Goal: Task Accomplishment & Management: Use online tool/utility

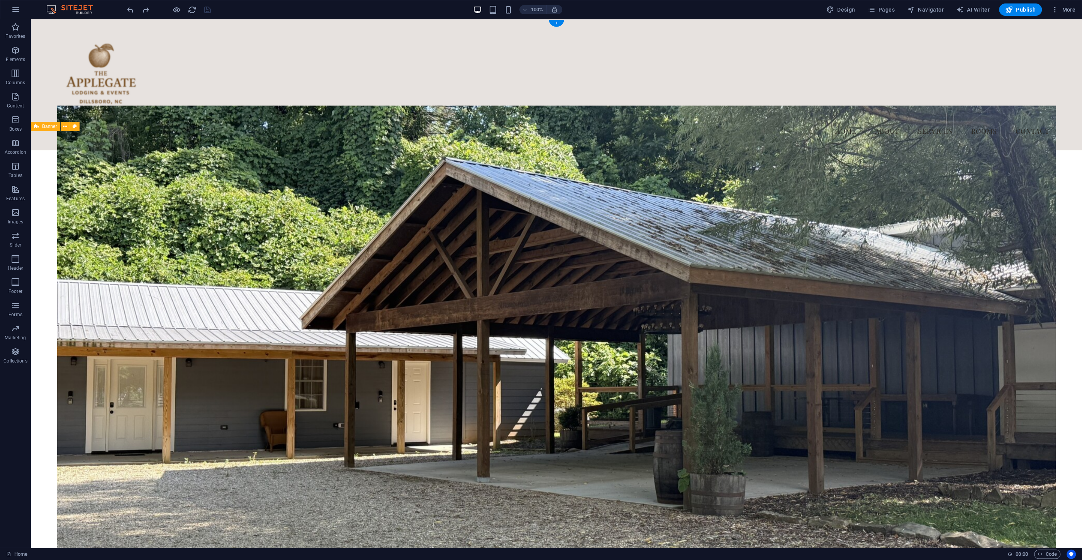
click at [544, 250] on figure at bounding box center [556, 345] width 999 height 481
click at [508, 219] on figure at bounding box center [556, 345] width 999 height 481
select select "%"
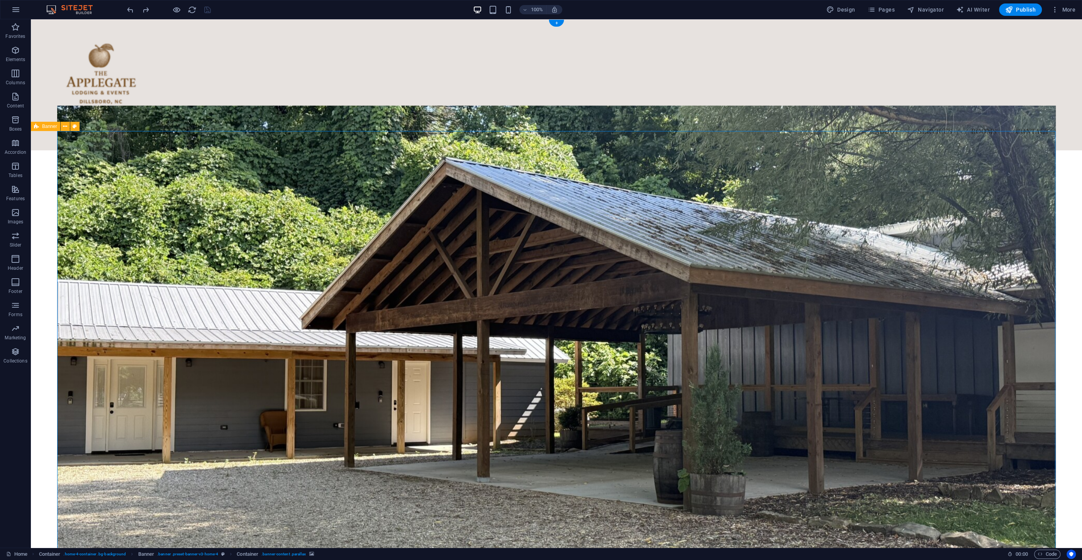
select select "%"
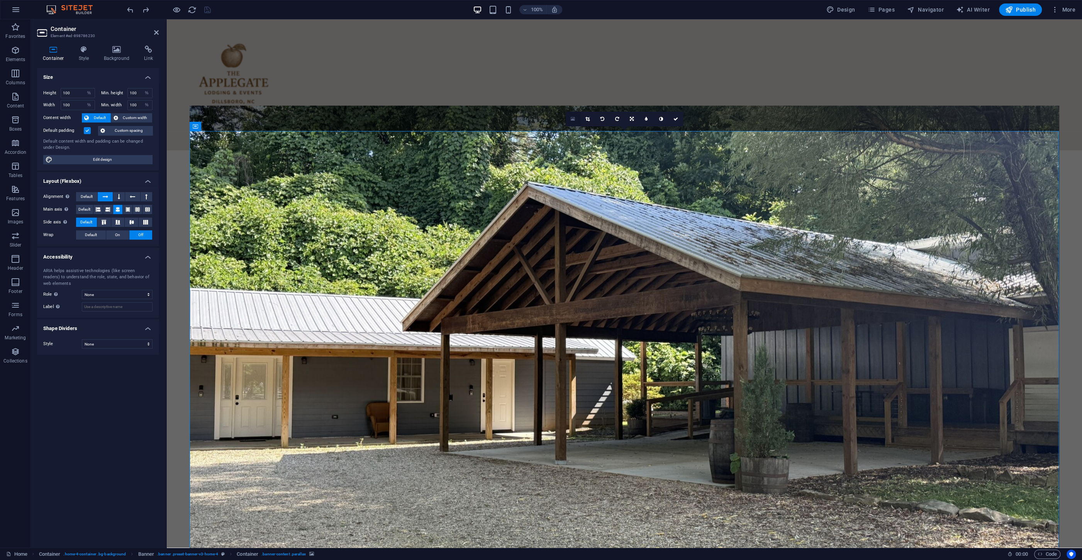
click at [572, 120] on icon at bounding box center [573, 118] width 4 height 5
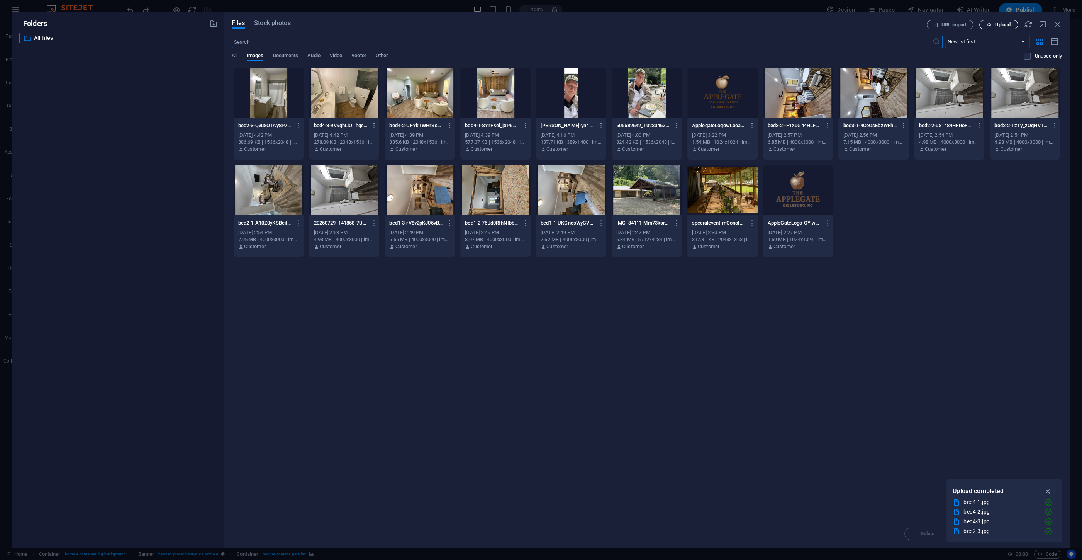
click at [1005, 20] on button "Upload" at bounding box center [999, 24] width 39 height 9
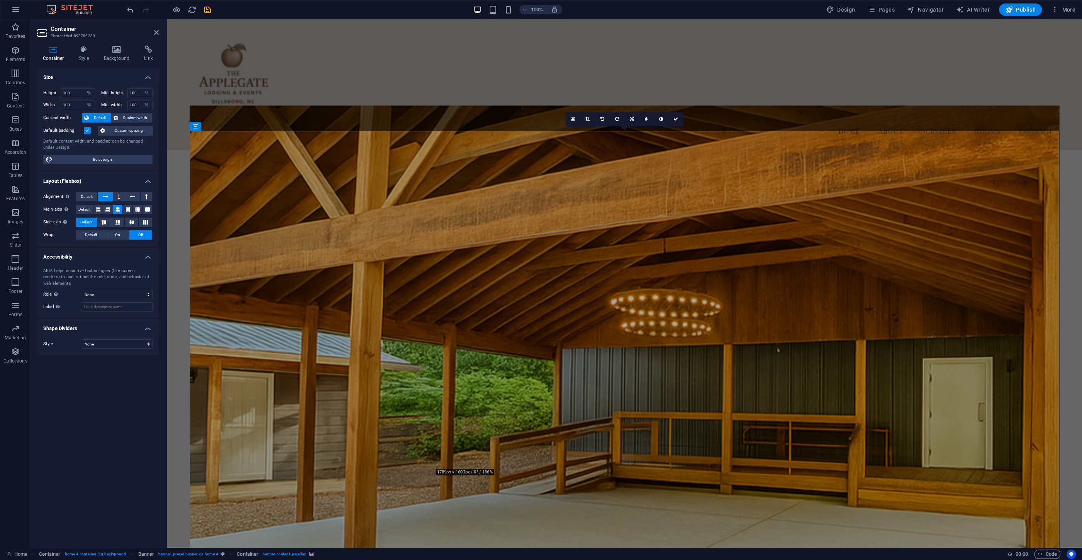
click at [430, 275] on figure at bounding box center [625, 345] width 870 height 481
drag, startPoint x: 138, startPoint y: 102, endPoint x: 119, endPoint y: 103, distance: 18.9
click at [128, 103] on input "100" at bounding box center [140, 104] width 25 height 9
type input "75"
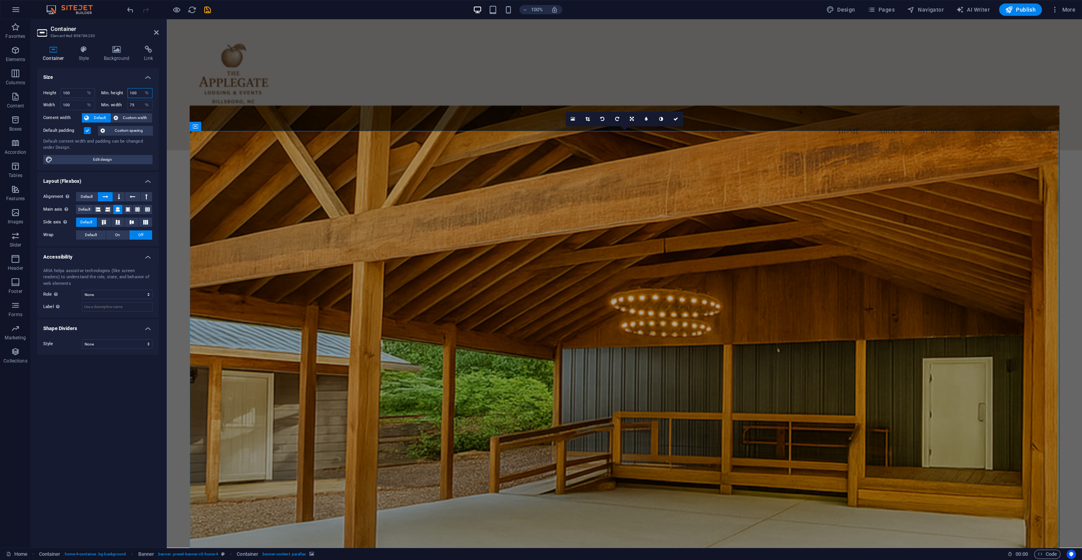
drag, startPoint x: 139, startPoint y: 94, endPoint x: 126, endPoint y: 93, distance: 14.0
click at [128, 93] on input "100" at bounding box center [140, 92] width 25 height 9
type input "75"
click at [405, 96] on div "Menu Home About Services Rooms Contact" at bounding box center [625, 84] width 916 height 131
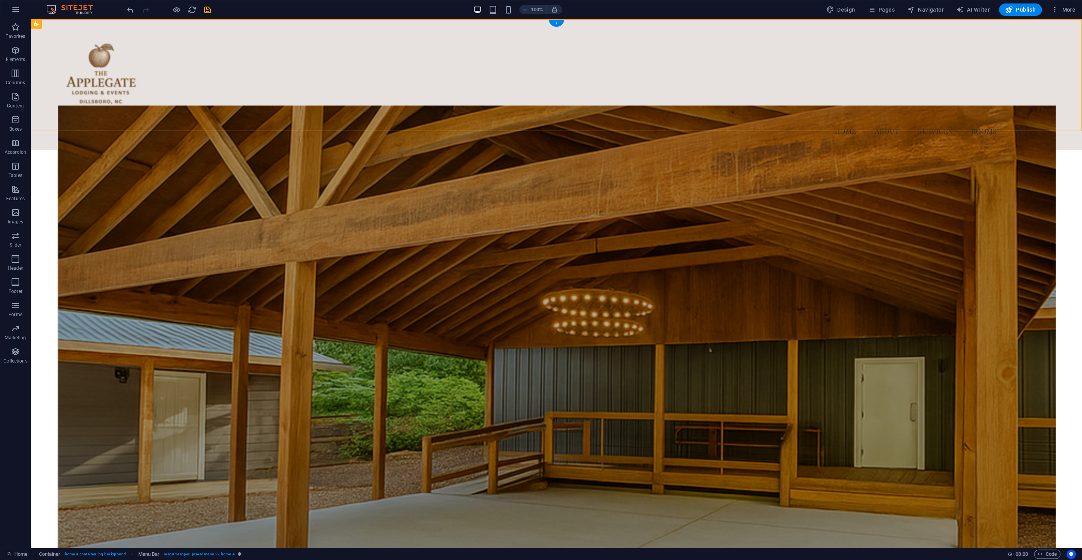
click at [198, 204] on figure at bounding box center [556, 345] width 999 height 481
click at [236, 164] on figure at bounding box center [556, 345] width 999 height 481
select select "%"
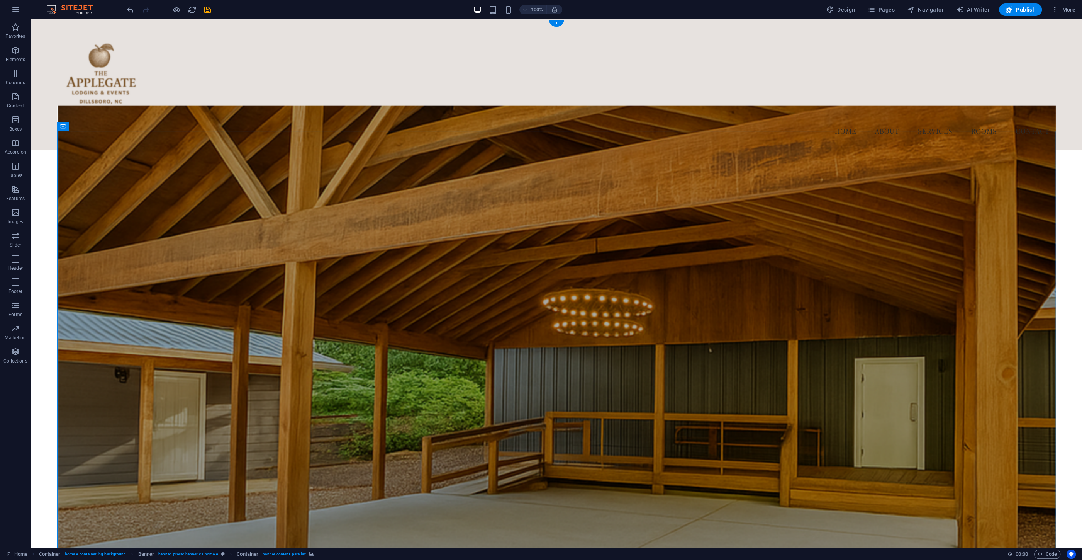
select select "%"
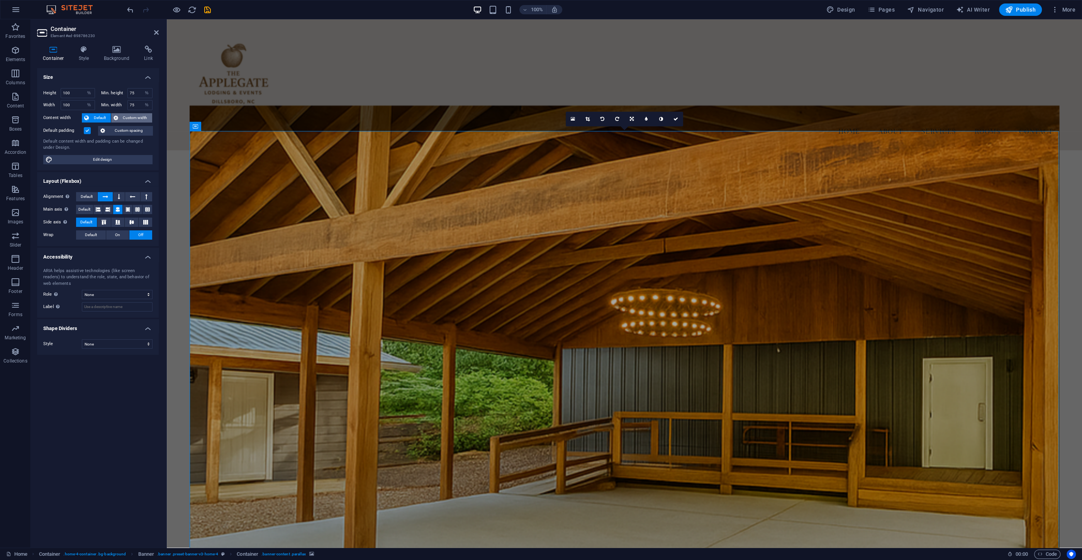
click at [133, 117] on span "Custom width" at bounding box center [136, 117] width 30 height 9
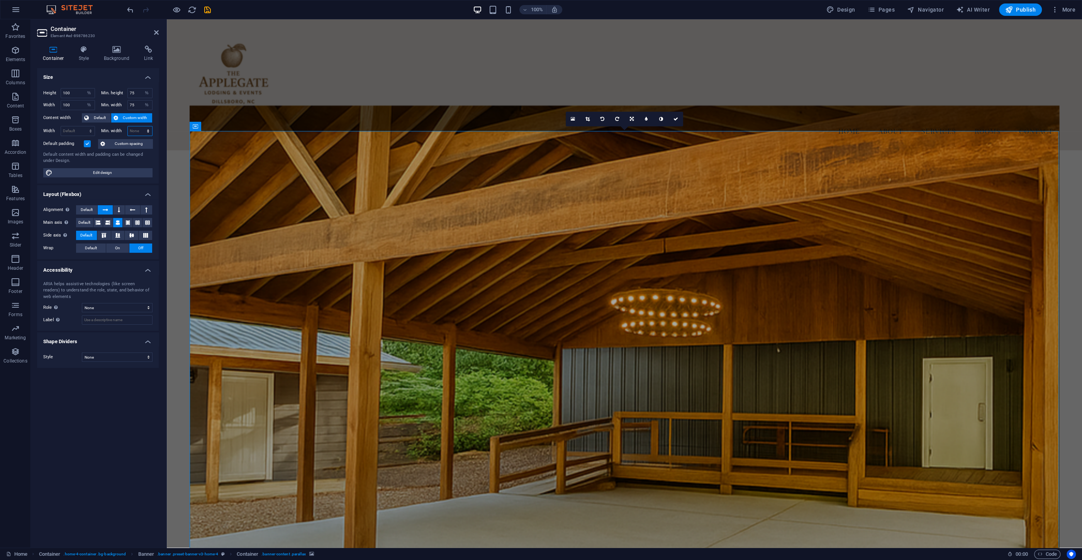
click at [128, 126] on select "None px rem % vh vw" at bounding box center [140, 130] width 25 height 9
click at [138, 130] on select "None px rem % vh vw" at bounding box center [140, 130] width 25 height 9
drag, startPoint x: 136, startPoint y: 104, endPoint x: 114, endPoint y: 103, distance: 22.4
click at [128, 103] on input "75" at bounding box center [140, 104] width 25 height 9
type input "100"
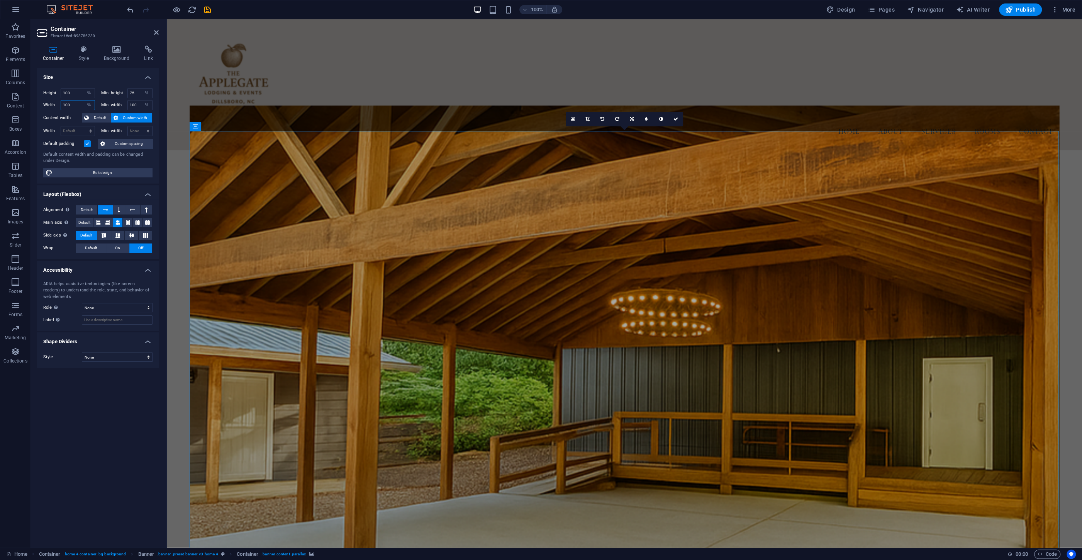
click at [71, 104] on input "100" at bounding box center [78, 104] width 34 height 9
drag, startPoint x: 77, startPoint y: 93, endPoint x: 56, endPoint y: 91, distance: 20.6
click at [61, 91] on input "100" at bounding box center [78, 92] width 34 height 9
type input "5"
type input "75"
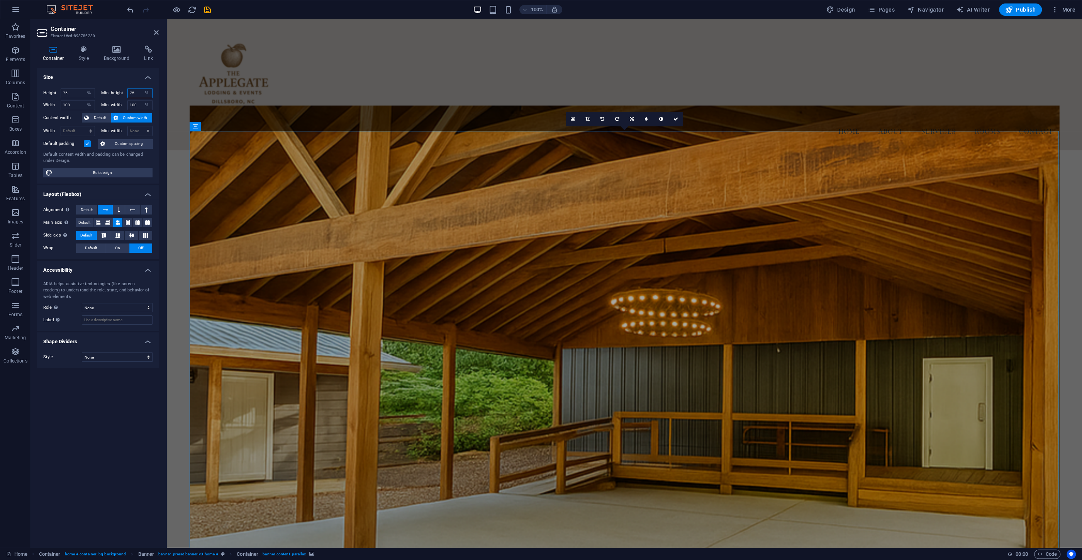
click at [136, 92] on input "75" at bounding box center [140, 92] width 25 height 9
click at [373, 101] on div "Menu Home About Services Rooms Contact" at bounding box center [625, 84] width 916 height 131
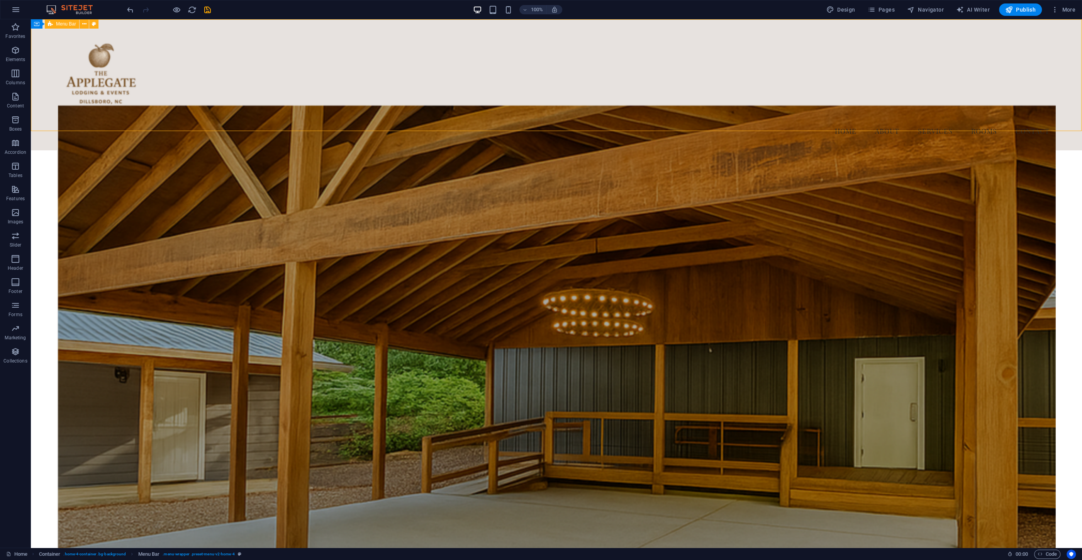
click at [374, 154] on figure at bounding box center [556, 345] width 999 height 481
click at [569, 178] on figure at bounding box center [556, 345] width 999 height 481
select select "%"
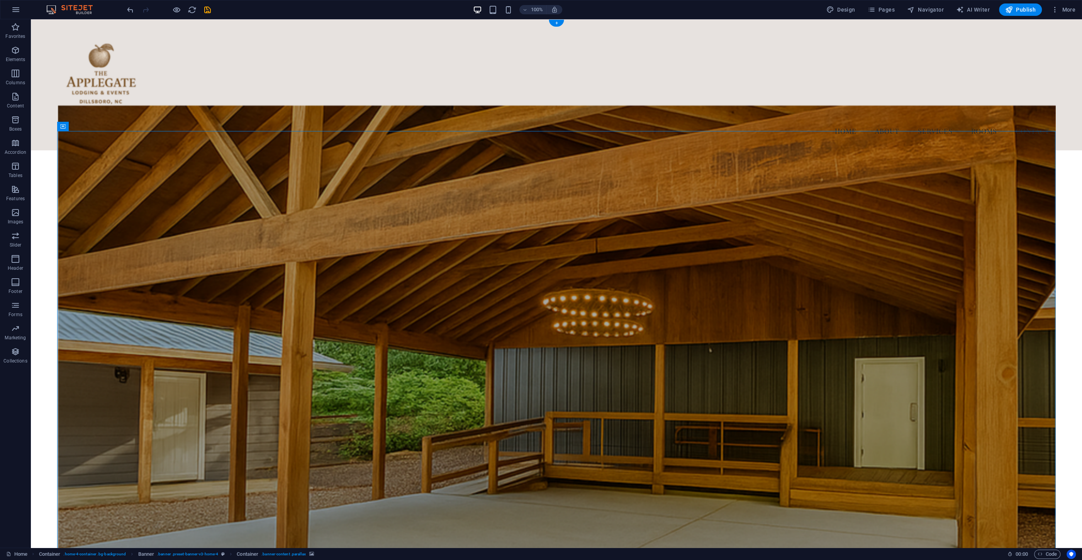
select select "%"
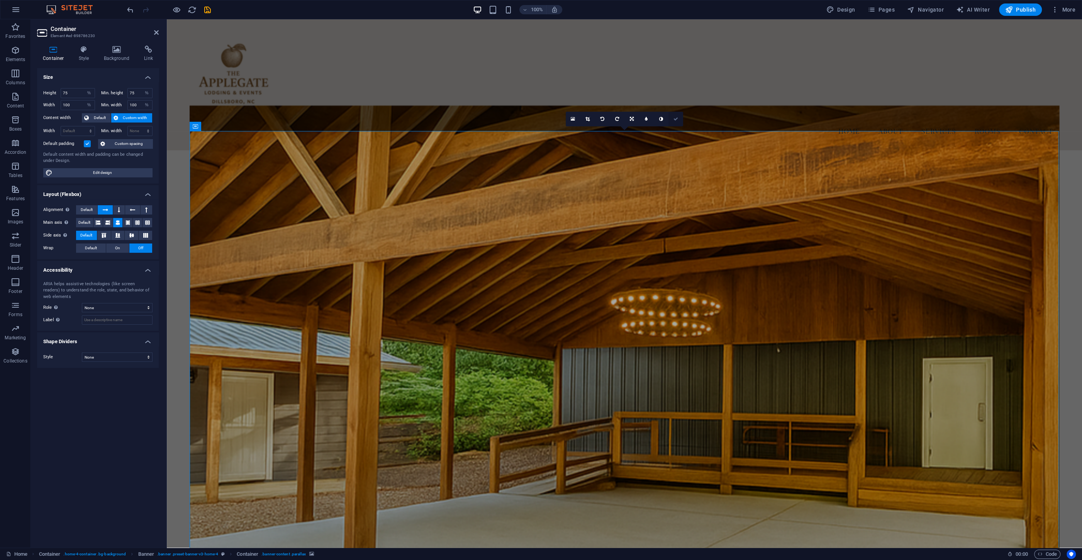
click at [680, 117] on link at bounding box center [676, 119] width 15 height 15
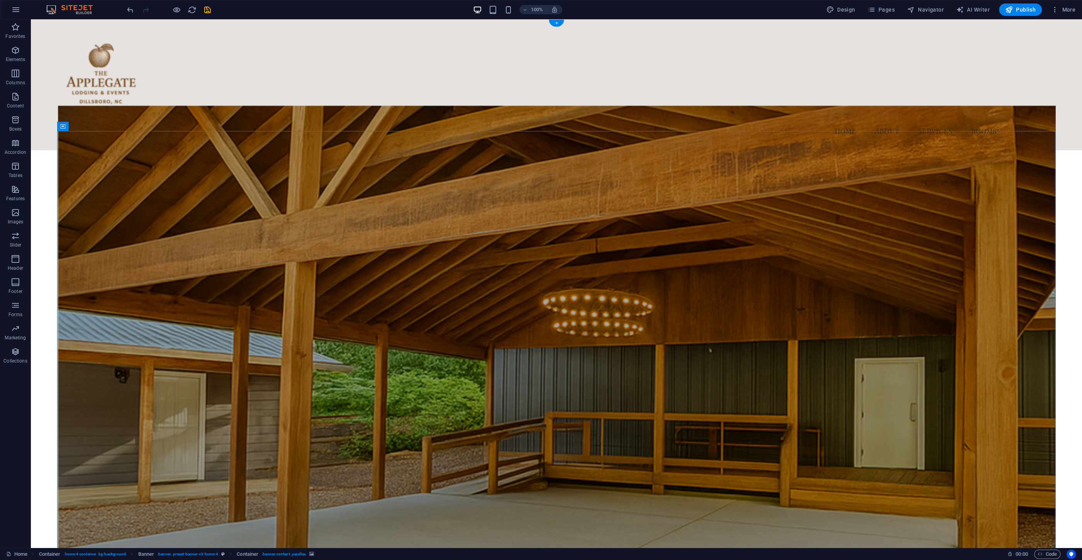
click at [93, 144] on figure at bounding box center [556, 345] width 999 height 481
select select "%"
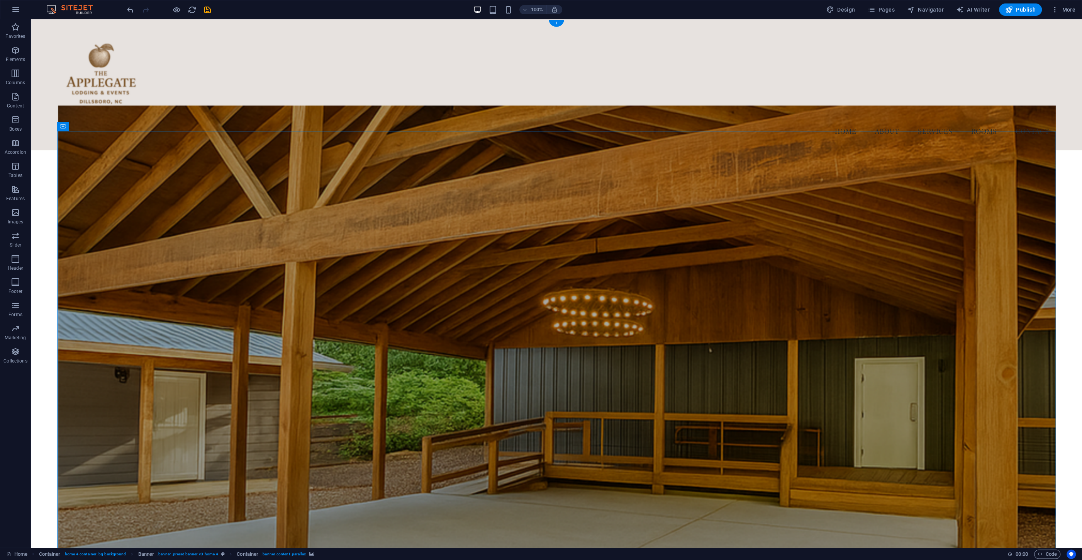
select select "%"
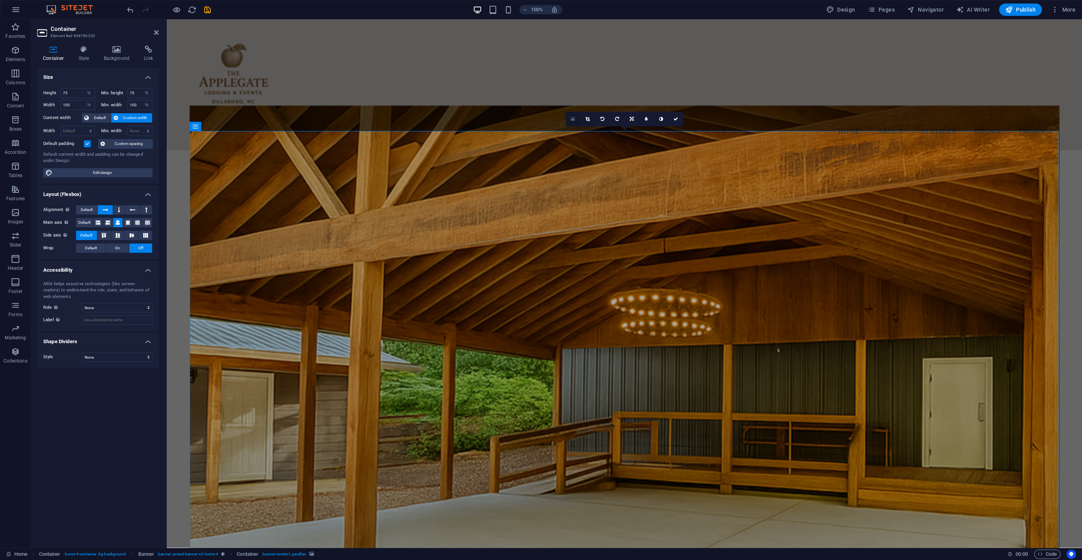
click at [570, 119] on link at bounding box center [573, 119] width 15 height 15
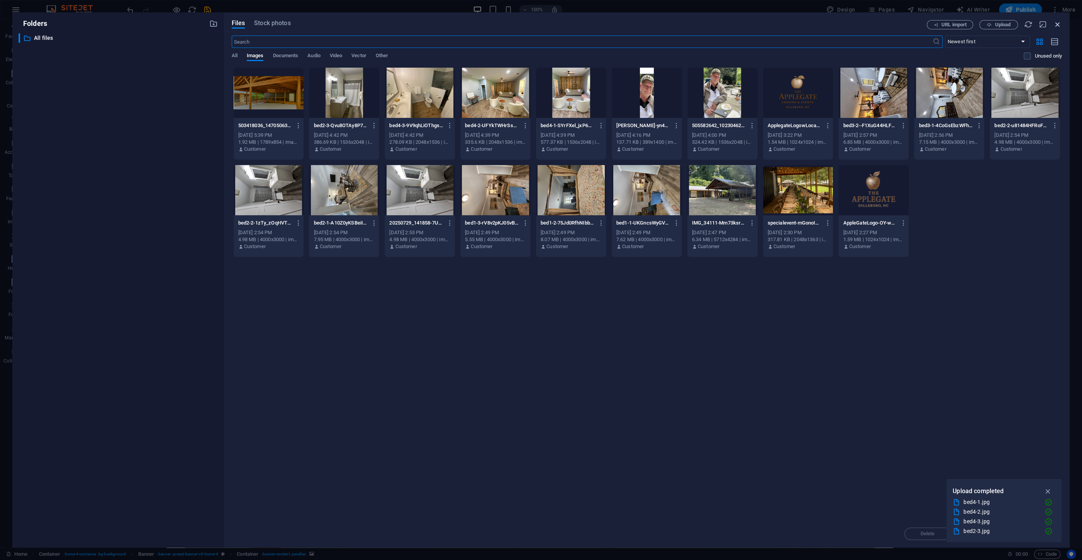
click at [1063, 24] on div "Files Stock photos URL import Upload ​ Newest first Oldest first Name (A-Z) Nam…" at bounding box center [647, 279] width 846 height 535
click at [1057, 23] on icon "button" at bounding box center [1058, 24] width 8 height 8
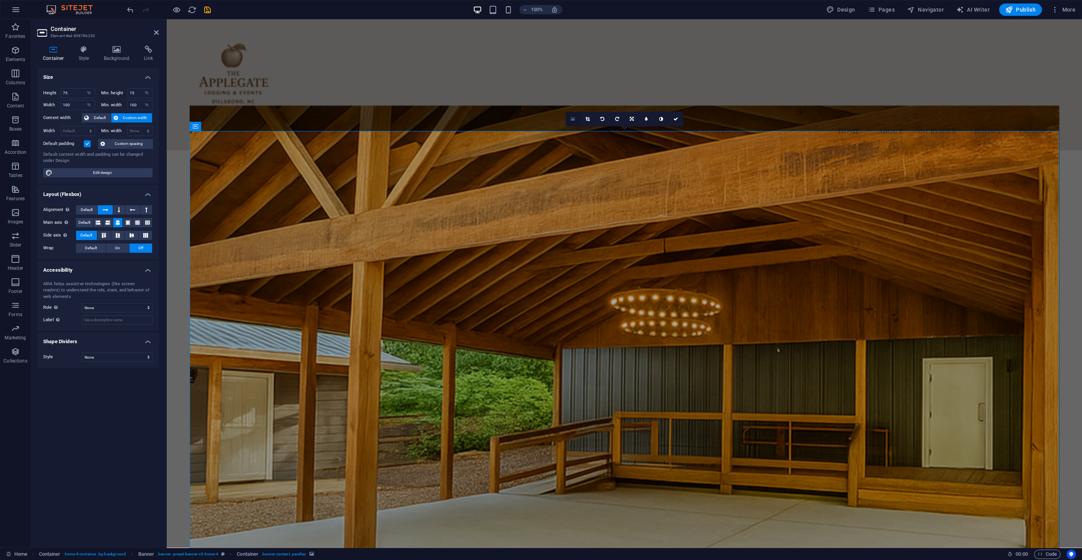
click at [574, 119] on icon at bounding box center [573, 118] width 4 height 5
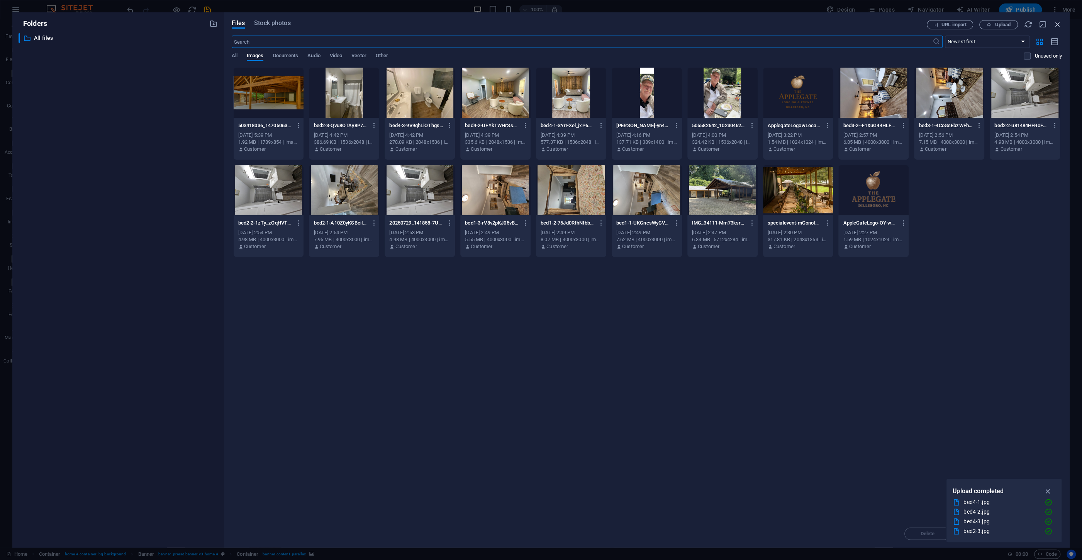
click at [1060, 22] on icon "button" at bounding box center [1058, 24] width 8 height 8
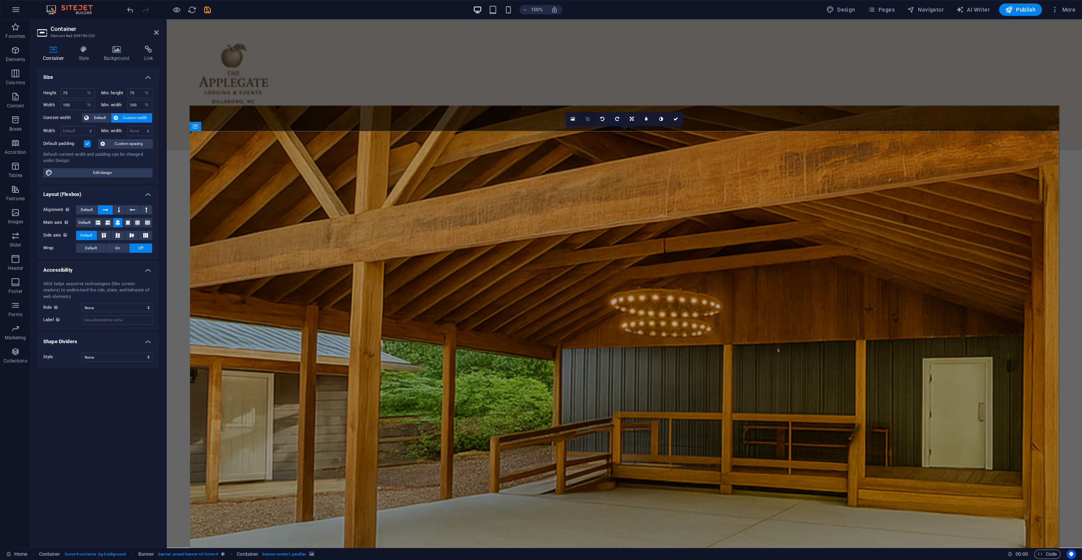
click at [588, 119] on icon at bounding box center [588, 119] width 4 height 5
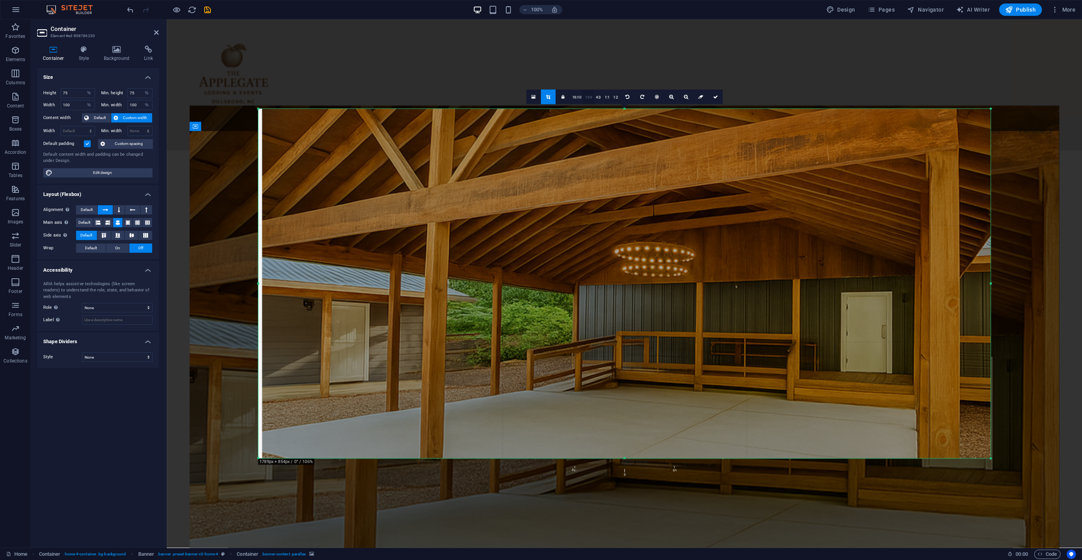
click at [588, 97] on link "16:9" at bounding box center [588, 97] width 11 height 15
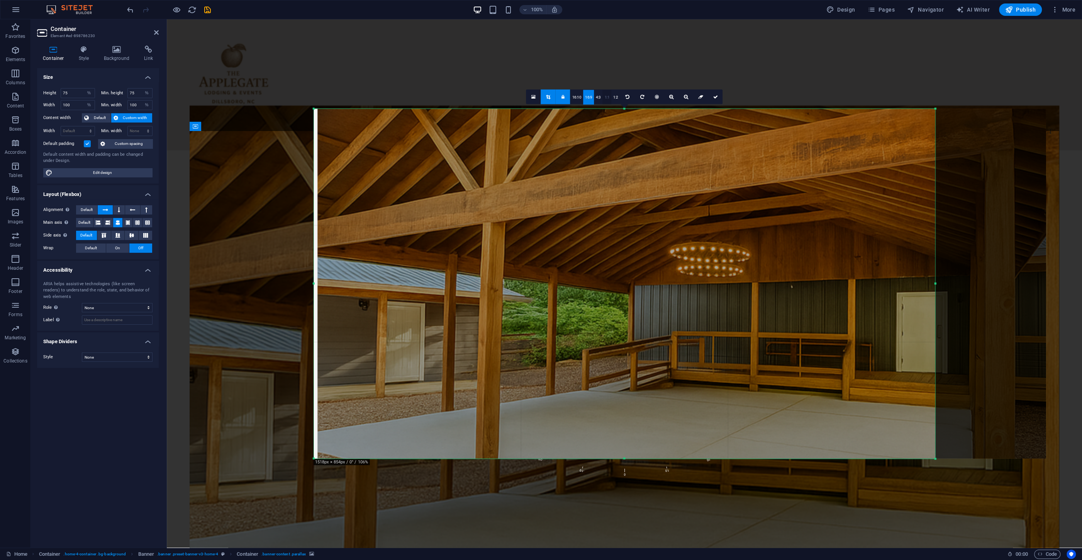
click at [606, 97] on link "1:1" at bounding box center [607, 97] width 9 height 15
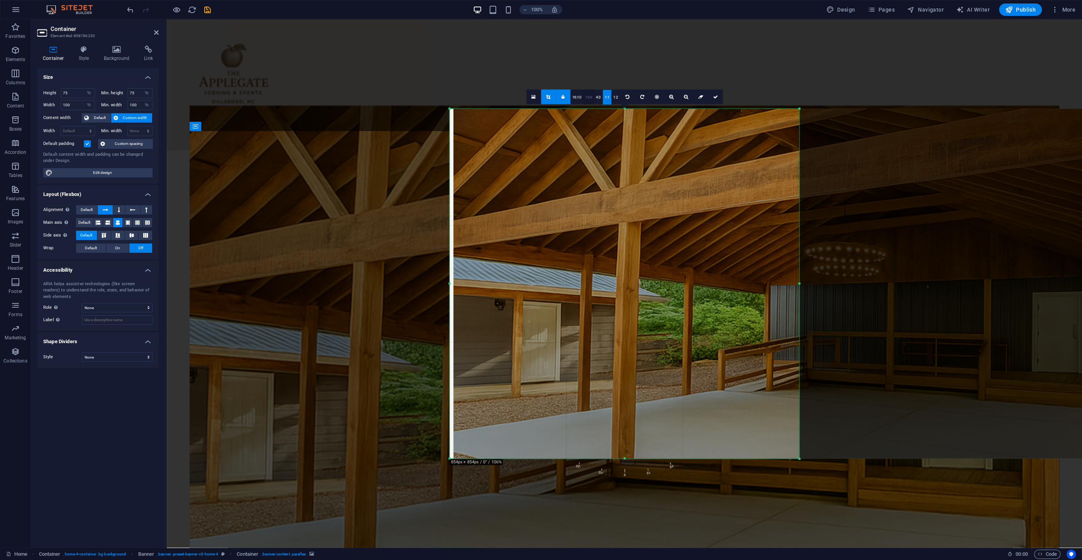
click at [590, 97] on link "16:9" at bounding box center [588, 97] width 11 height 15
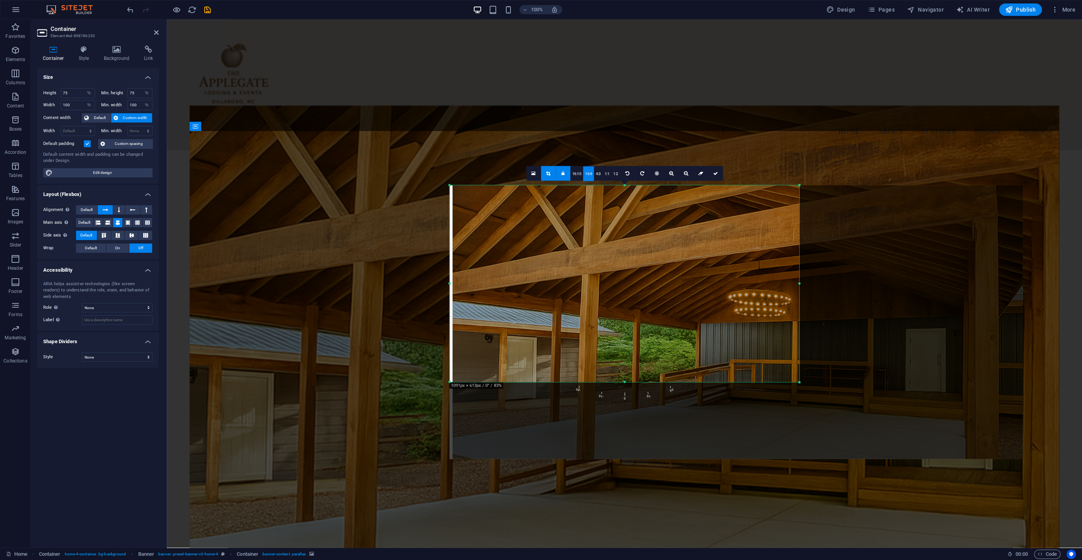
click at [799, 381] on div "180 170 160 150 140 130 120 110 100 90 80 70 60 50 40 30 20 10 0 -10 -20 -30 -4…" at bounding box center [625, 283] width 350 height 197
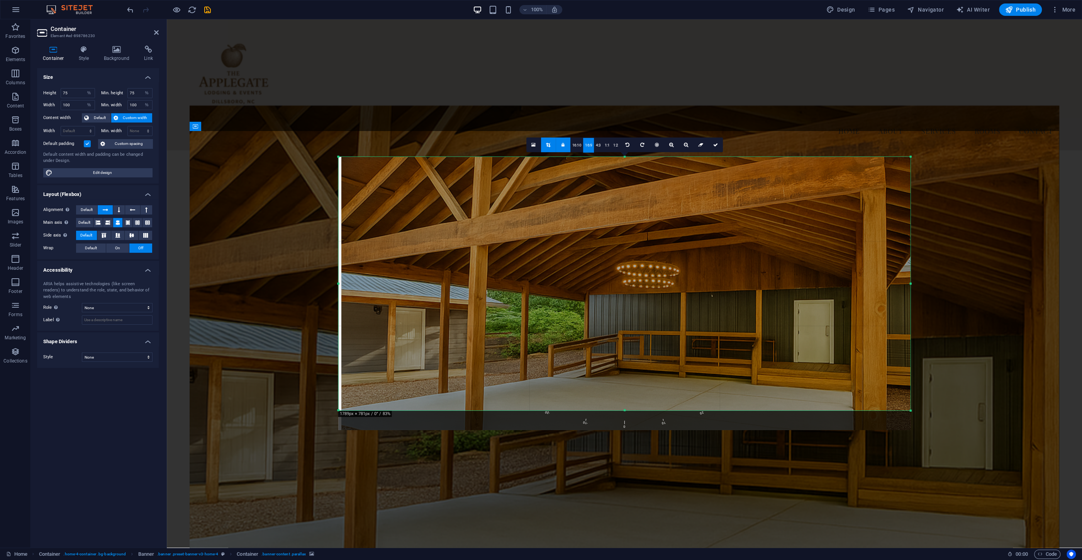
drag, startPoint x: 799, startPoint y: 381, endPoint x: 1022, endPoint y: 444, distance: 231.6
click at [1022, 444] on div "Drag here to replace the existing content. Press “Ctrl” if you want to create a…" at bounding box center [625, 283] width 916 height 528
click at [579, 144] on link "16:10" at bounding box center [577, 145] width 13 height 15
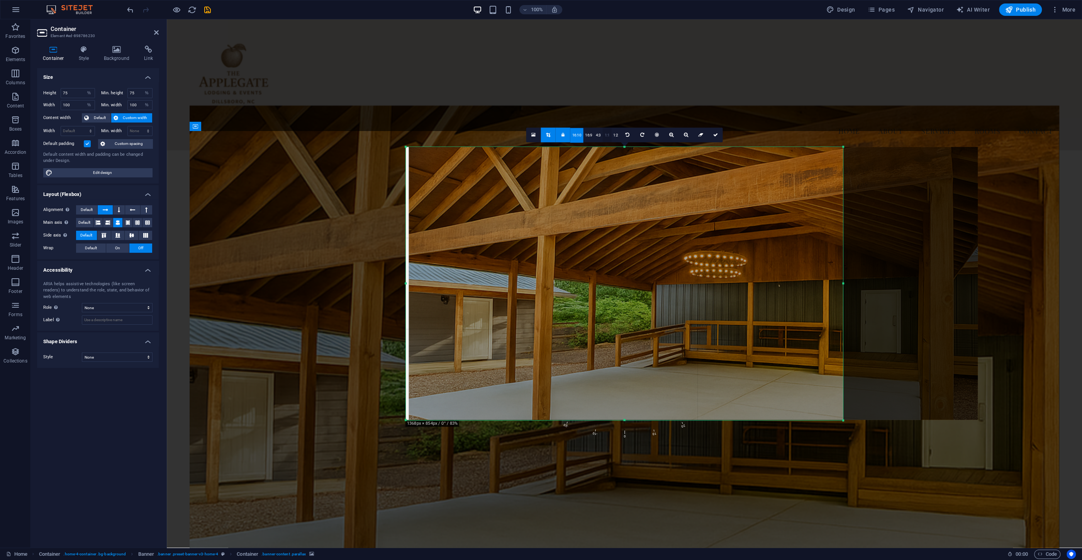
click at [606, 136] on link "1:1" at bounding box center [607, 135] width 9 height 15
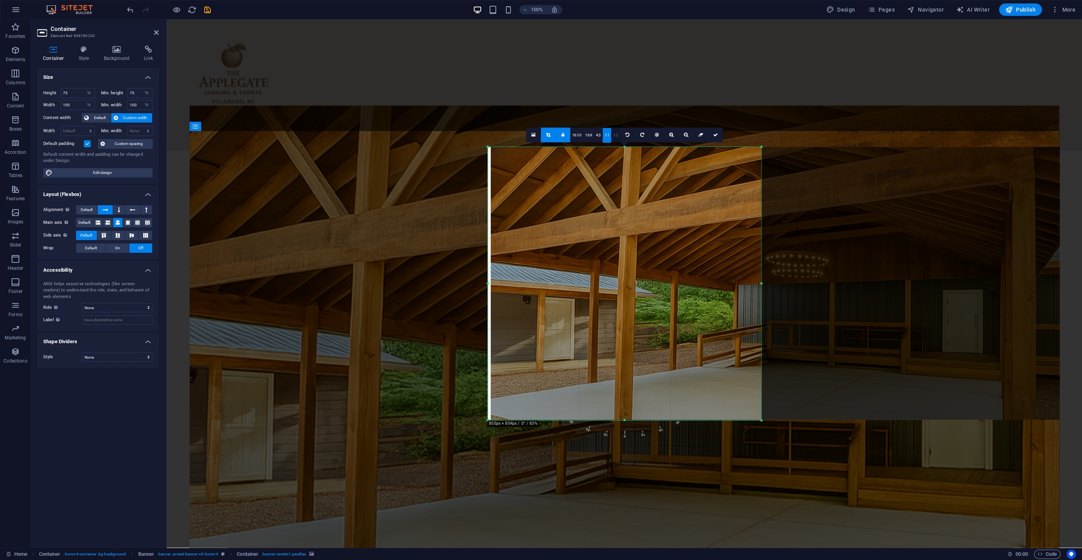
click at [613, 134] on link "1:2" at bounding box center [616, 135] width 9 height 15
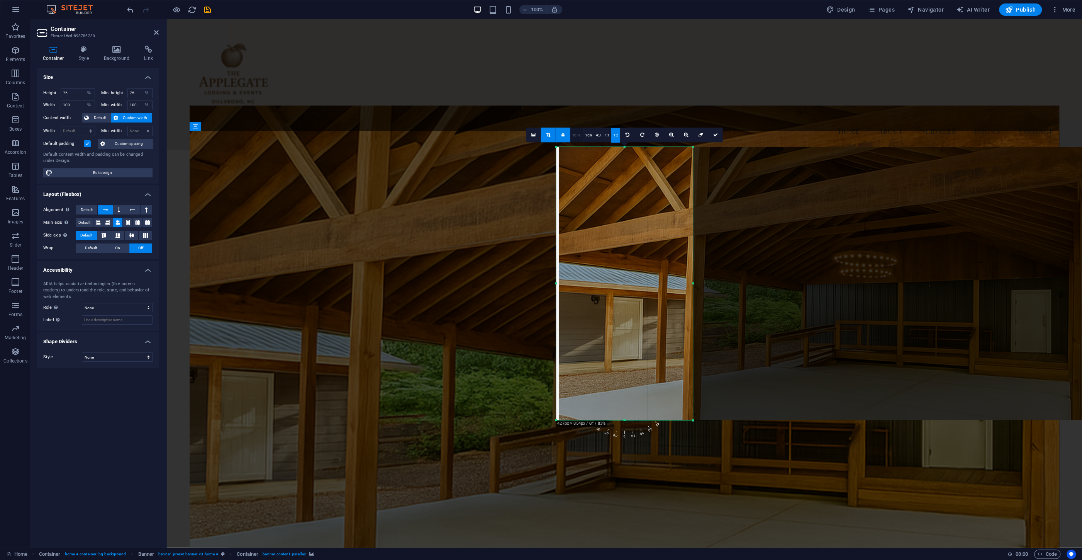
click at [576, 134] on link "16:10" at bounding box center [577, 135] width 13 height 15
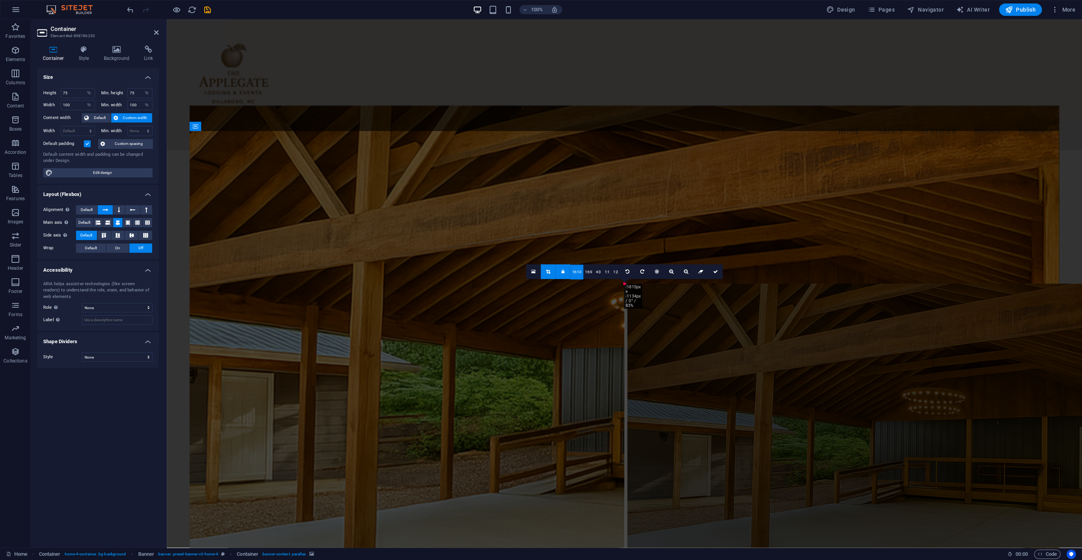
click at [574, 271] on link "16:10" at bounding box center [577, 272] width 13 height 15
click at [590, 269] on link "16:9" at bounding box center [588, 272] width 11 height 15
click at [599, 270] on link "4:3" at bounding box center [598, 272] width 9 height 15
click at [608, 274] on link "1:1" at bounding box center [607, 272] width 9 height 15
click at [614, 270] on link "1:2" at bounding box center [616, 272] width 9 height 15
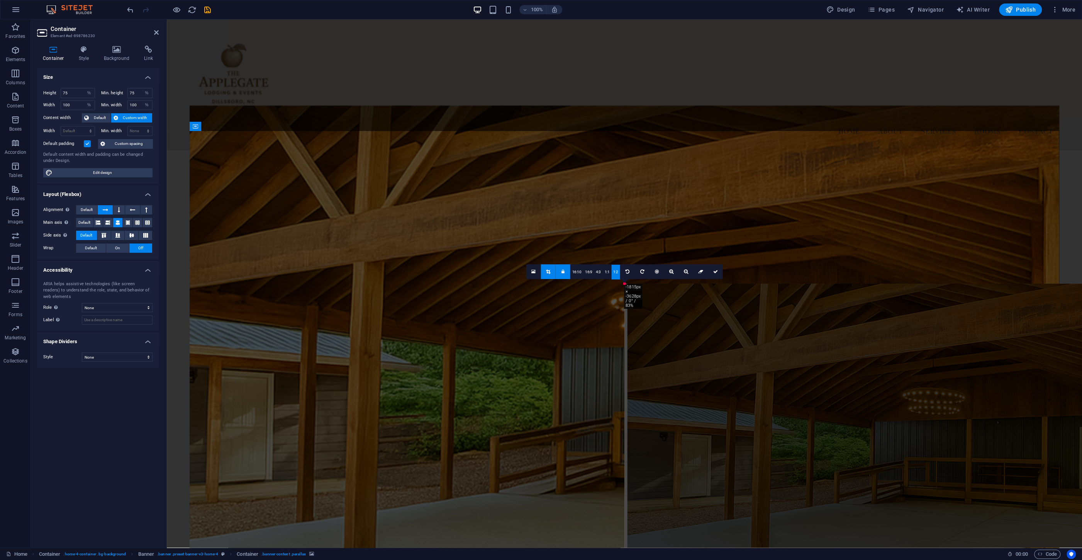
click at [548, 270] on icon at bounding box center [548, 271] width 4 height 5
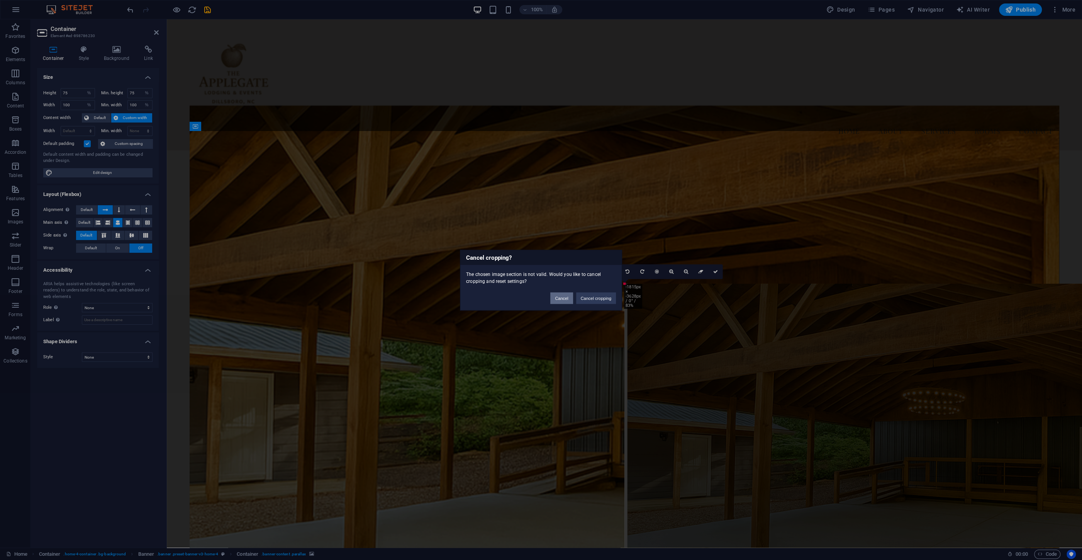
click at [565, 295] on button "Cancel" at bounding box center [562, 298] width 22 height 12
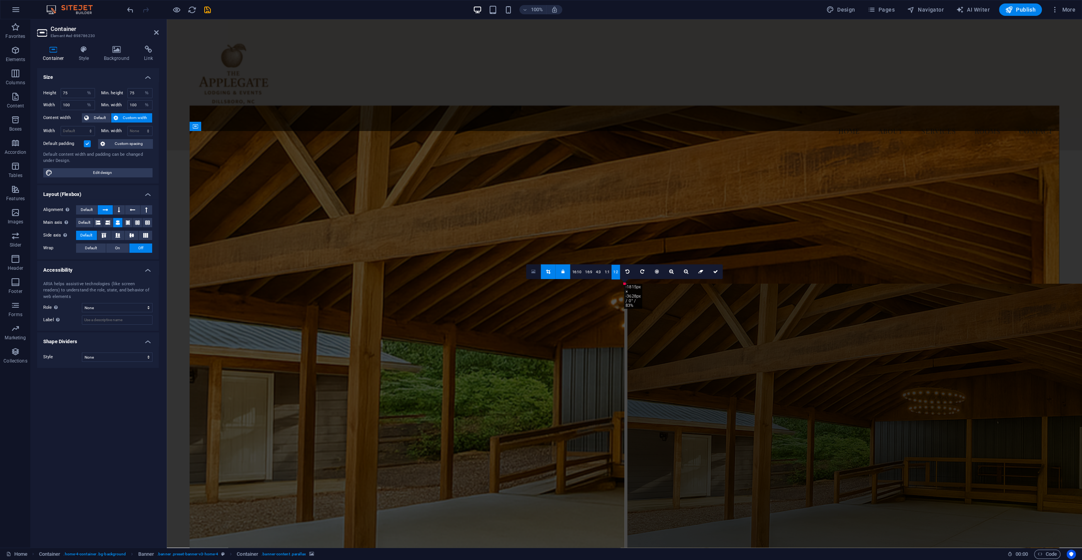
click at [533, 270] on icon at bounding box center [534, 271] width 4 height 5
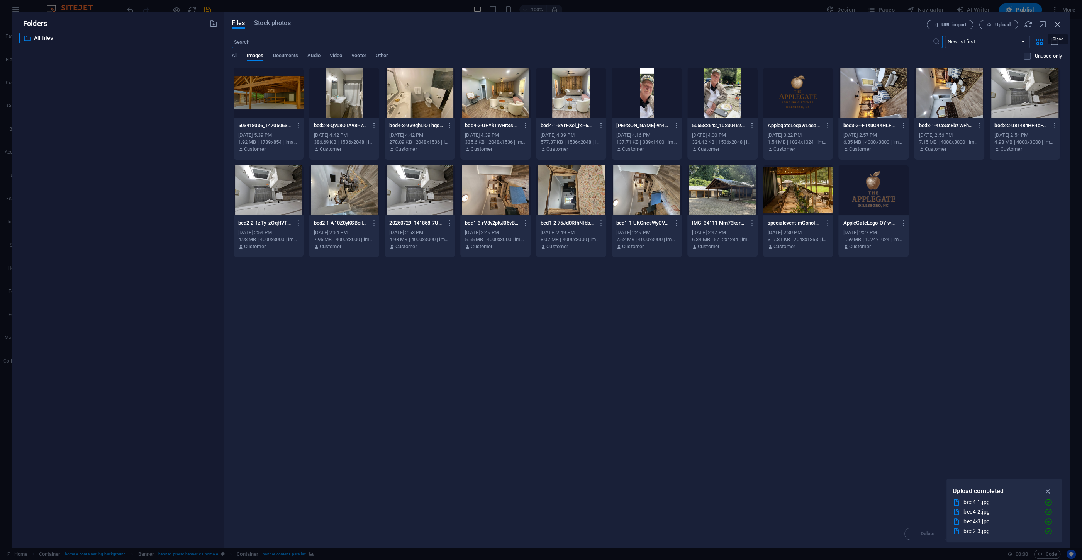
click at [1057, 25] on icon "button" at bounding box center [1058, 24] width 8 height 8
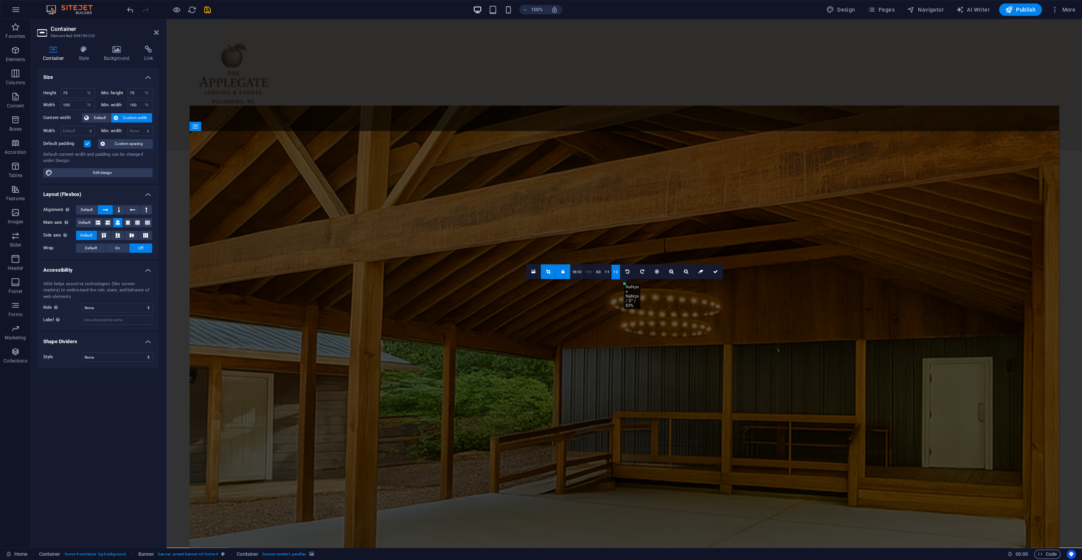
click at [586, 269] on link "16:9" at bounding box center [588, 272] width 11 height 15
click at [578, 272] on link "16:10" at bounding box center [577, 272] width 13 height 15
click at [603, 272] on link "1:1" at bounding box center [607, 272] width 9 height 15
click at [599, 272] on link "4:3" at bounding box center [598, 272] width 9 height 15
click at [622, 271] on link at bounding box center [627, 271] width 15 height 15
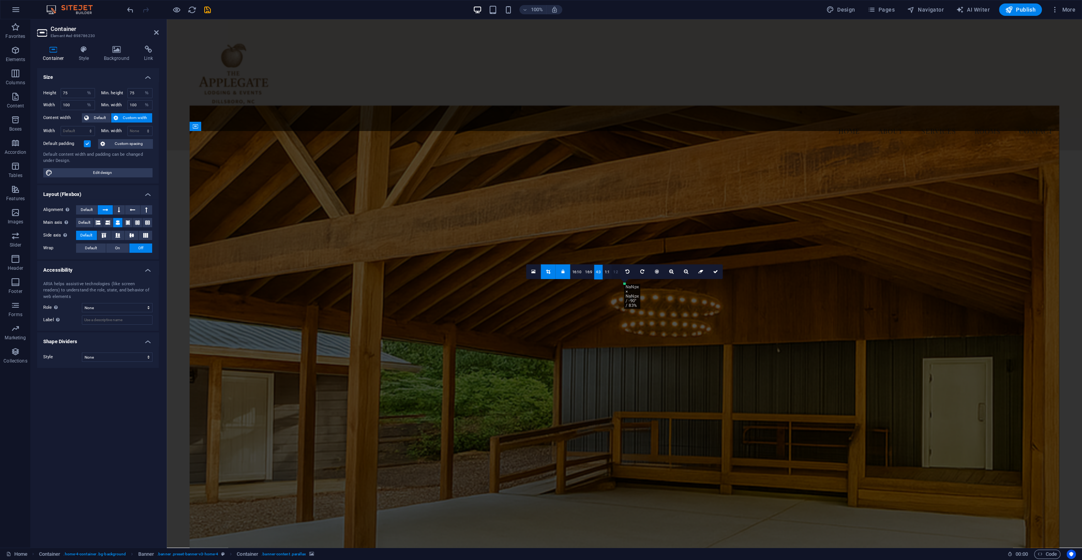
click at [613, 271] on link "1:2" at bounding box center [616, 272] width 9 height 15
click at [603, 273] on link "1:1" at bounding box center [607, 272] width 9 height 15
click at [577, 273] on link "16:10" at bounding box center [577, 272] width 13 height 15
click at [587, 270] on link "16:9" at bounding box center [588, 272] width 11 height 15
click at [562, 269] on icon at bounding box center [562, 271] width 3 height 5
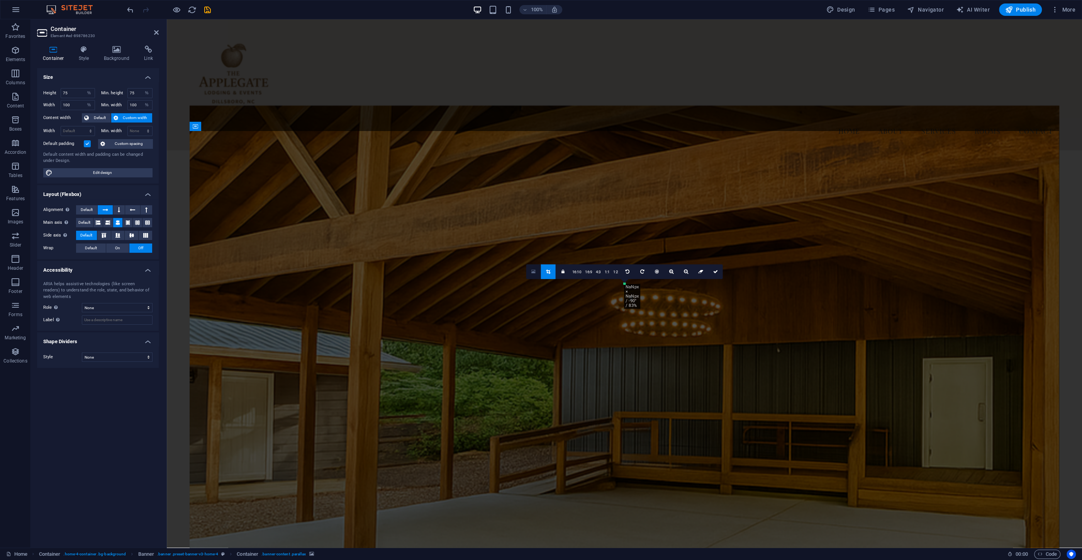
click at [533, 271] on icon at bounding box center [534, 271] width 4 height 5
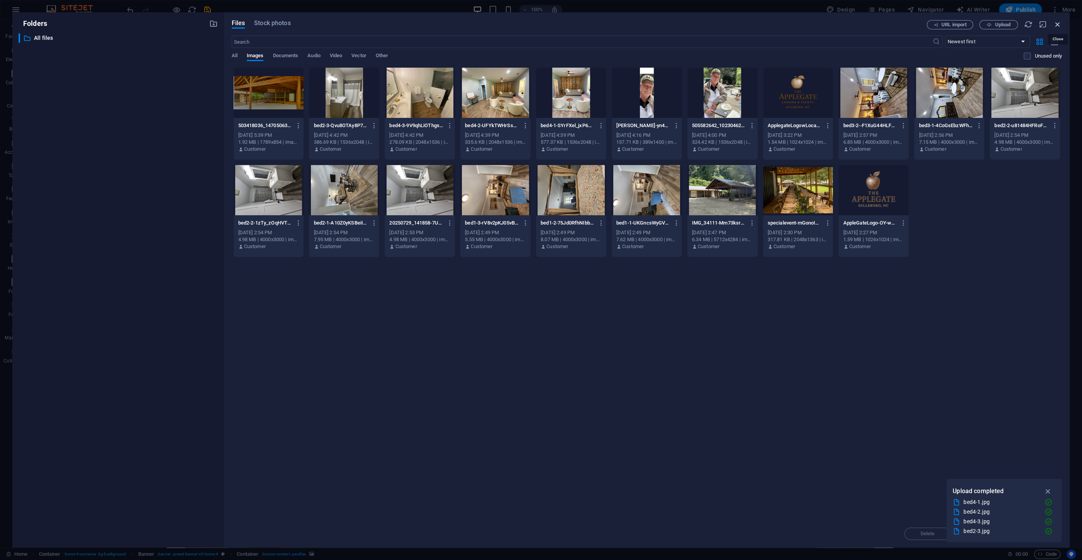
click at [1055, 22] on icon "button" at bounding box center [1058, 24] width 8 height 8
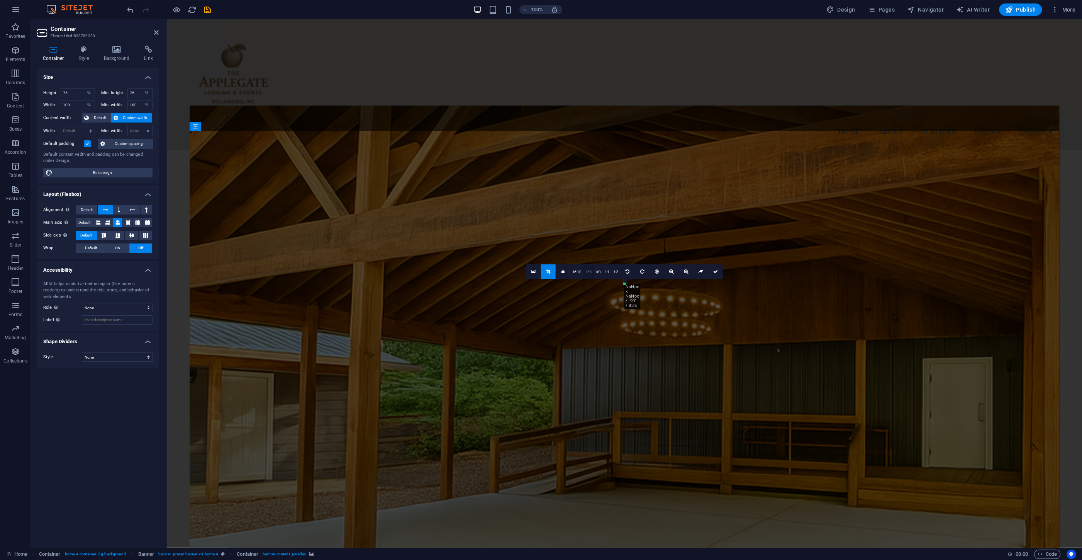
click at [585, 273] on link "16:9" at bounding box center [588, 272] width 11 height 15
click at [579, 269] on link "16:10" at bounding box center [577, 272] width 13 height 15
click at [613, 270] on link "1:2" at bounding box center [616, 272] width 9 height 15
click at [562, 272] on link at bounding box center [563, 271] width 15 height 15
click at [579, 271] on link "16:10" at bounding box center [577, 272] width 13 height 15
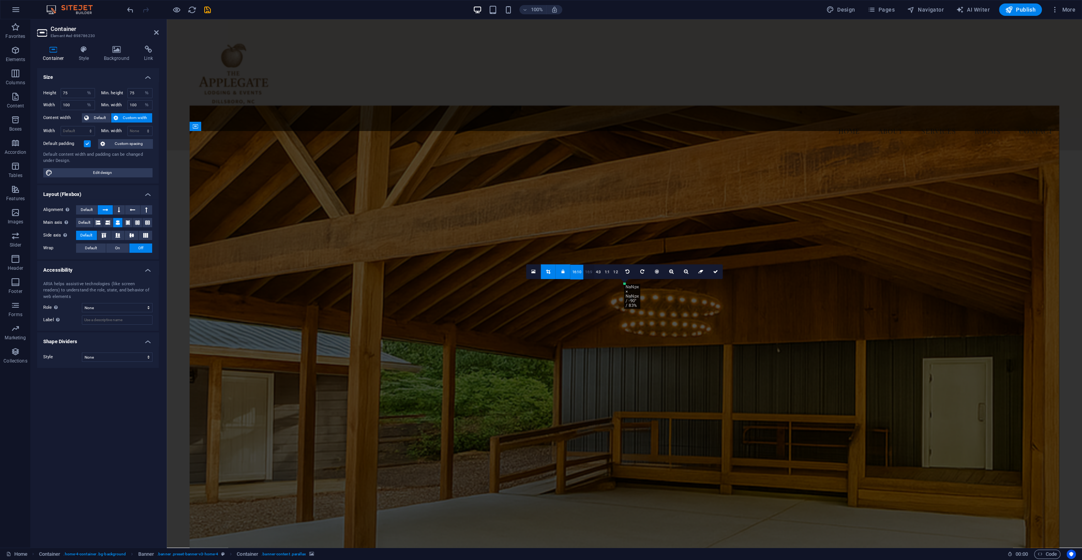
click at [587, 272] on link "16:9" at bounding box center [588, 272] width 11 height 15
click at [600, 271] on link "4:3" at bounding box center [598, 272] width 9 height 15
click at [577, 274] on link "16:10" at bounding box center [577, 272] width 13 height 15
click at [562, 271] on link at bounding box center [563, 271] width 15 height 15
click at [547, 272] on icon at bounding box center [548, 271] width 4 height 5
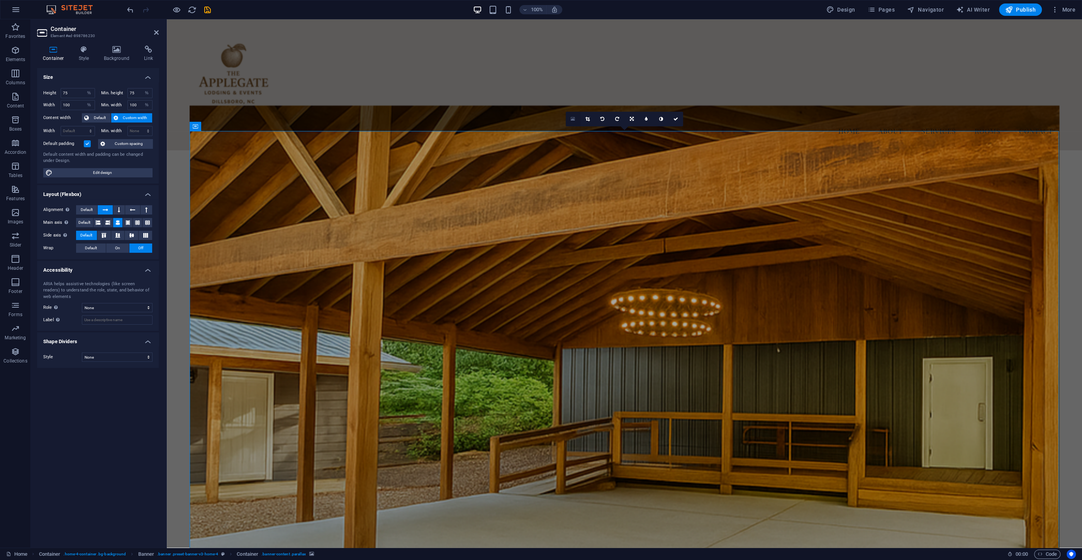
click at [572, 121] on icon at bounding box center [573, 118] width 4 height 5
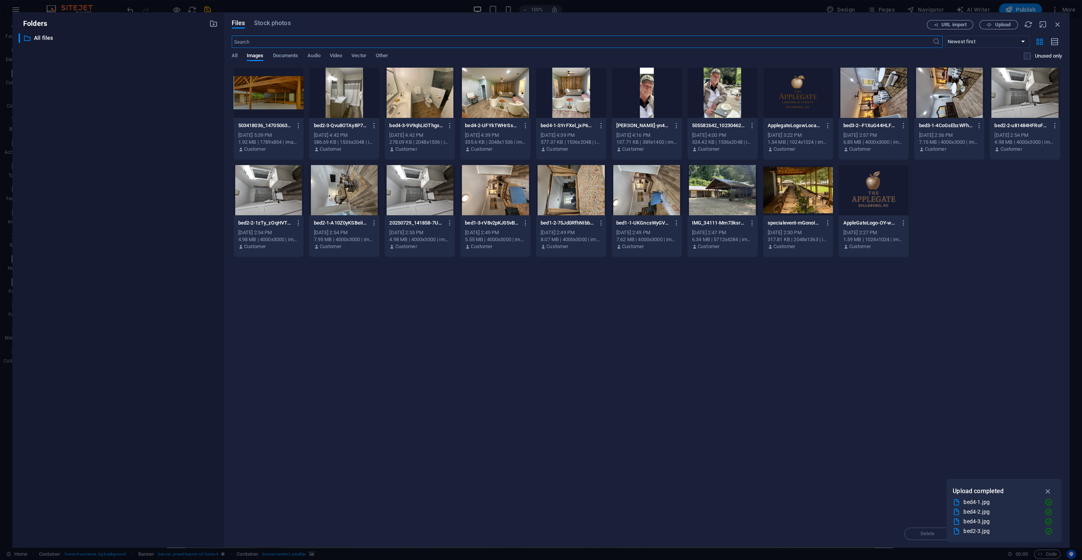
click at [257, 89] on div at bounding box center [269, 93] width 70 height 50
click at [257, 89] on div "1" at bounding box center [269, 93] width 70 height 50
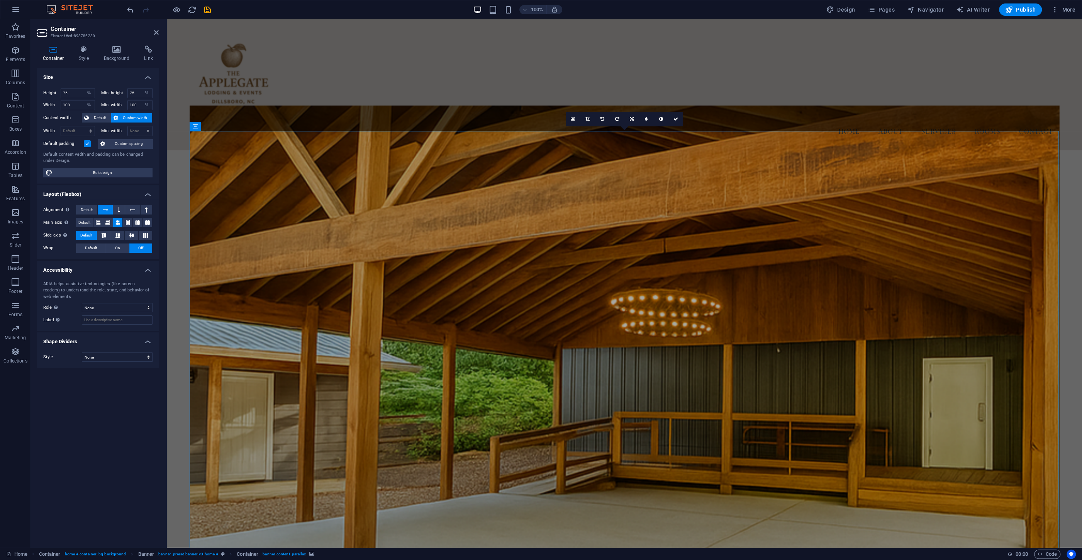
click at [82, 144] on label "Default padding" at bounding box center [63, 143] width 41 height 9
click at [0, 0] on input "Default padding" at bounding box center [0, 0] width 0 height 0
click at [106, 247] on button "Default" at bounding box center [91, 247] width 30 height 9
click at [118, 247] on span "On" at bounding box center [117, 247] width 5 height 9
drag, startPoint x: 140, startPoint y: 93, endPoint x: 122, endPoint y: 92, distance: 17.4
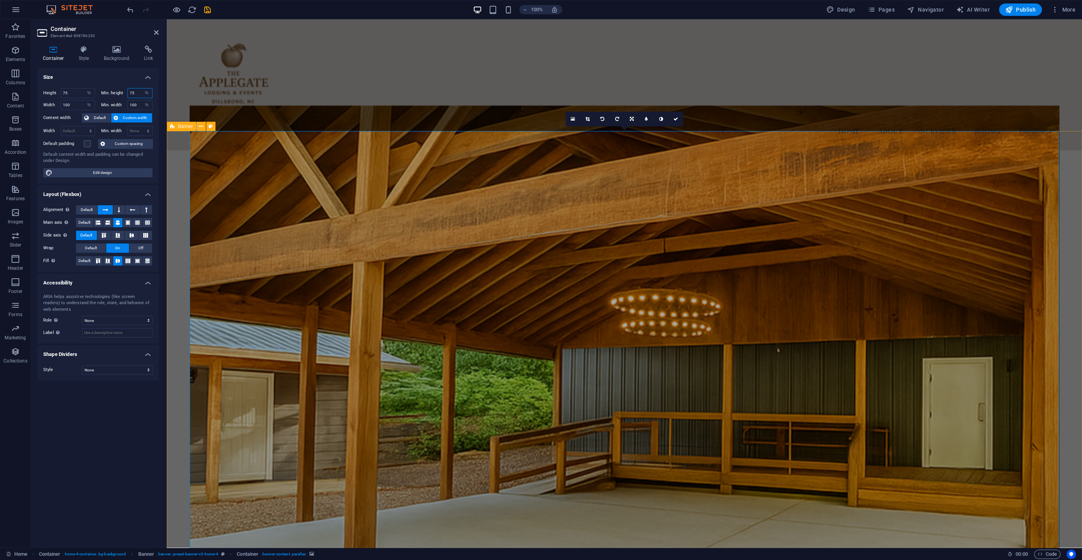
click at [128, 92] on input "75" at bounding box center [140, 92] width 25 height 9
type input "60"
click at [70, 93] on input "75" at bounding box center [78, 92] width 34 height 9
drag, startPoint x: 71, startPoint y: 92, endPoint x: 47, endPoint y: 92, distance: 24.7
click at [61, 92] on input "75" at bounding box center [78, 92] width 34 height 9
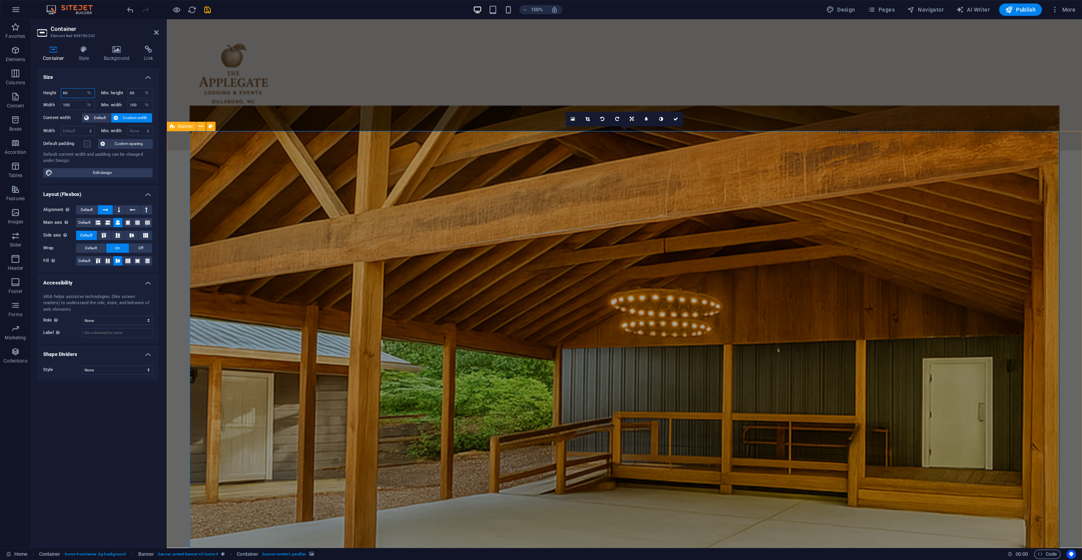
drag, startPoint x: 73, startPoint y: 96, endPoint x: 52, endPoint y: 92, distance: 21.1
click at [61, 92] on input "60" at bounding box center [78, 92] width 34 height 9
type input "50"
drag, startPoint x: 137, startPoint y: 93, endPoint x: 102, endPoint y: 93, distance: 34.8
click at [128, 93] on input "60" at bounding box center [140, 92] width 25 height 9
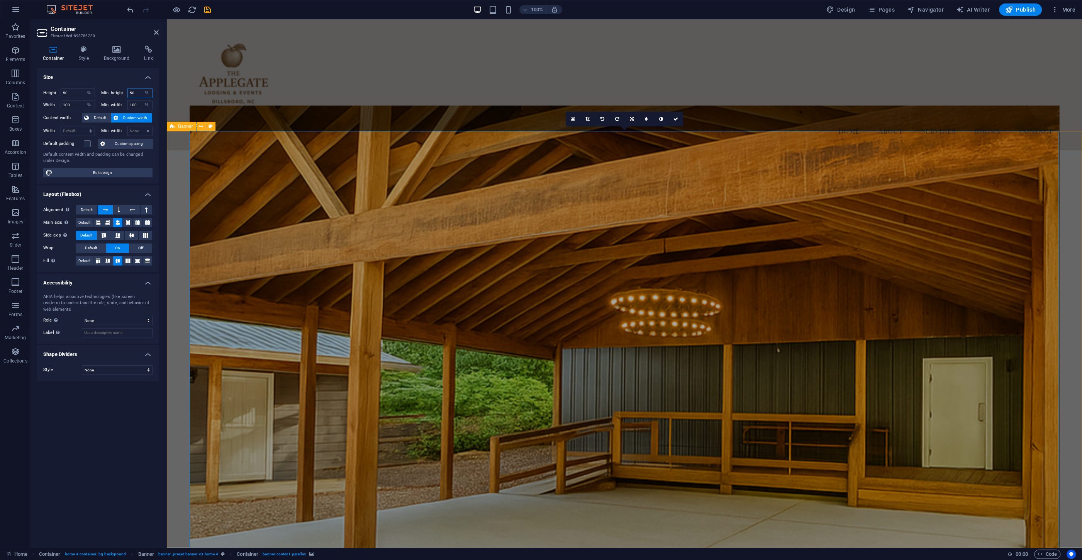
type input "50"
click at [677, 120] on icon at bounding box center [676, 119] width 5 height 5
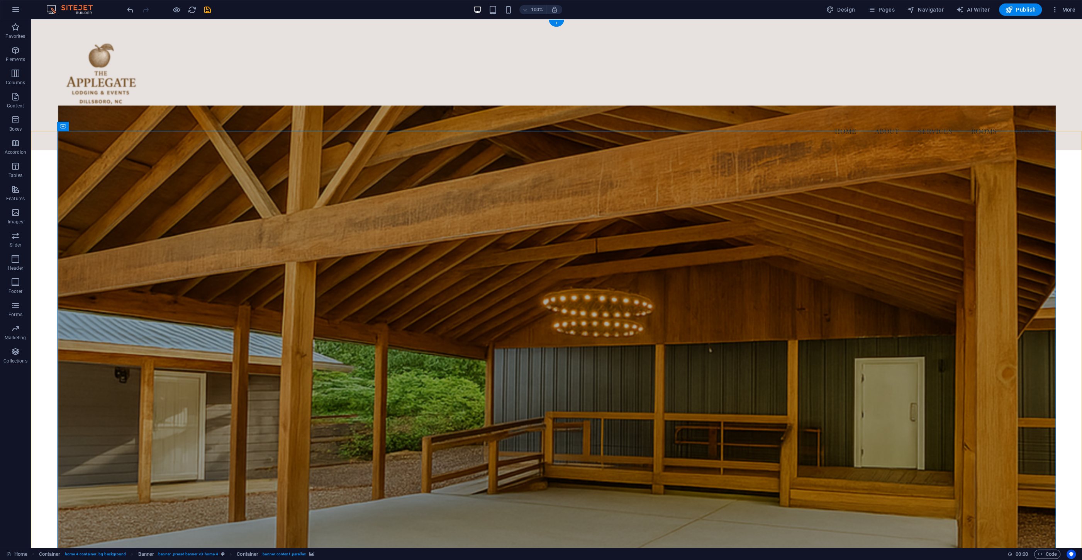
click at [557, 117] on div "Menu Home About Services Rooms Contact" at bounding box center [557, 84] width 1052 height 131
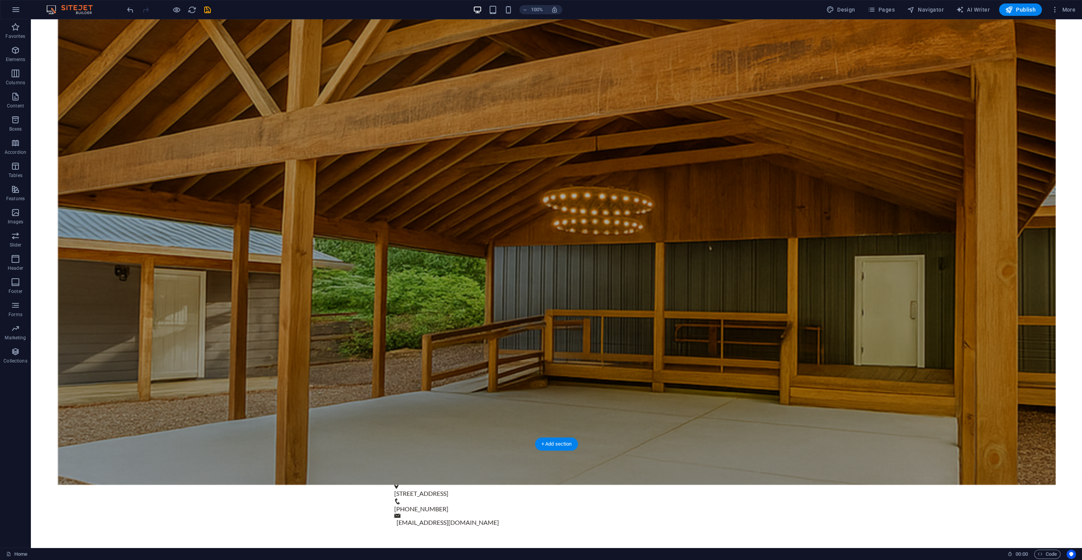
scroll to position [165, 0]
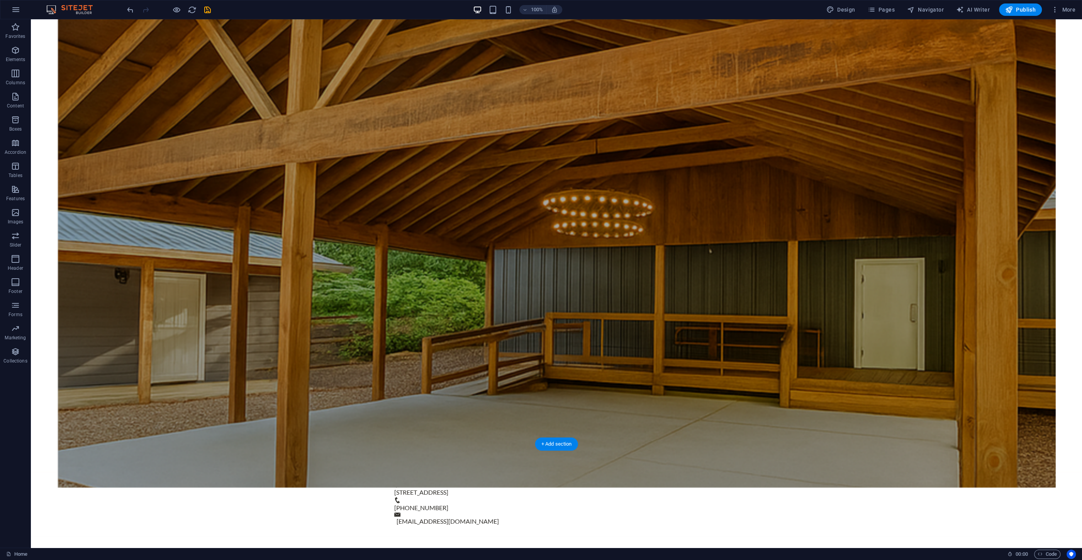
click at [570, 117] on figure at bounding box center [556, 246] width 999 height 481
select select "%"
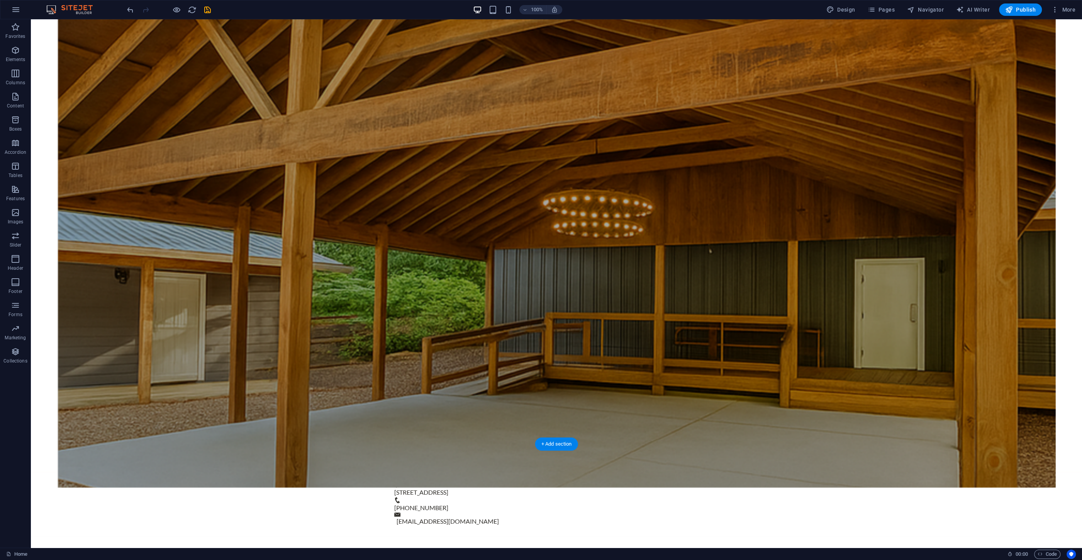
select select "%"
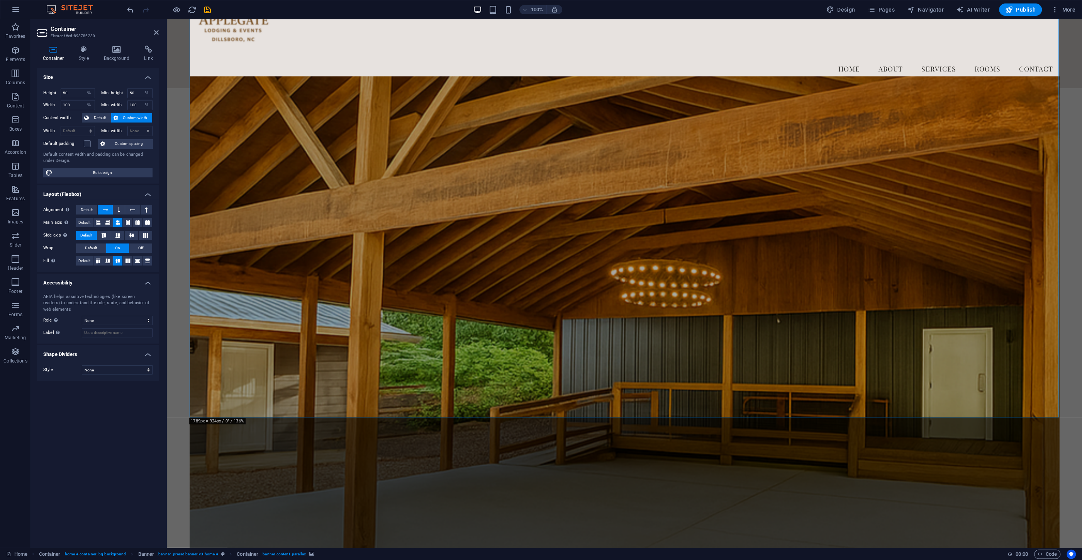
scroll to position [0, 0]
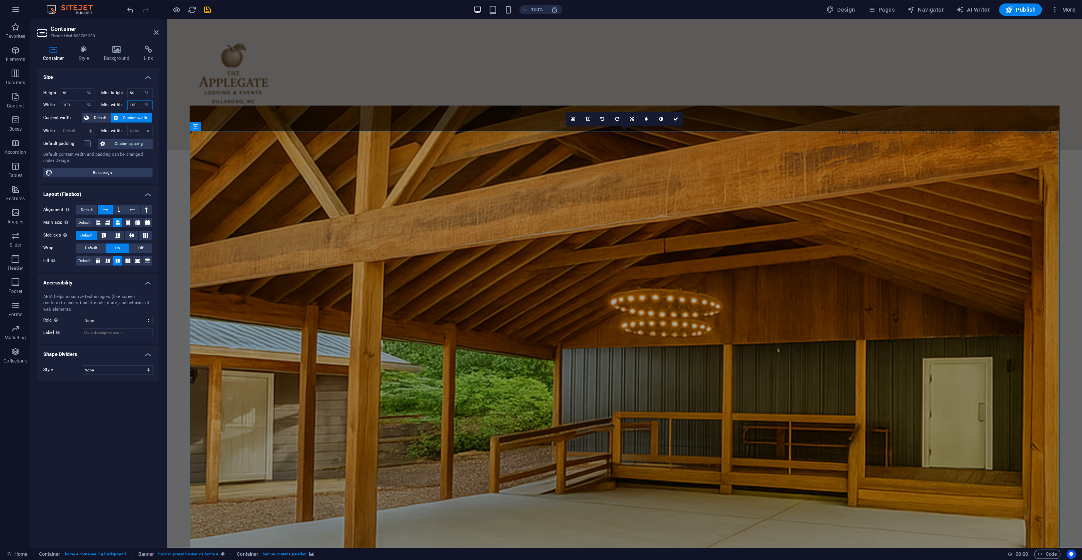
drag, startPoint x: 140, startPoint y: 103, endPoint x: 122, endPoint y: 103, distance: 18.2
click at [128, 103] on input "100" at bounding box center [140, 104] width 25 height 9
type input "50"
drag, startPoint x: 74, startPoint y: 101, endPoint x: 53, endPoint y: 101, distance: 20.9
click at [61, 101] on input "100" at bounding box center [78, 104] width 34 height 9
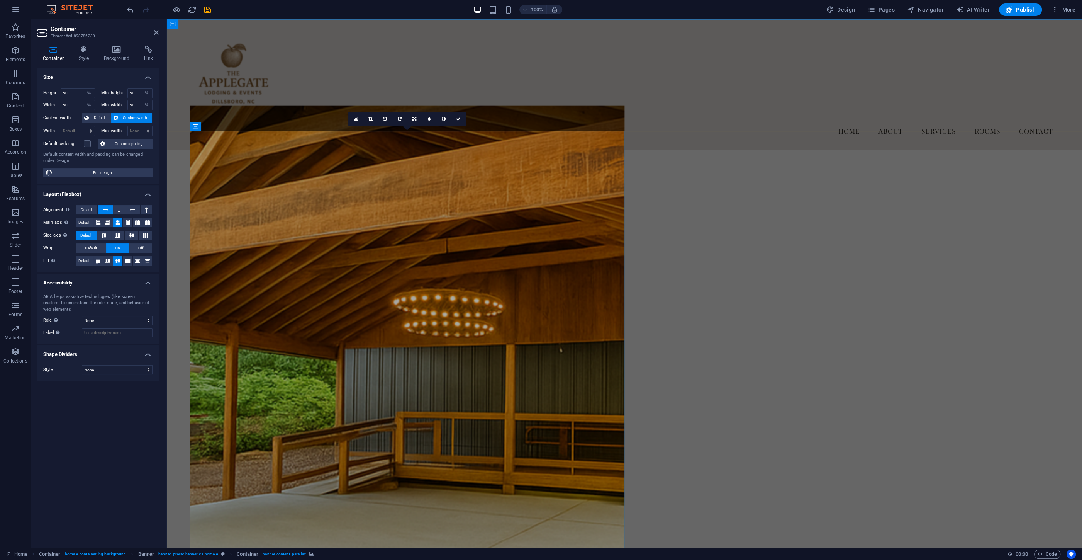
type input "100"
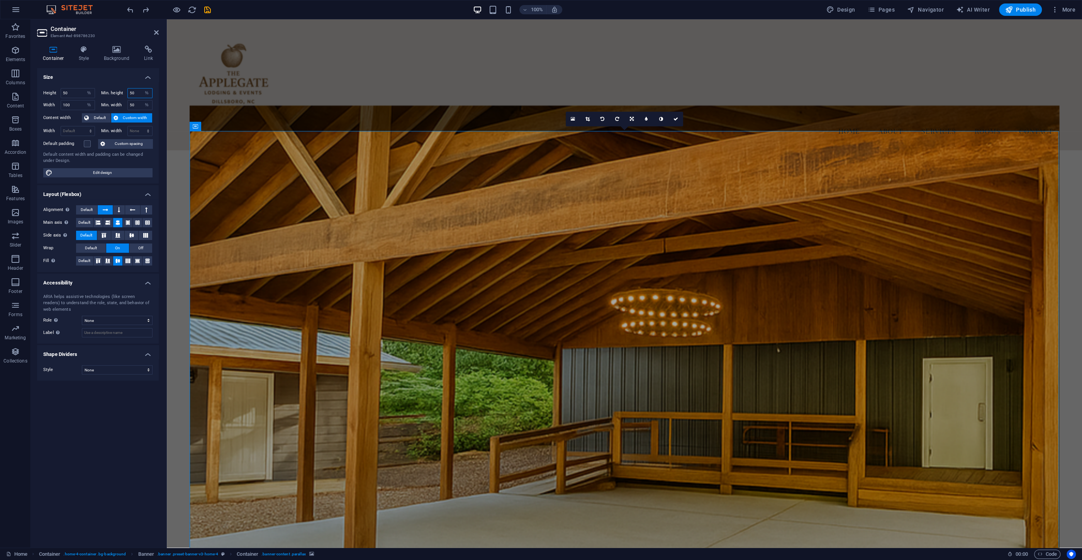
drag, startPoint x: 134, startPoint y: 92, endPoint x: 122, endPoint y: 90, distance: 13.0
click at [128, 90] on input "50" at bounding box center [140, 92] width 25 height 9
type input "25"
drag, startPoint x: 66, startPoint y: 90, endPoint x: 58, endPoint y: 90, distance: 8.5
click at [61, 90] on input "50" at bounding box center [78, 92] width 34 height 9
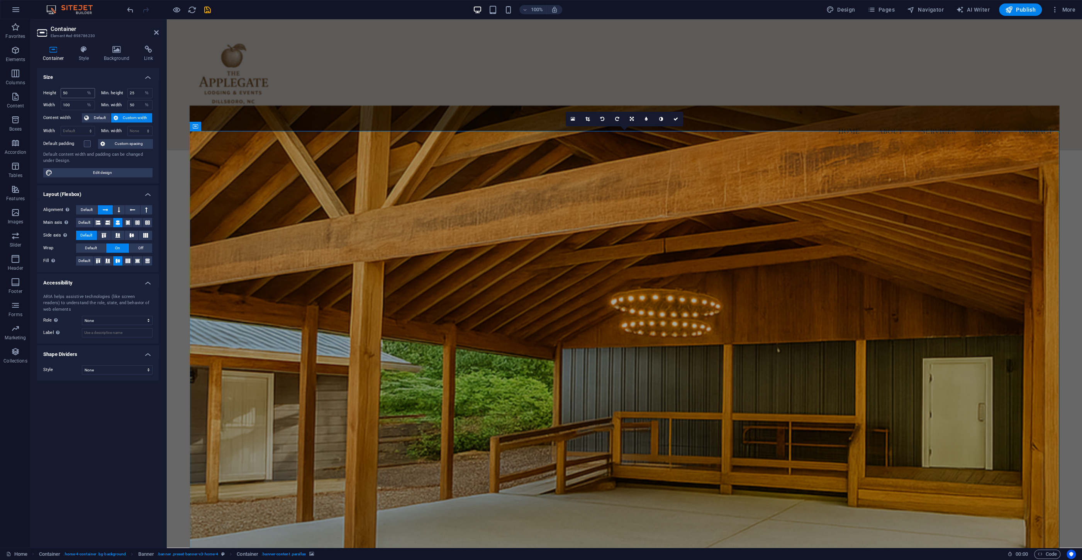
click at [58, 90] on div "Height 50 Default px rem % vh vw" at bounding box center [69, 93] width 52 height 10
drag, startPoint x: 72, startPoint y: 93, endPoint x: 54, endPoint y: 93, distance: 17.4
click at [61, 93] on input "50" at bounding box center [78, 92] width 34 height 9
click at [54, 93] on label "Height" at bounding box center [51, 93] width 17 height 4
drag, startPoint x: 73, startPoint y: 94, endPoint x: 52, endPoint y: 92, distance: 20.6
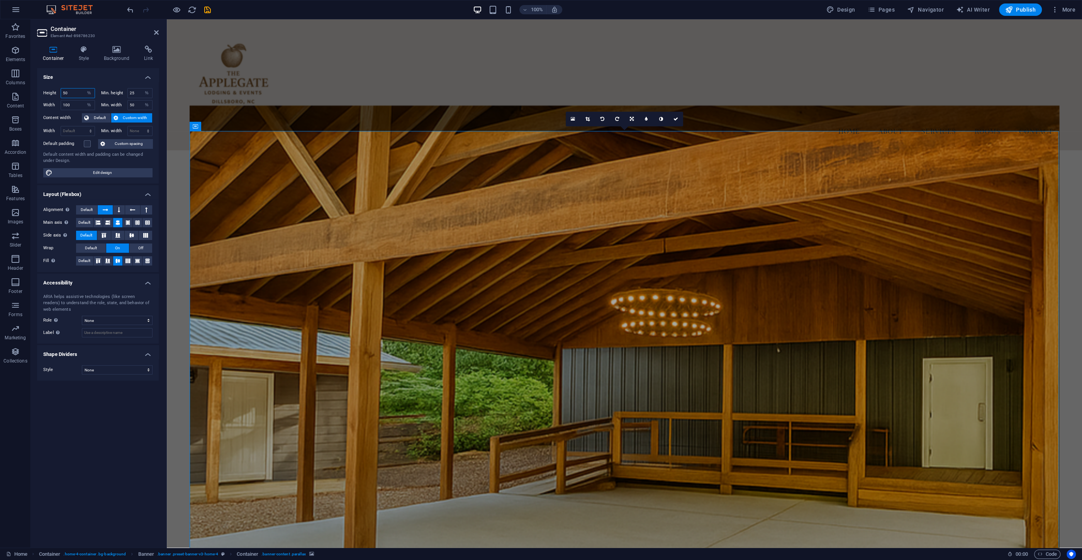
click at [61, 92] on input "50" at bounding box center [78, 92] width 34 height 9
click at [52, 92] on label "Height" at bounding box center [51, 93] width 17 height 4
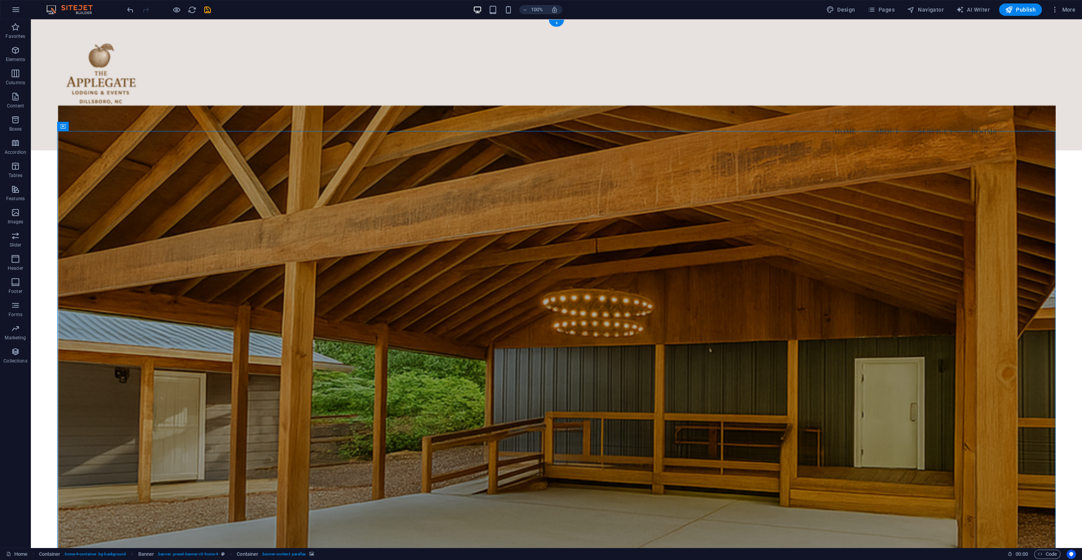
click at [411, 201] on figure at bounding box center [556, 345] width 999 height 481
select select "%"
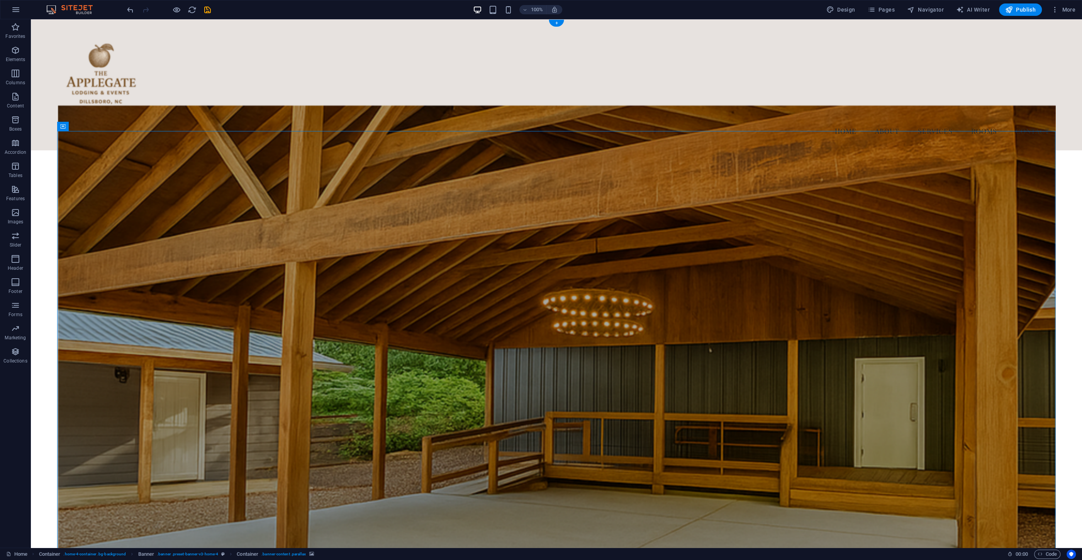
select select "%"
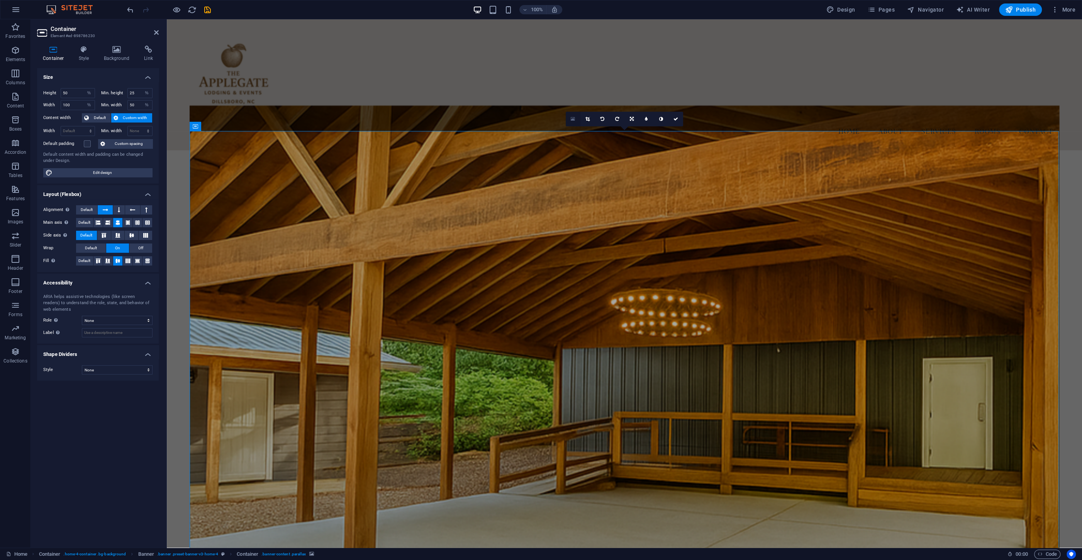
click at [570, 121] on link at bounding box center [573, 119] width 15 height 15
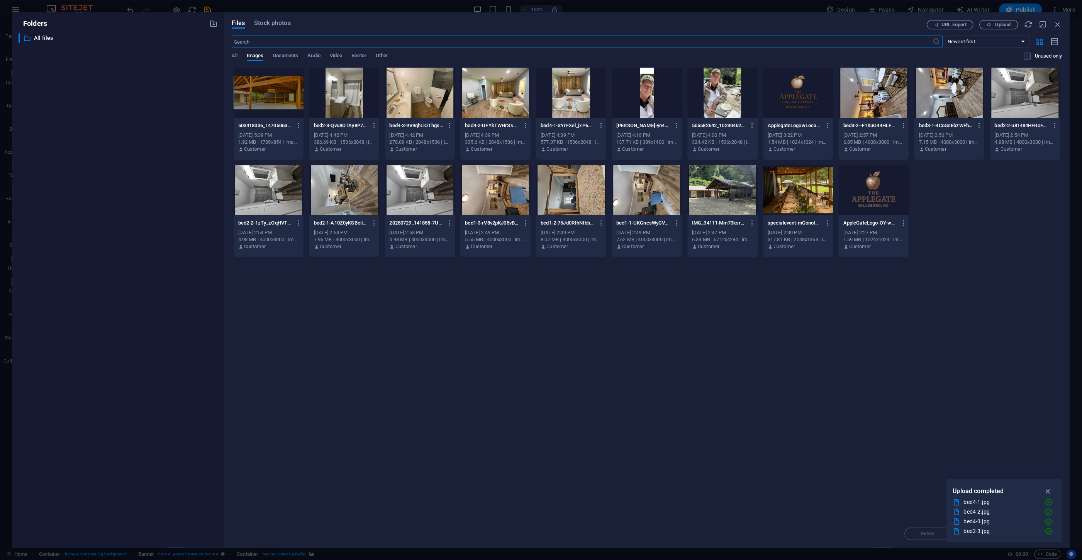
click at [252, 92] on div at bounding box center [269, 93] width 70 height 50
drag, startPoint x: 1061, startPoint y: 23, endPoint x: 890, endPoint y: 3, distance: 172.6
click at [1061, 23] on icon "button" at bounding box center [1058, 24] width 8 height 8
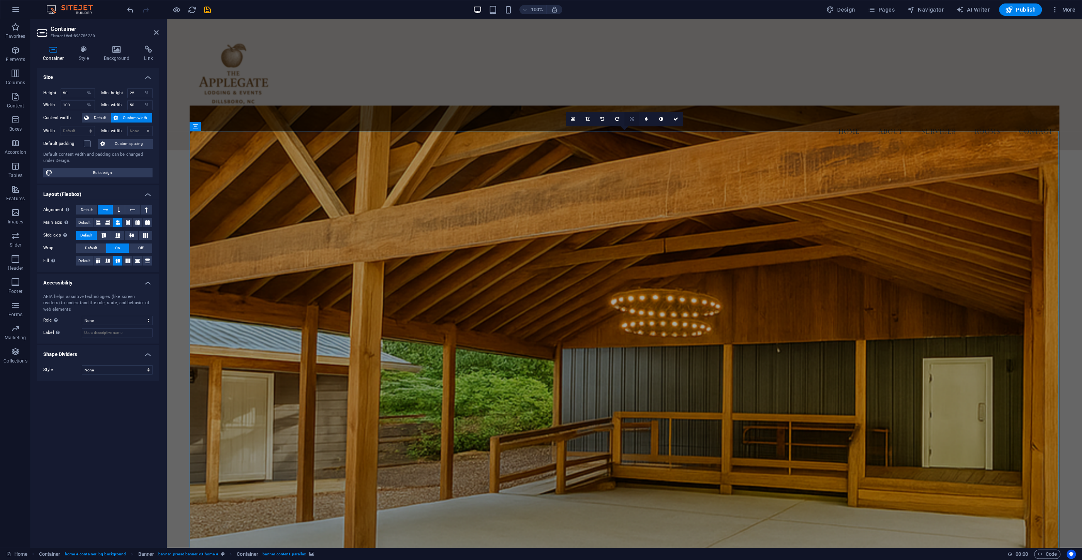
click at [630, 118] on icon at bounding box center [632, 119] width 4 height 5
click at [632, 133] on icon at bounding box center [632, 133] width 5 height 5
click at [634, 118] on icon at bounding box center [632, 119] width 5 height 5
click at [628, 117] on link at bounding box center [632, 119] width 15 height 15
click at [414, 121] on nav "Home About Services Rooms Contact" at bounding box center [625, 130] width 870 height 19
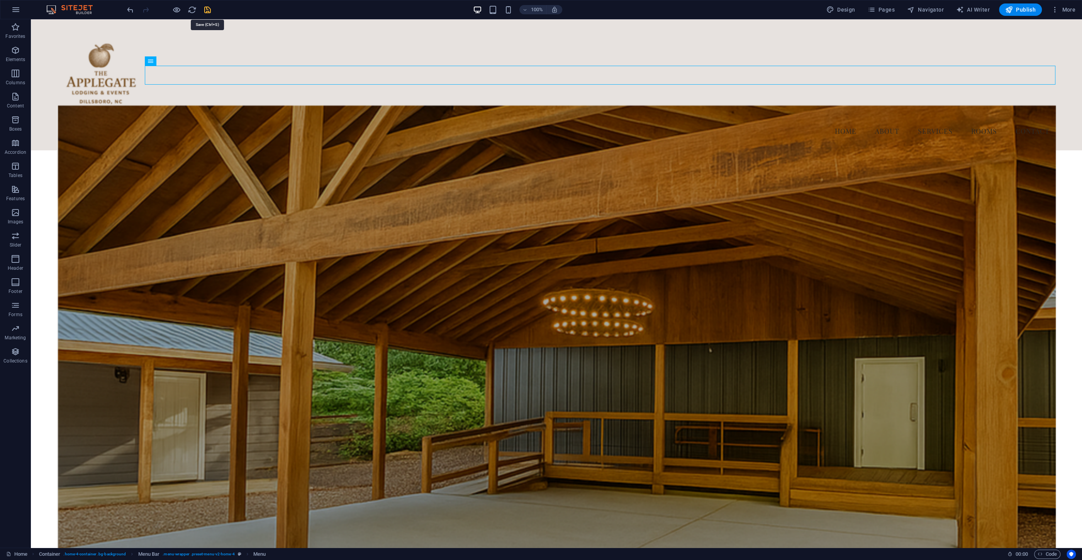
click at [210, 11] on icon "save" at bounding box center [207, 9] width 9 height 9
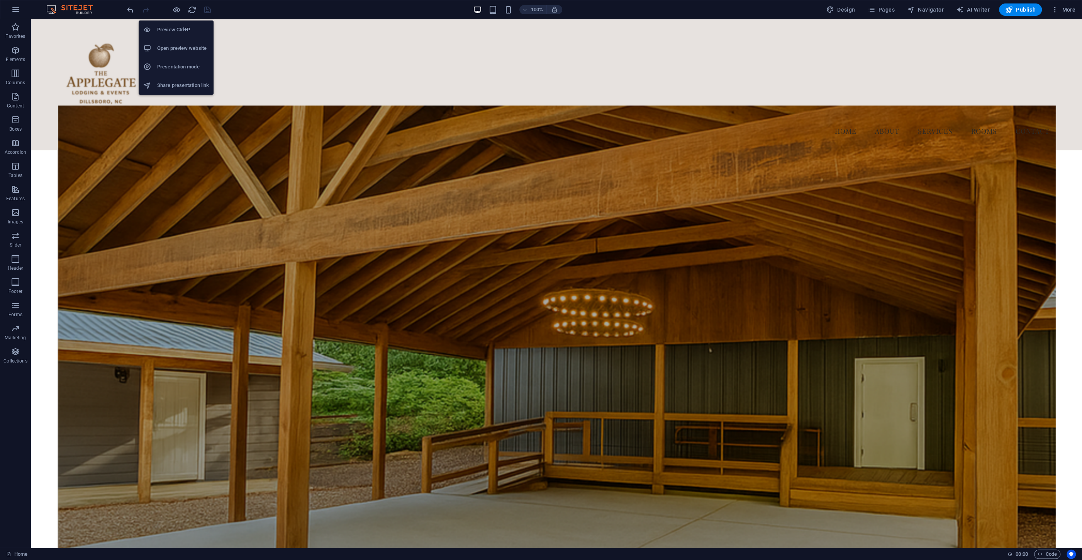
click at [172, 88] on h6 "Share presentation link" at bounding box center [183, 85] width 52 height 9
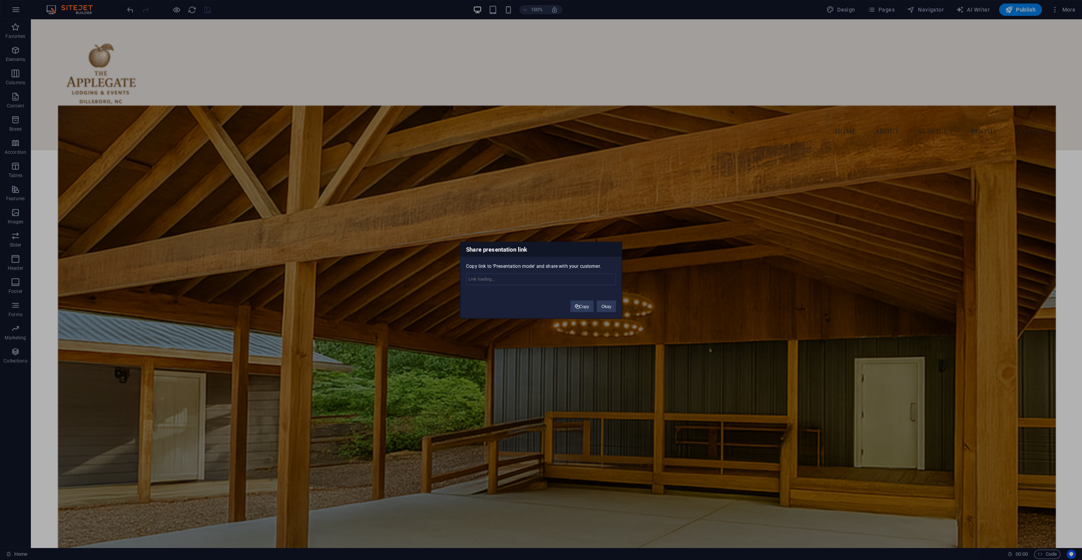
type input "[URL][DOMAIN_NAME]"
click at [584, 305] on button "Copy" at bounding box center [583, 306] width 24 height 12
click at [603, 308] on button "Okay" at bounding box center [606, 306] width 19 height 12
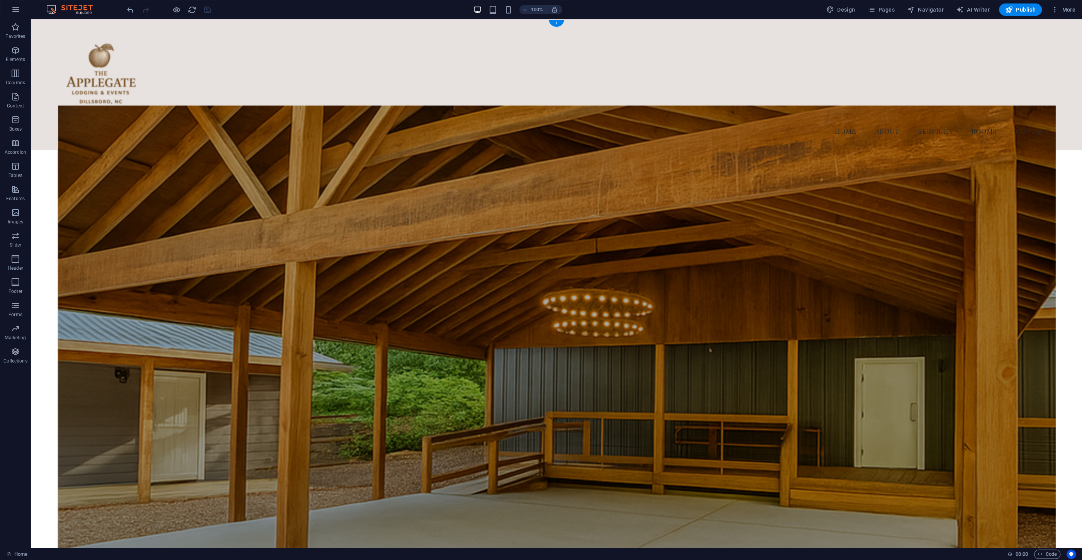
click at [195, 211] on figure at bounding box center [556, 345] width 999 height 481
select select "%"
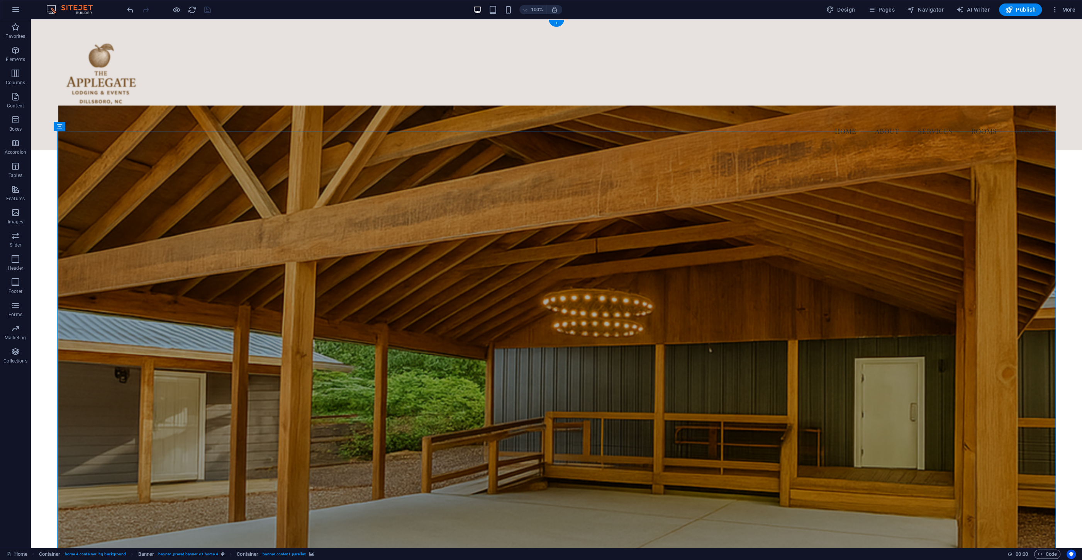
select select "%"
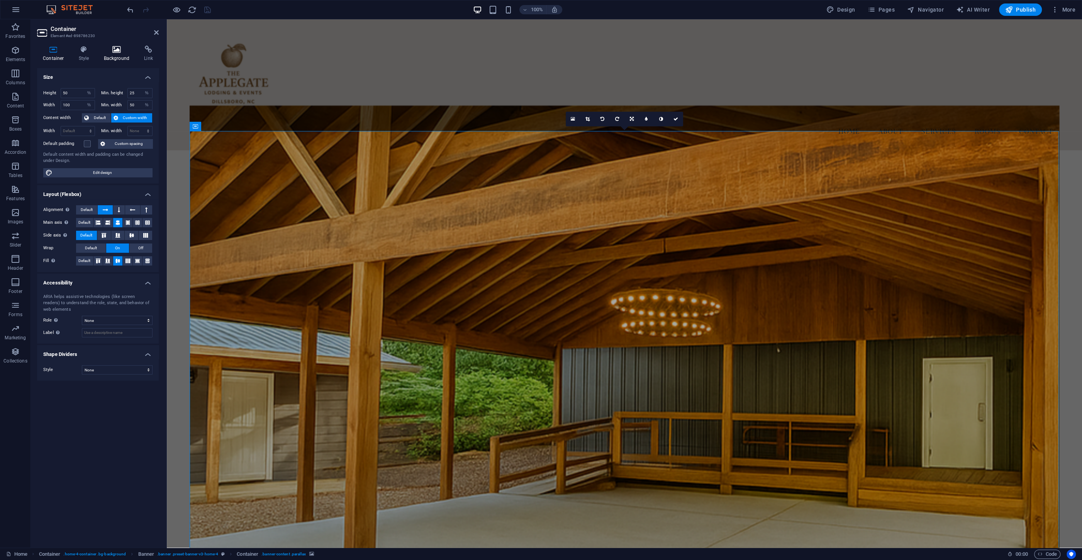
click at [120, 51] on icon at bounding box center [116, 50] width 37 height 8
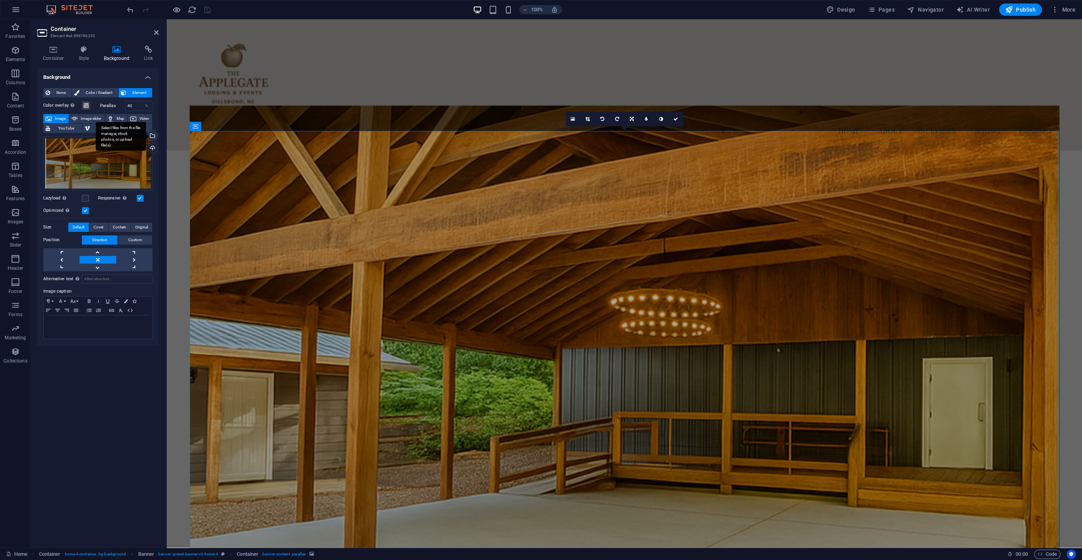
click at [149, 133] on div "Select files from the file manager, stock photos, or upload file(s)" at bounding box center [152, 137] width 12 height 12
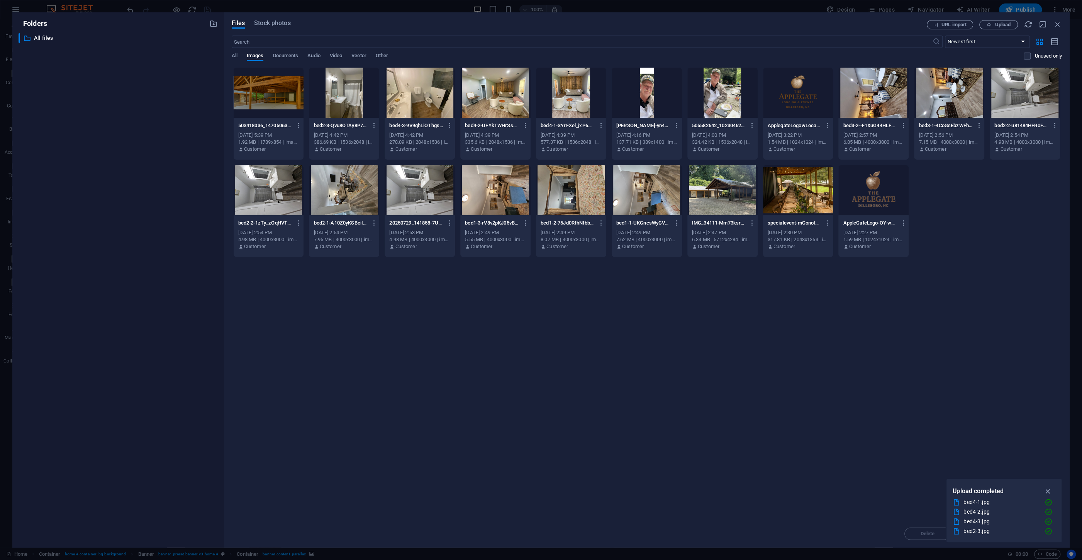
click at [999, 20] on div "Files Stock photos URL import Upload ​ Newest first Oldest first Name (A-Z) Nam…" at bounding box center [647, 279] width 846 height 535
click at [1001, 24] on span "Upload" at bounding box center [1003, 24] width 16 height 5
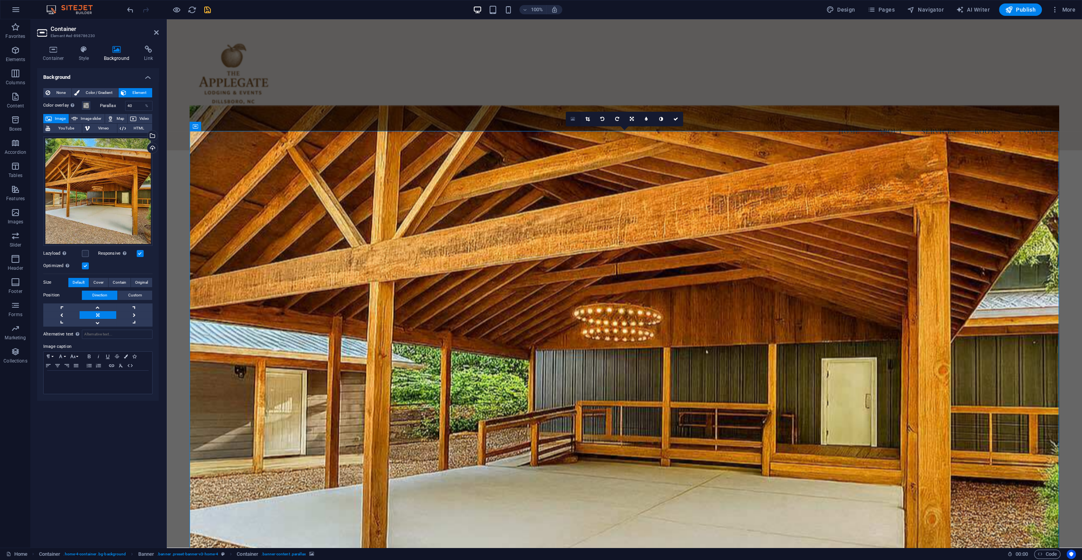
click at [571, 118] on link at bounding box center [573, 119] width 15 height 15
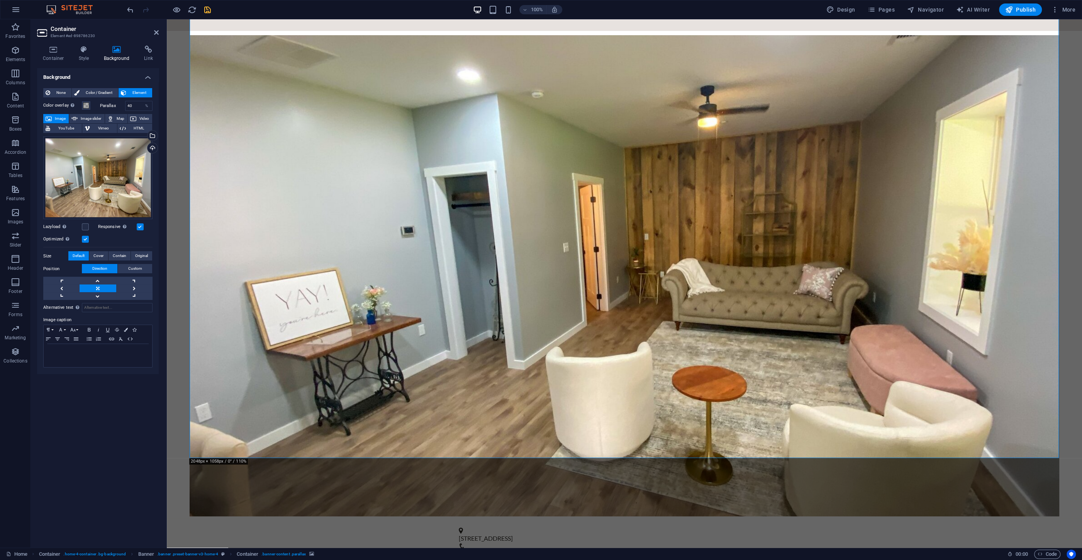
scroll to position [124, 0]
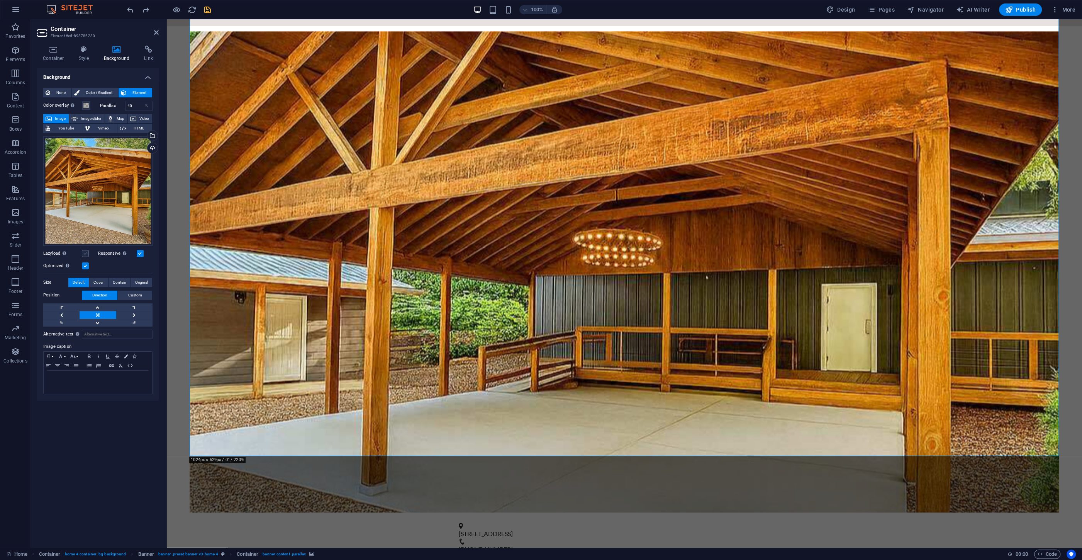
click at [86, 257] on label at bounding box center [85, 253] width 7 height 7
click at [0, 0] on input "Lazyload Loading images after the page loads improves page speed." at bounding box center [0, 0] width 0 height 0
click at [89, 268] on div "Optimized Images are compressed to improve page speed." at bounding box center [97, 265] width 109 height 9
click at [86, 267] on label at bounding box center [85, 265] width 7 height 7
click at [0, 0] on input "Optimized Images are compressed to improve page speed." at bounding box center [0, 0] width 0 height 0
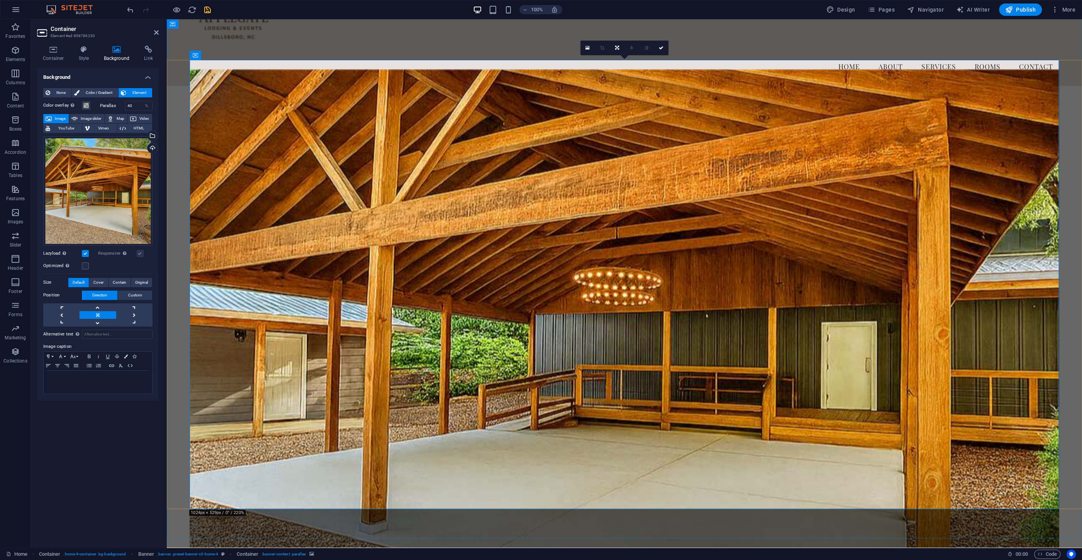
scroll to position [41, 0]
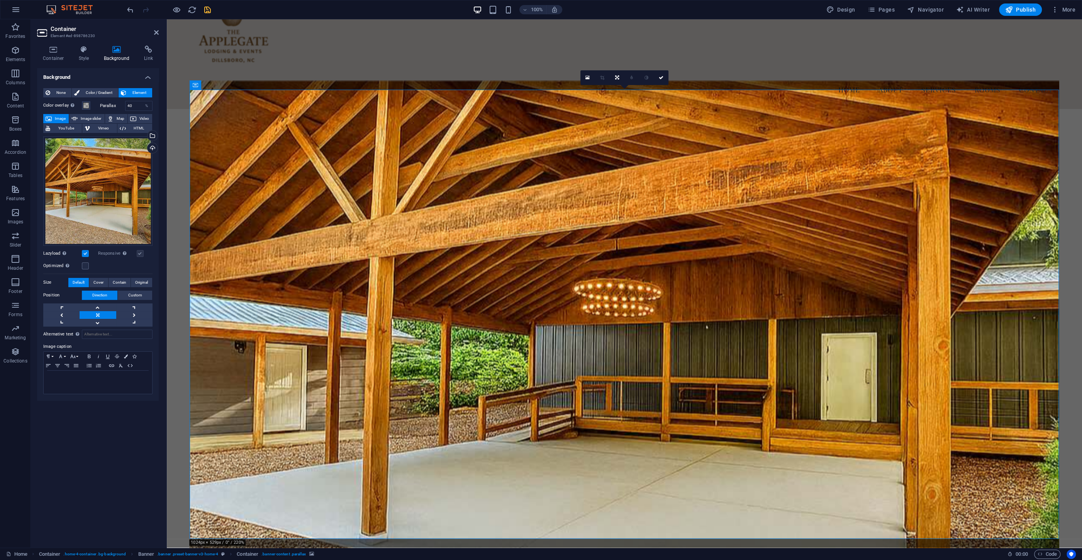
click at [294, 284] on figure at bounding box center [625, 321] width 870 height 481
click at [82, 53] on icon at bounding box center [84, 50] width 22 height 8
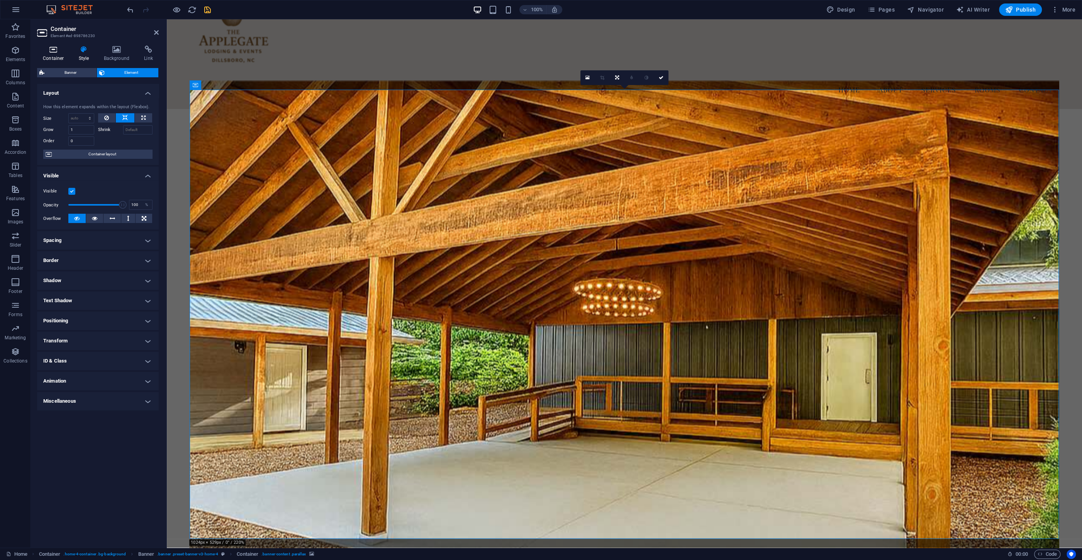
click at [53, 51] on icon at bounding box center [53, 50] width 33 height 8
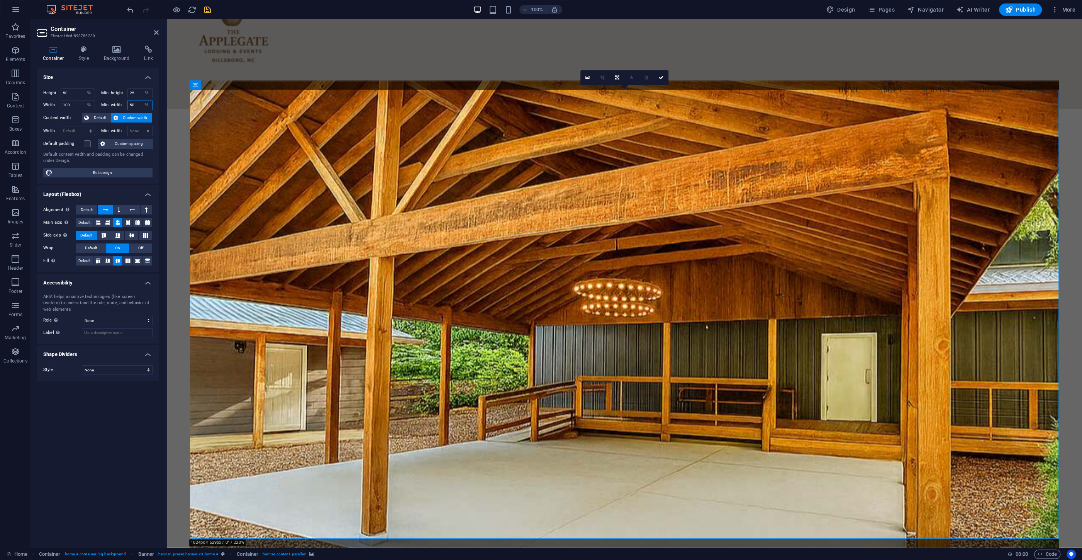
drag, startPoint x: 136, startPoint y: 103, endPoint x: 117, endPoint y: 102, distance: 19.3
click at [128, 102] on input "50" at bounding box center [140, 104] width 25 height 9
click at [89, 115] on button "Default" at bounding box center [96, 117] width 29 height 9
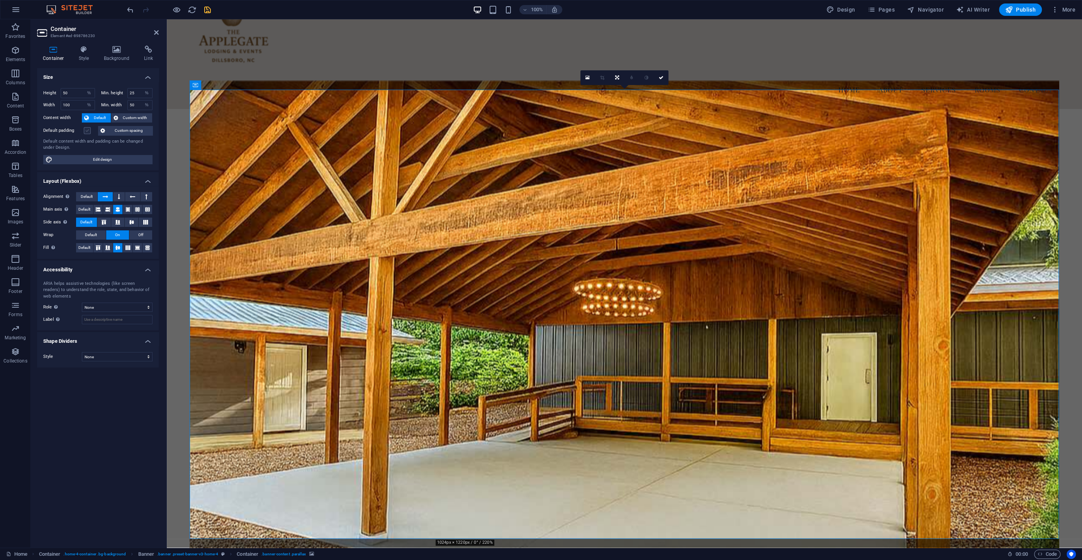
click at [85, 130] on label at bounding box center [87, 130] width 7 height 7
click at [0, 0] on input "Default padding" at bounding box center [0, 0] width 0 height 0
click at [85, 130] on label at bounding box center [87, 130] width 7 height 7
click at [0, 0] on input "Default padding" at bounding box center [0, 0] width 0 height 0
click at [93, 154] on div "Height 50 Default px rem % vh vw Min. height 25 None px rem % vh vw Width 100 D…" at bounding box center [98, 126] width 122 height 88
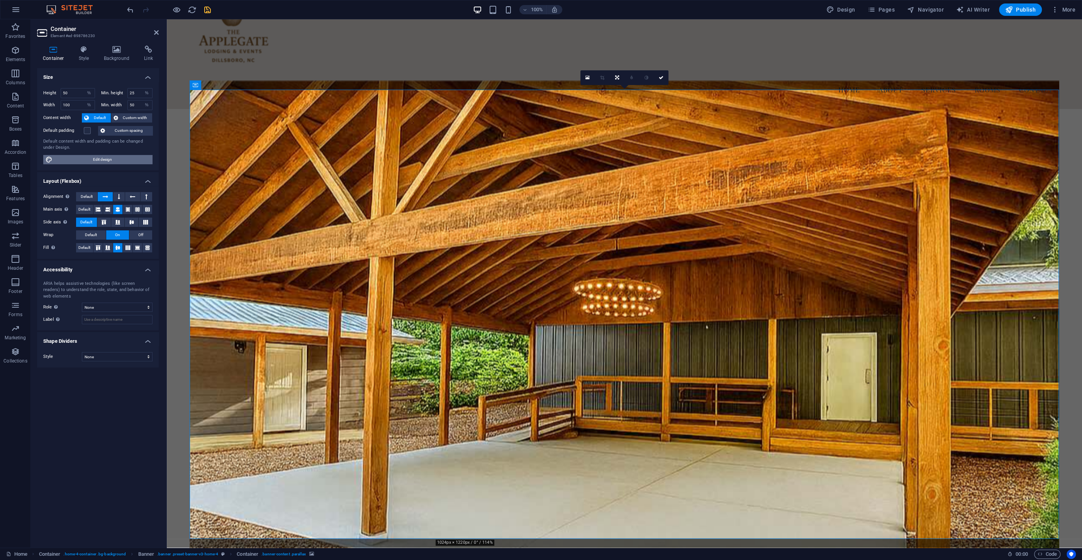
drag, startPoint x: 93, startPoint y: 158, endPoint x: 66, endPoint y: 138, distance: 32.9
click at [93, 158] on span "Edit design" at bounding box center [102, 159] width 95 height 9
select select "px"
select select "200"
select select "px"
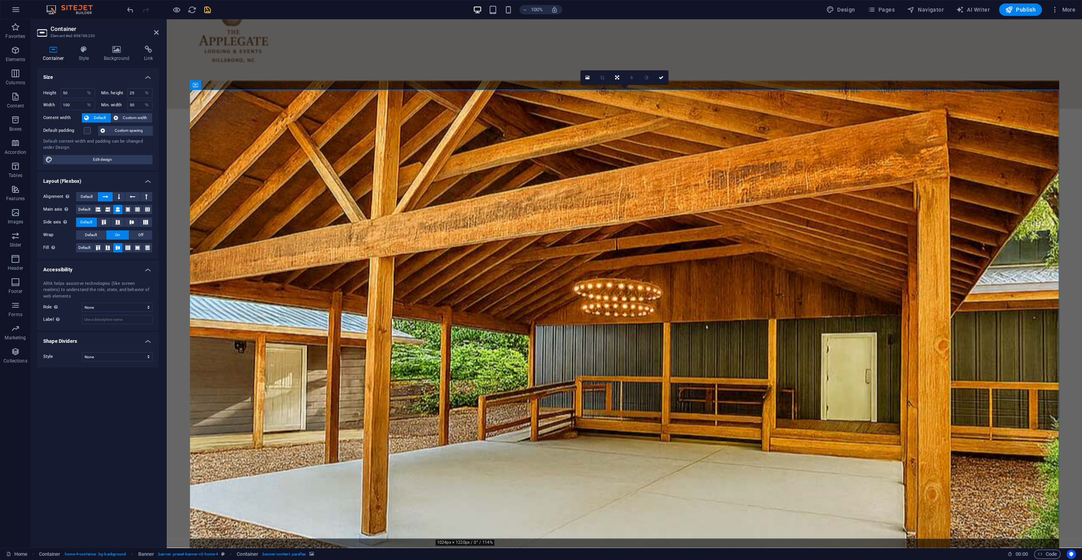
select select "rem"
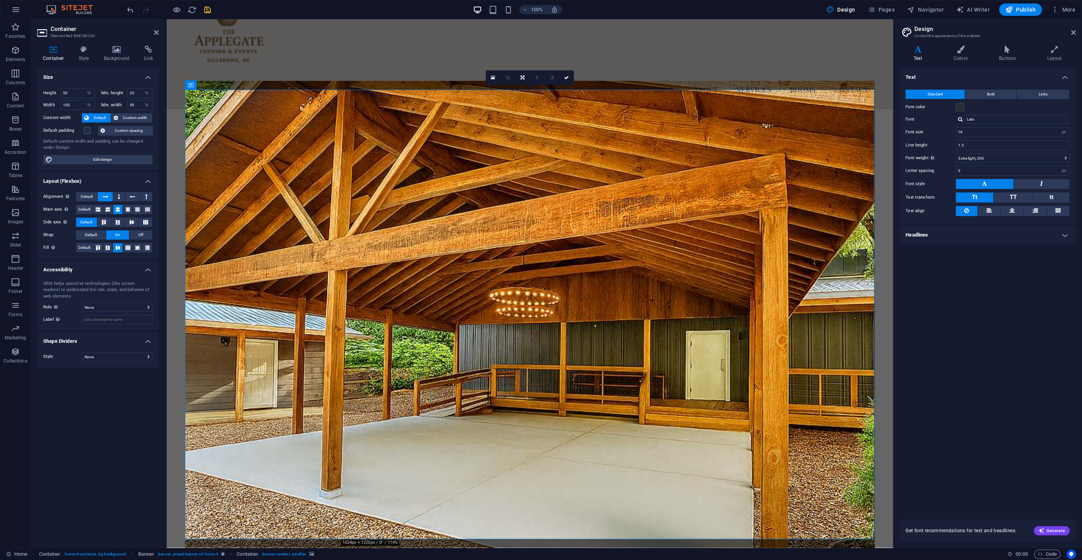
click at [216, 131] on figure at bounding box center [530, 321] width 690 height 481
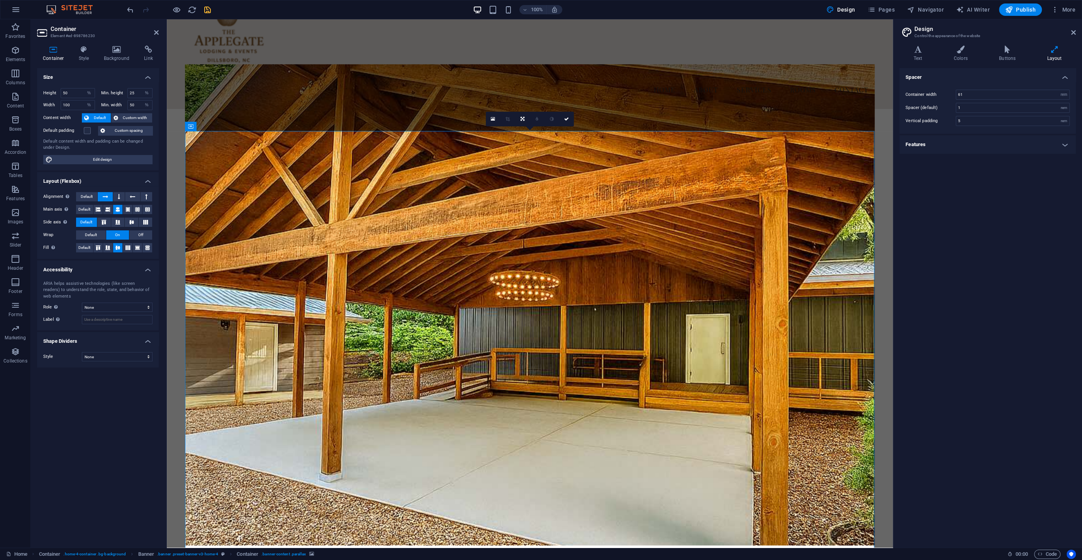
scroll to position [0, 0]
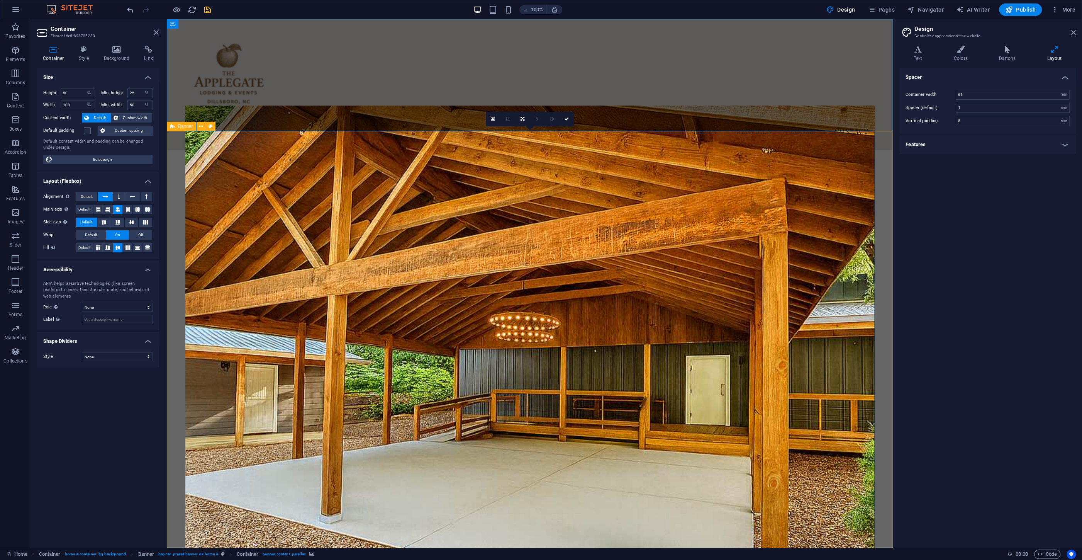
drag, startPoint x: 190, startPoint y: 133, endPoint x: 217, endPoint y: 170, distance: 46.1
click at [217, 170] on figure at bounding box center [530, 345] width 690 height 481
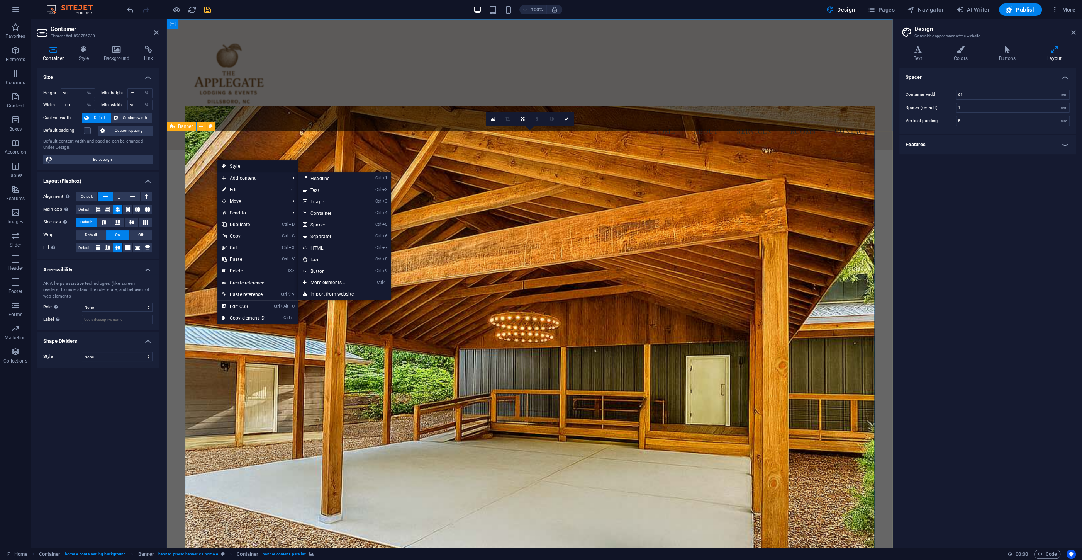
drag, startPoint x: 251, startPoint y: 166, endPoint x: 87, endPoint y: 148, distance: 165.1
click at [251, 166] on link "Style" at bounding box center [258, 166] width 81 height 12
select select "preset-banner-v3-home-4"
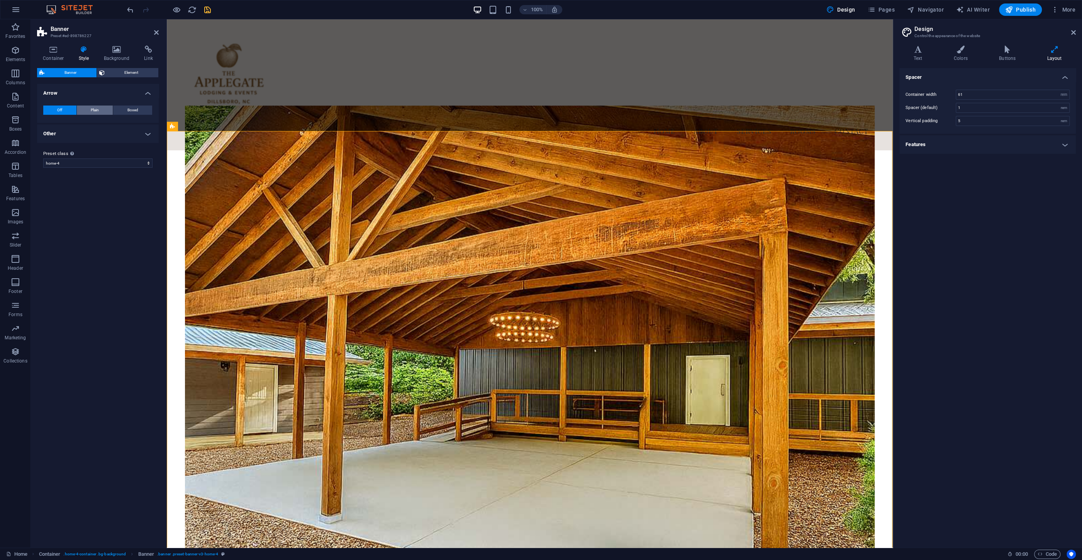
click at [100, 110] on button "Plain" at bounding box center [95, 109] width 36 height 9
click at [147, 110] on button "Boxed" at bounding box center [132, 109] width 39 height 9
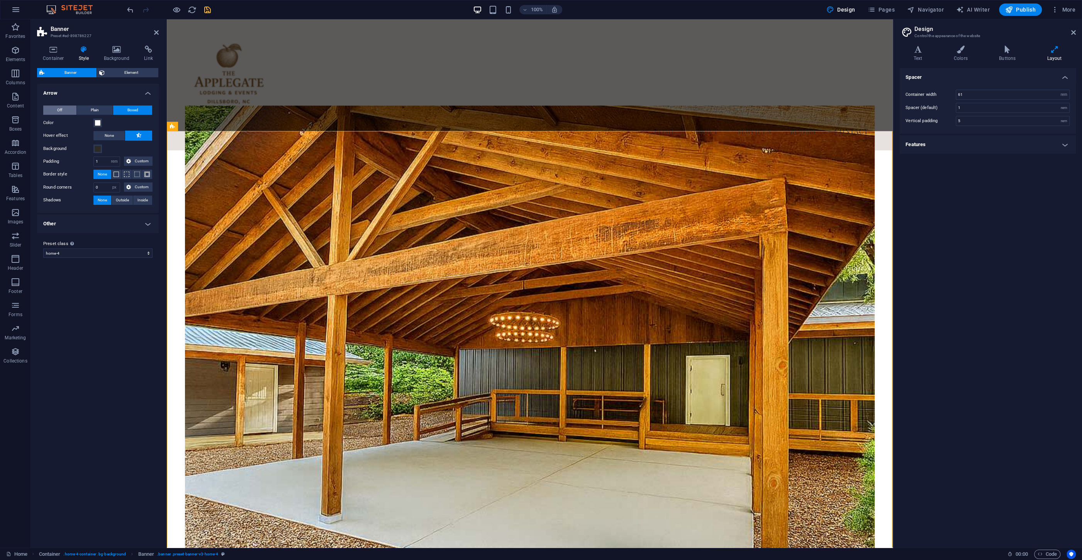
click at [61, 107] on span "Off" at bounding box center [59, 109] width 5 height 9
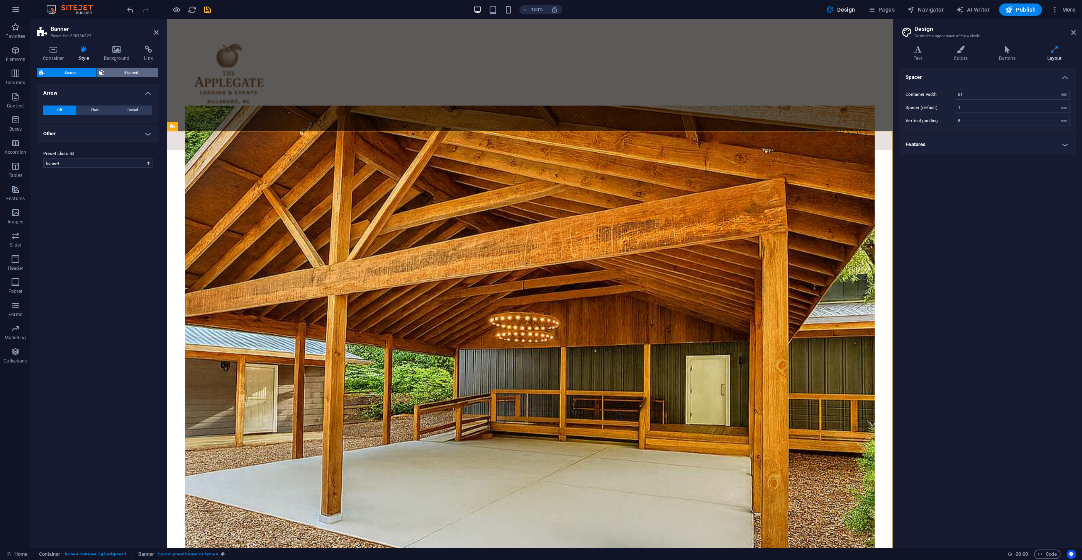
click at [121, 72] on span "Element" at bounding box center [131, 72] width 49 height 9
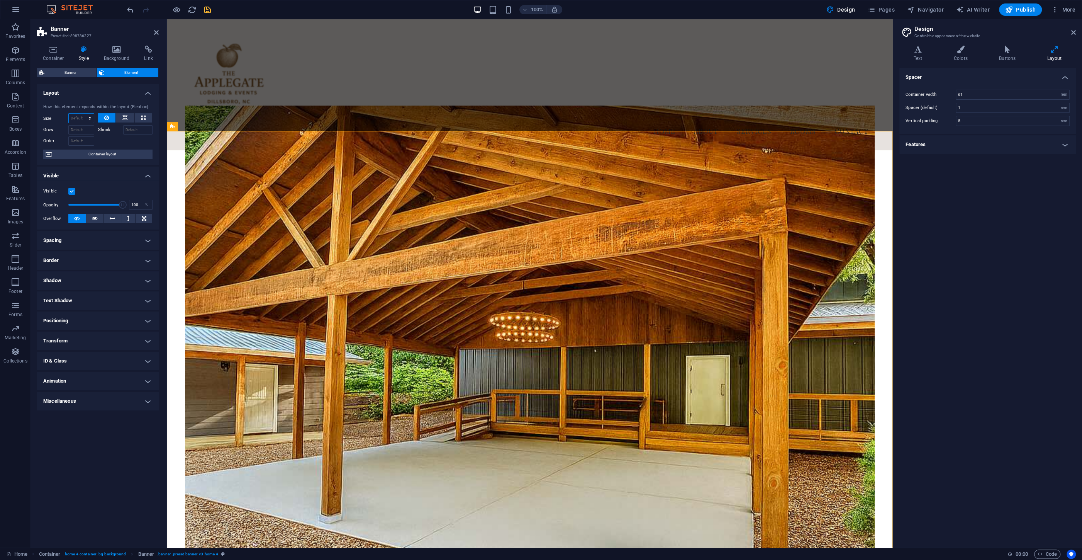
click at [69, 114] on select "Default auto px % 1/1 1/2 1/3 1/4 1/5 1/6 1/7 1/8 1/9 1/10" at bounding box center [81, 118] width 25 height 9
select select "%"
click option "%" at bounding box center [0, 0] width 0 height 0
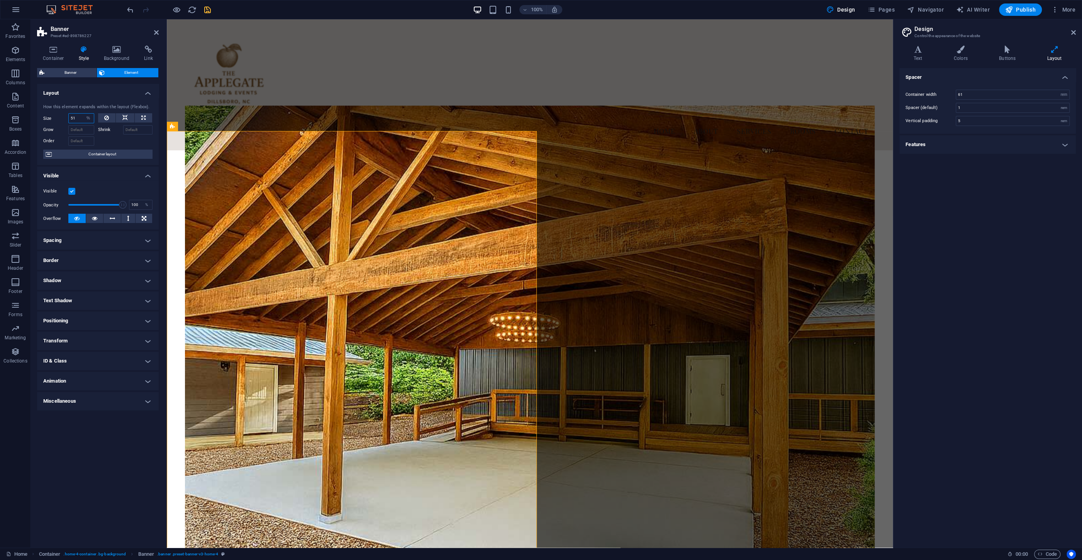
drag, startPoint x: 79, startPoint y: 121, endPoint x: 65, endPoint y: 119, distance: 14.1
click at [69, 119] on input "51" at bounding box center [81, 118] width 25 height 9
type input "75"
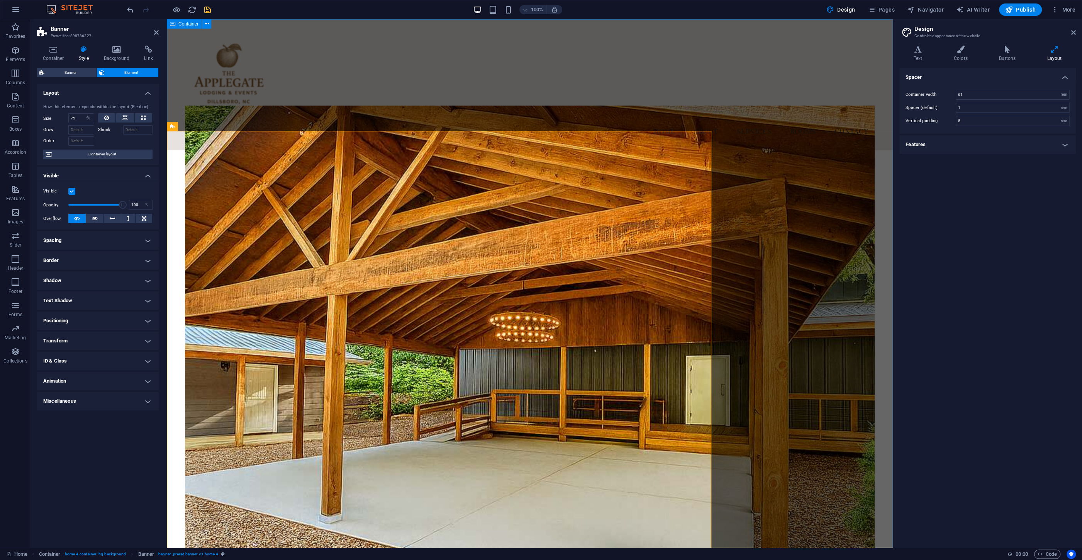
click at [773, 234] on div "Menu Home About Services Rooms Contact [STREET_ADDRESS] [PHONE_NUMBER] [EMAIL_A…" at bounding box center [530, 360] width 726 height 682
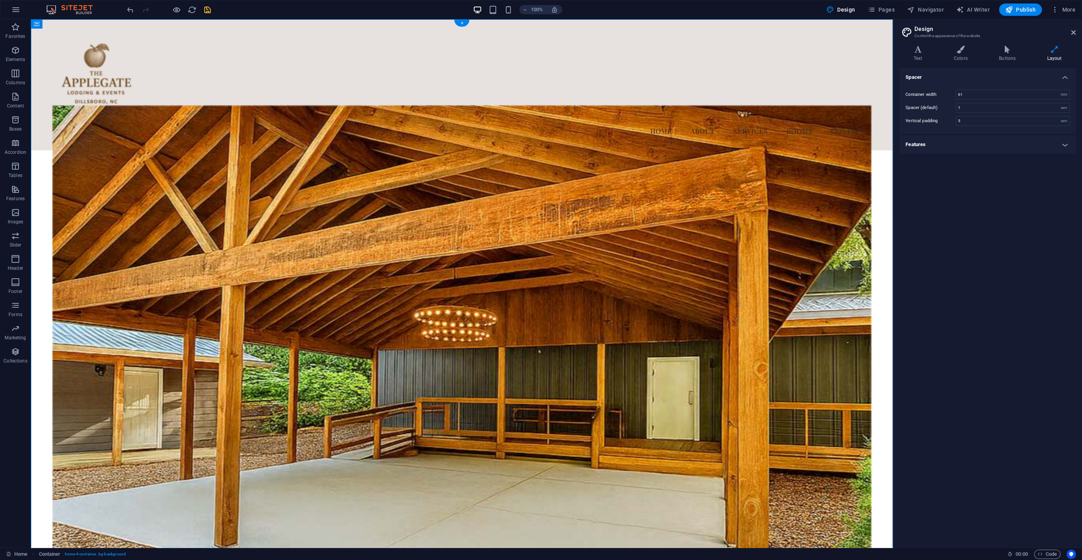
click at [342, 246] on figure at bounding box center [462, 345] width 819 height 481
click at [336, 212] on figure at bounding box center [462, 345] width 819 height 481
select select "%"
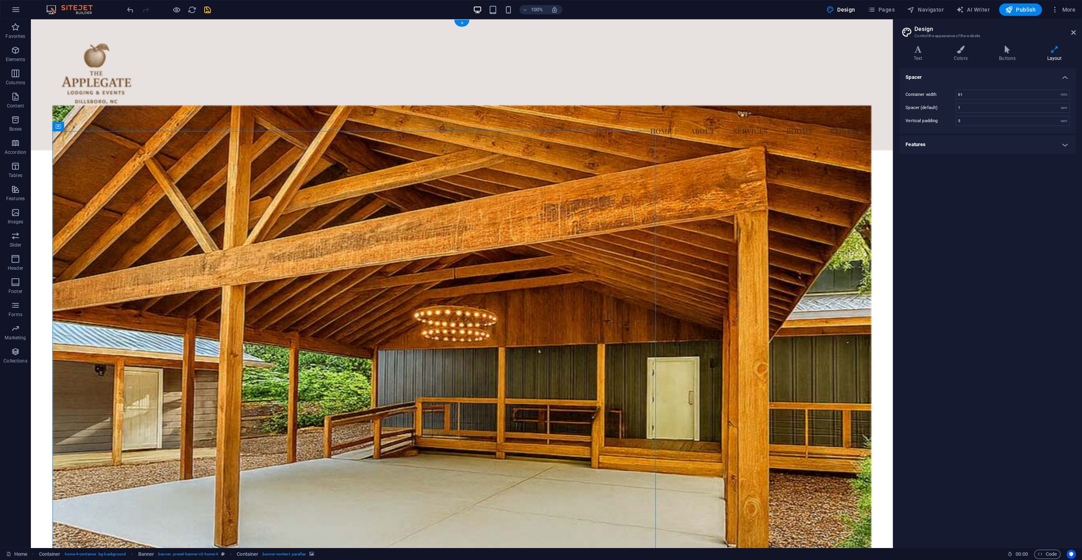
select select "%"
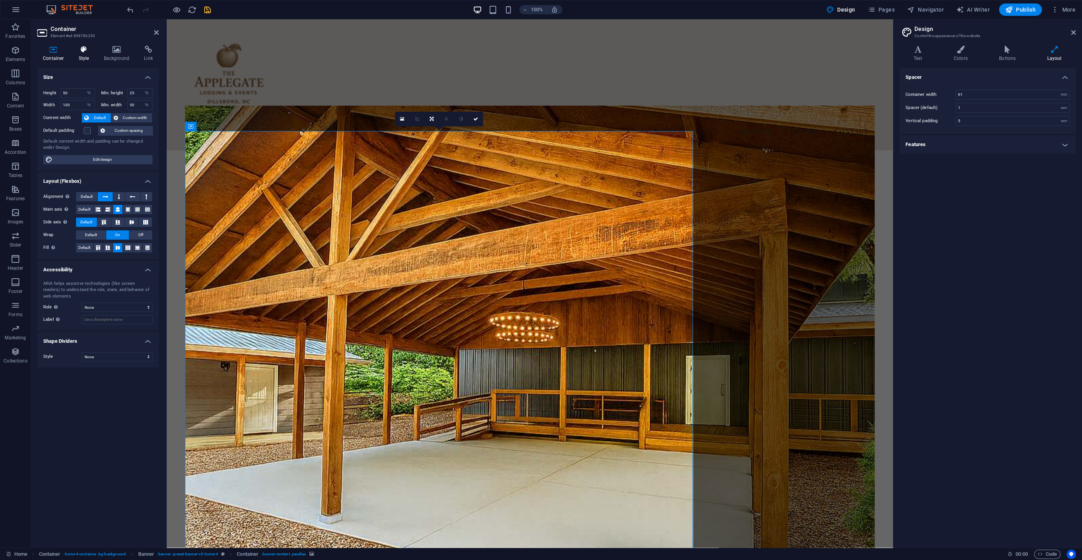
click at [88, 49] on icon at bounding box center [84, 50] width 22 height 8
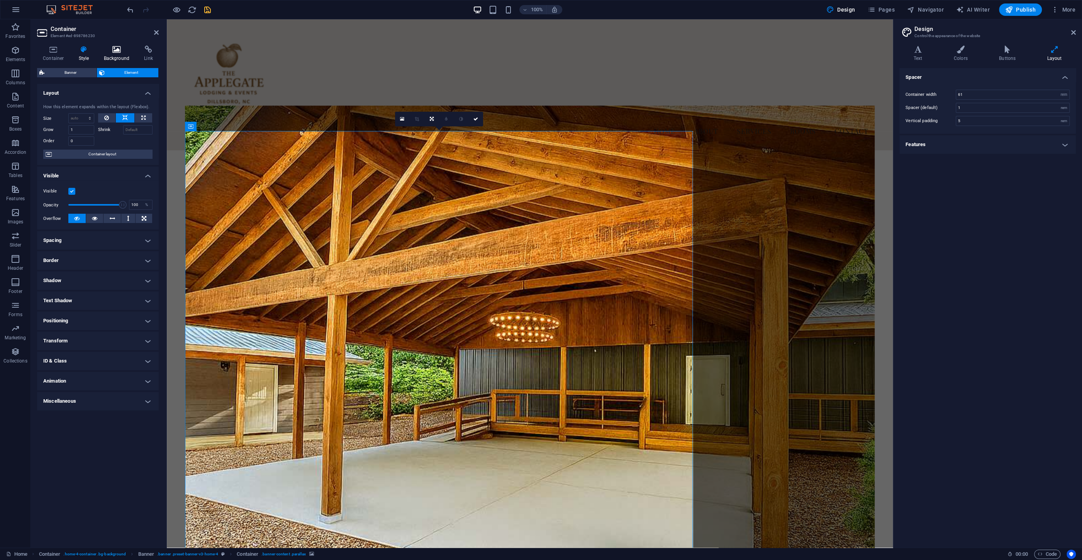
click at [114, 51] on icon at bounding box center [116, 50] width 37 height 8
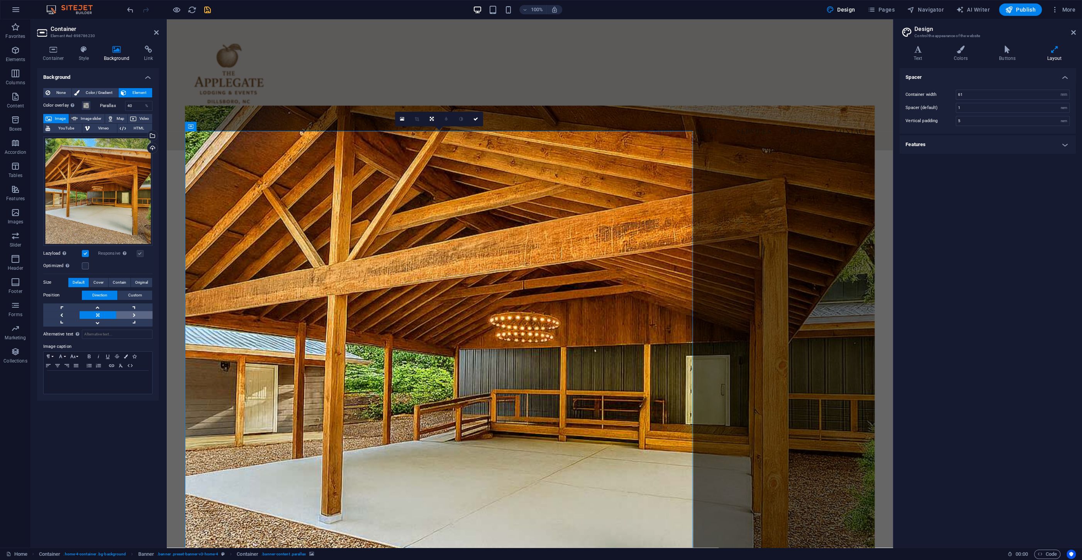
click at [130, 314] on link at bounding box center [134, 315] width 36 height 8
click at [102, 315] on link at bounding box center [98, 315] width 36 height 8
click at [87, 92] on span "Color / Gradient" at bounding box center [99, 92] width 34 height 9
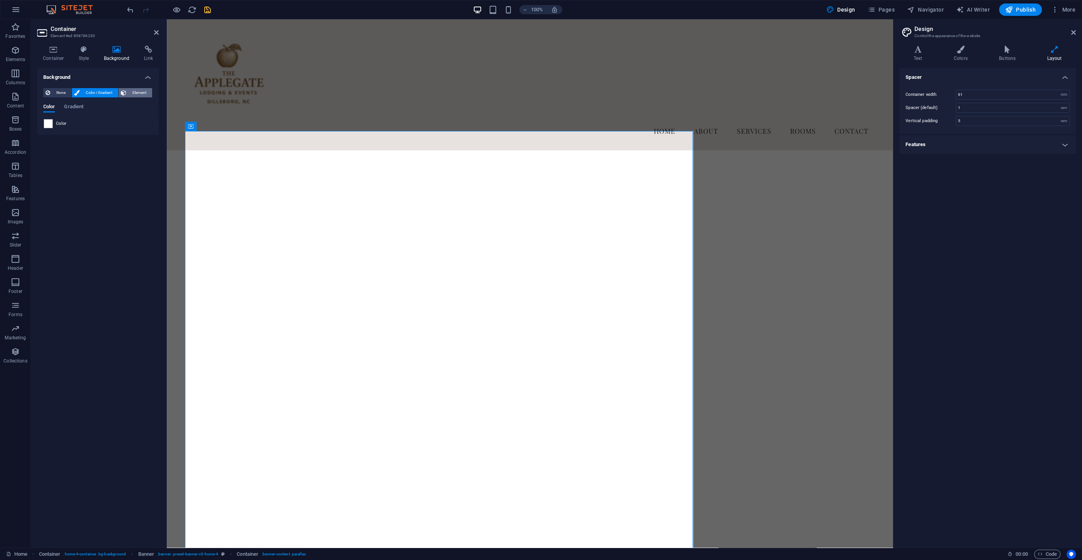
click at [133, 92] on span "Element" at bounding box center [139, 92] width 21 height 9
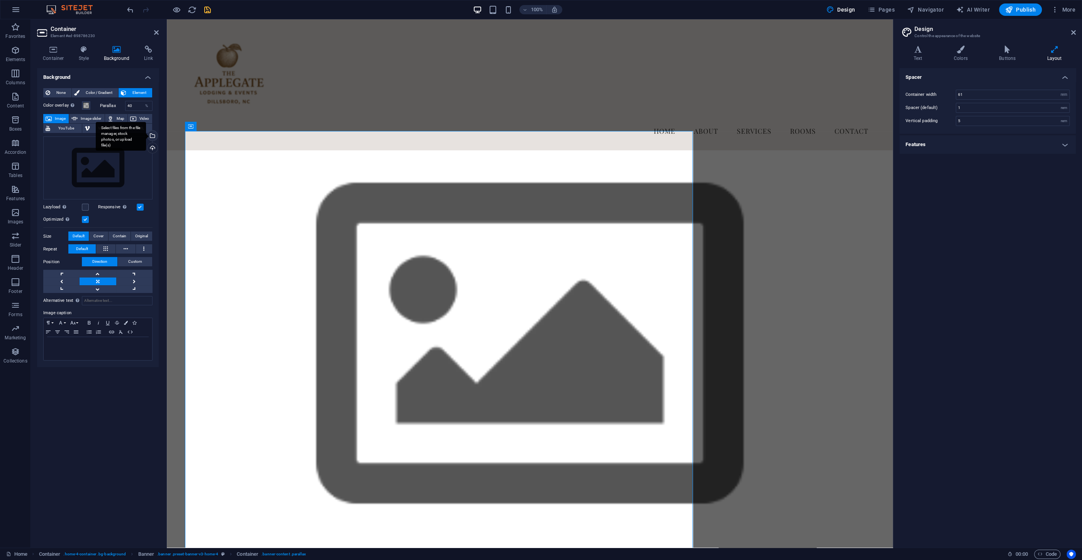
click at [151, 133] on div "Select files from the file manager, stock photos, or upload file(s)" at bounding box center [152, 137] width 12 height 12
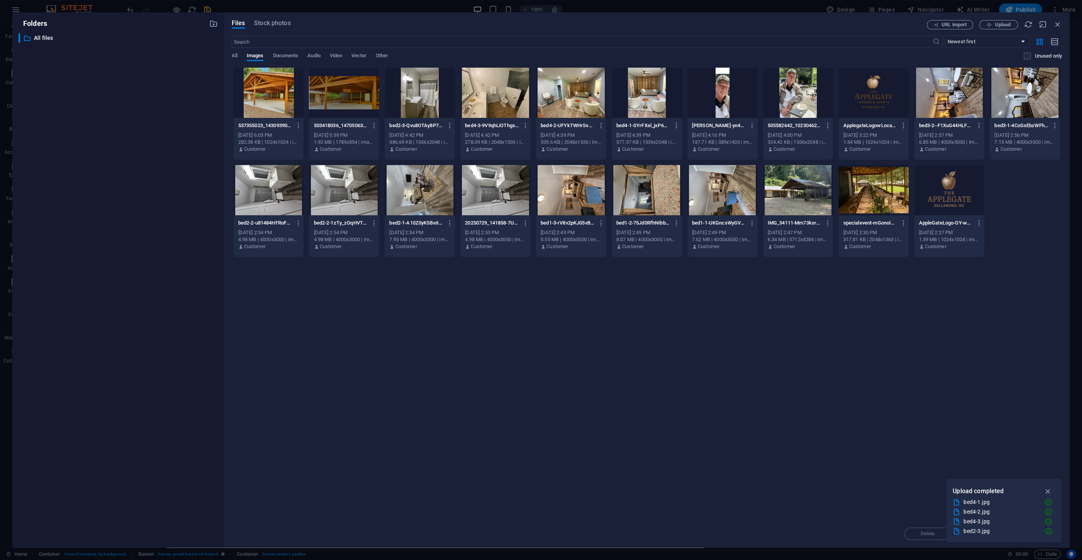
click at [275, 92] on div at bounding box center [269, 93] width 70 height 50
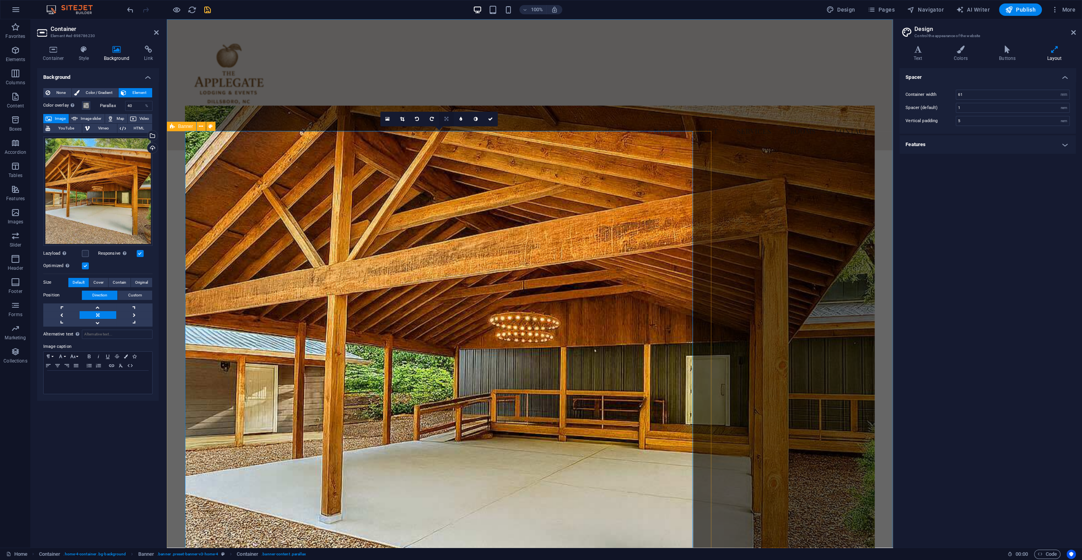
click at [447, 119] on icon at bounding box center [447, 119] width 4 height 5
click at [387, 118] on icon at bounding box center [388, 118] width 4 height 5
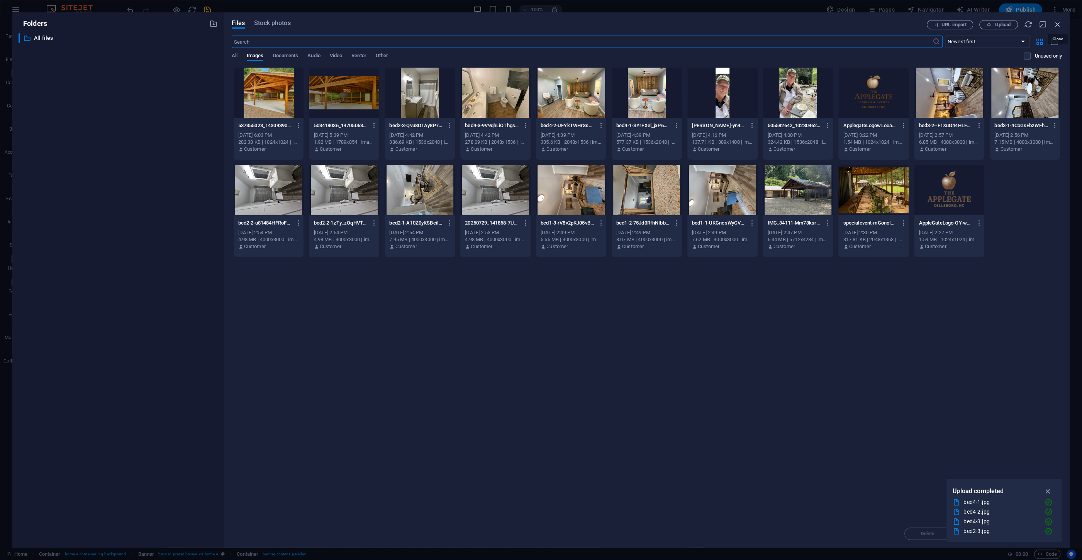
click at [1060, 25] on icon "button" at bounding box center [1058, 24] width 8 height 8
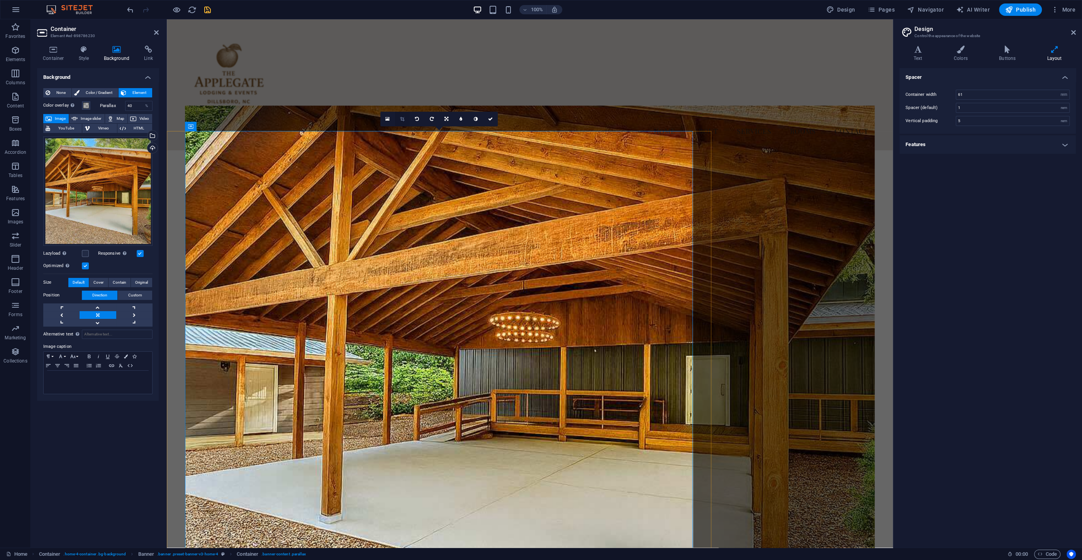
click at [401, 117] on icon at bounding box center [402, 119] width 4 height 5
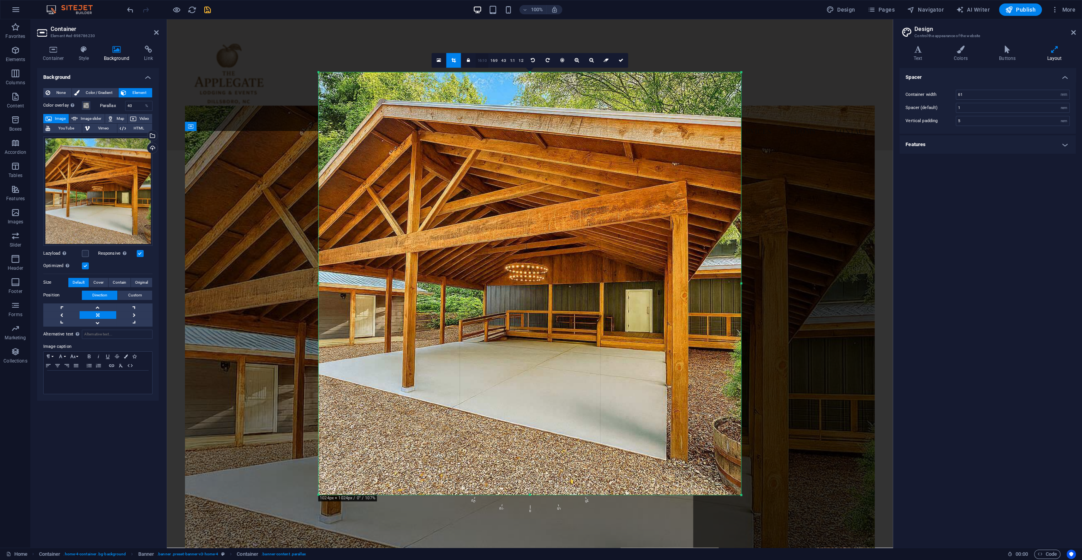
click at [483, 59] on link "16:10" at bounding box center [482, 60] width 13 height 15
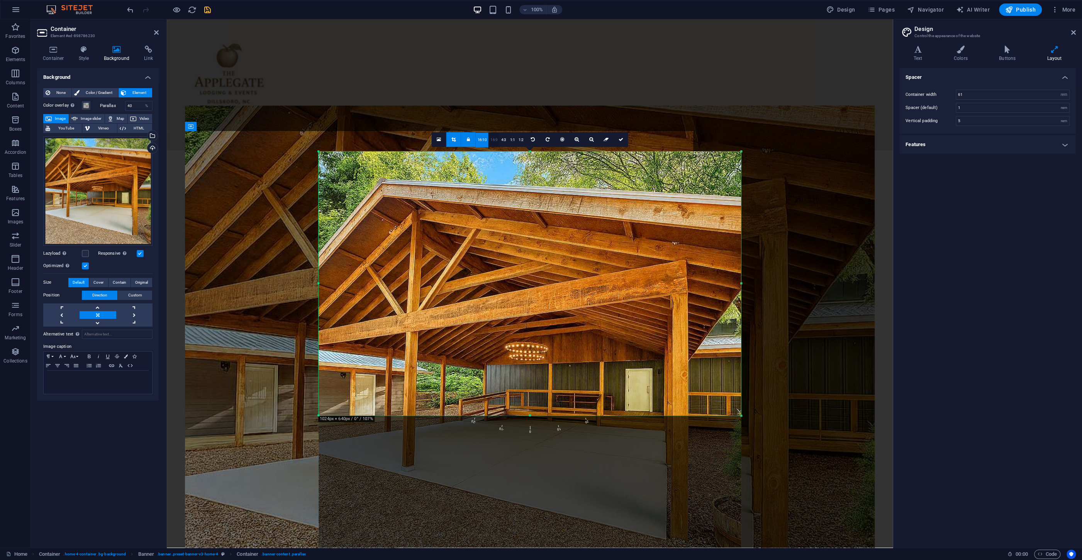
click at [497, 139] on link "16:9" at bounding box center [494, 140] width 11 height 15
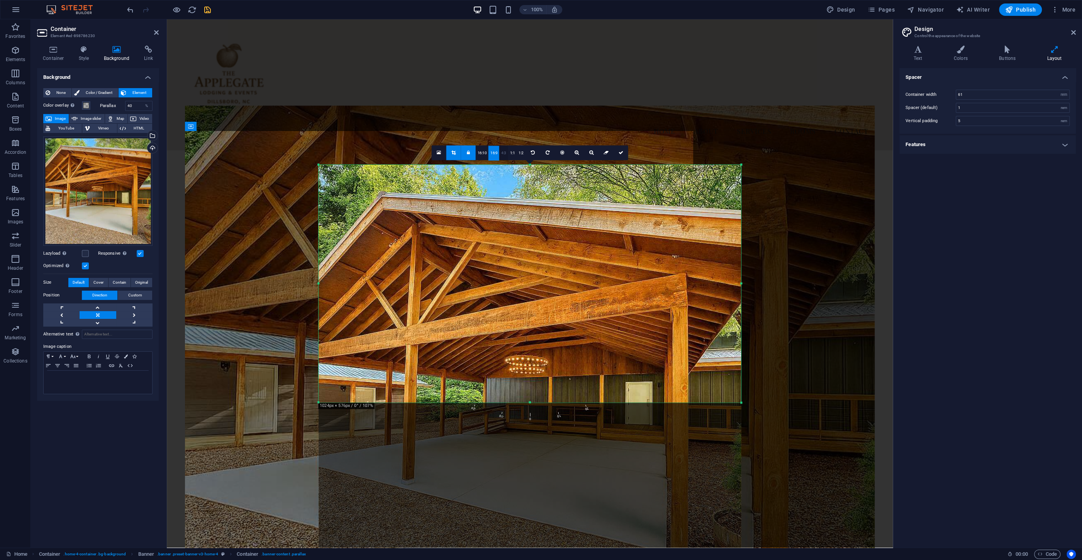
click at [508, 151] on link "4:3" at bounding box center [504, 153] width 9 height 15
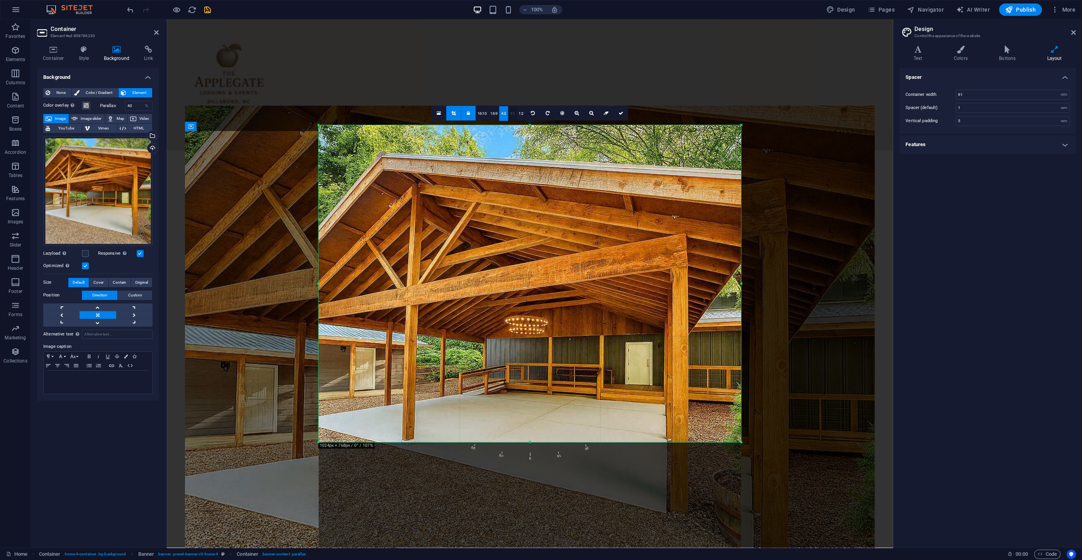
click at [510, 108] on link "1:1" at bounding box center [512, 113] width 9 height 15
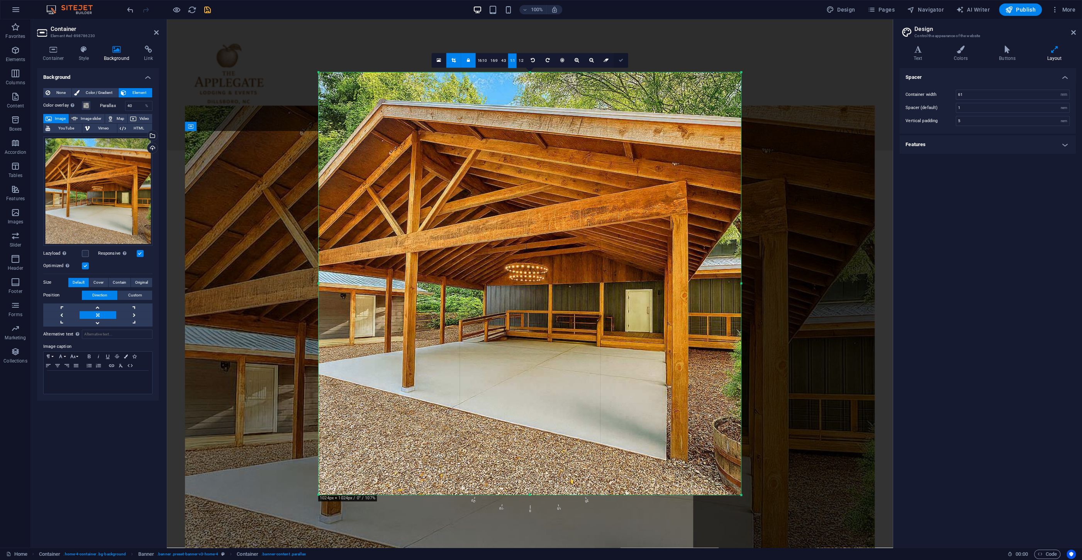
click at [620, 63] on link at bounding box center [620, 60] width 15 height 15
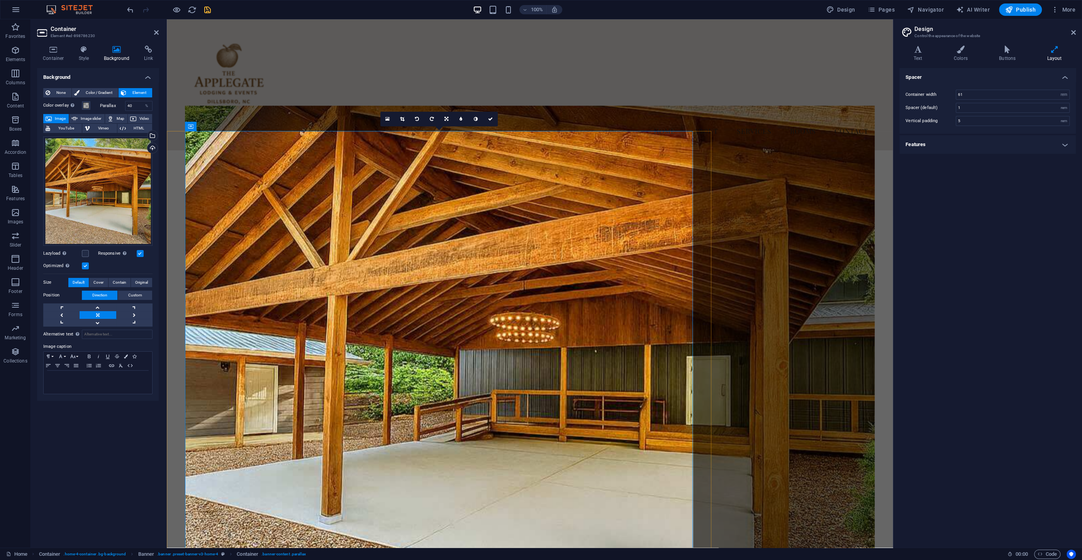
click at [374, 234] on figure at bounding box center [530, 345] width 690 height 481
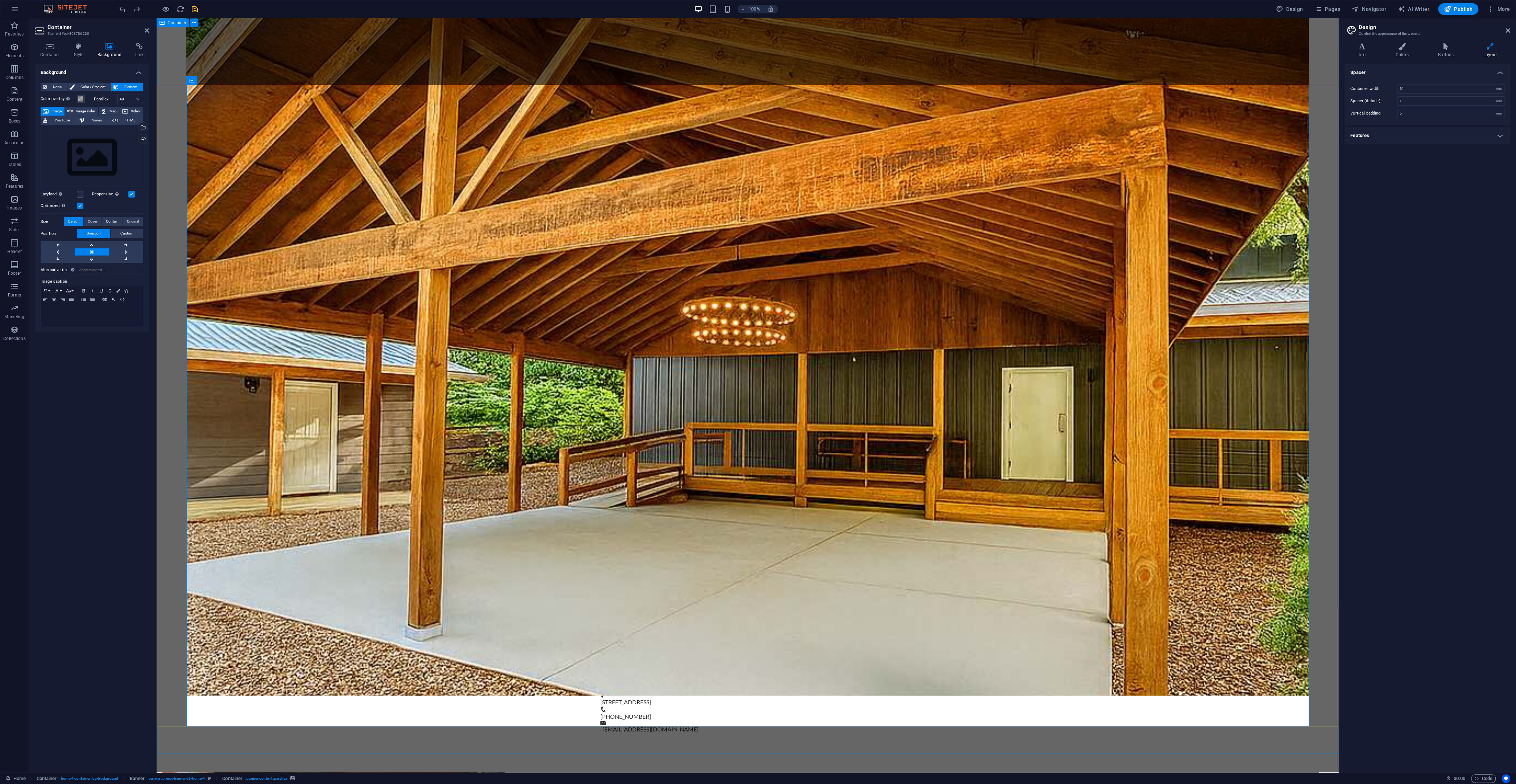
scroll to position [197, 0]
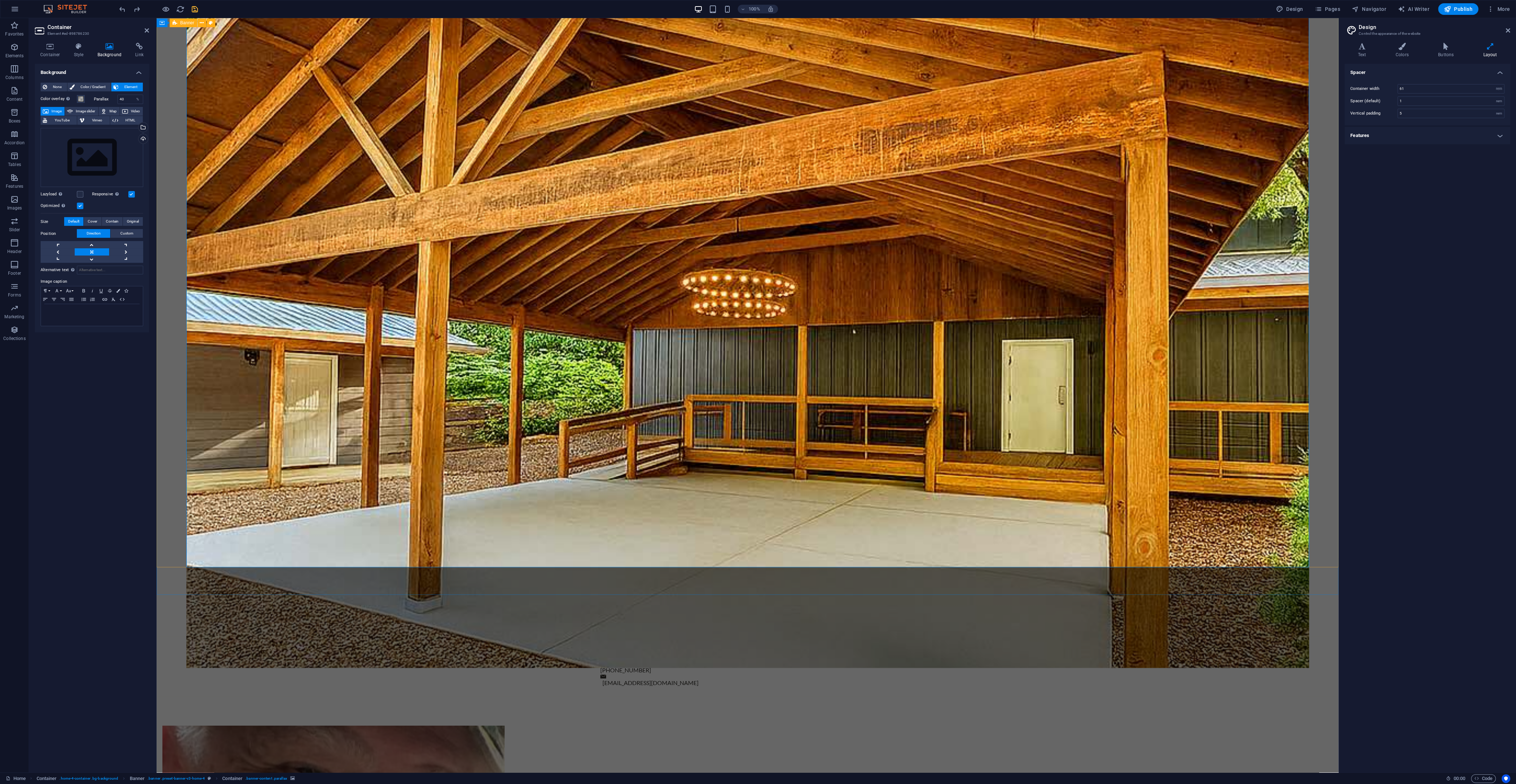
click at [514, 264] on figure at bounding box center [748, 324] width 1122 height 686
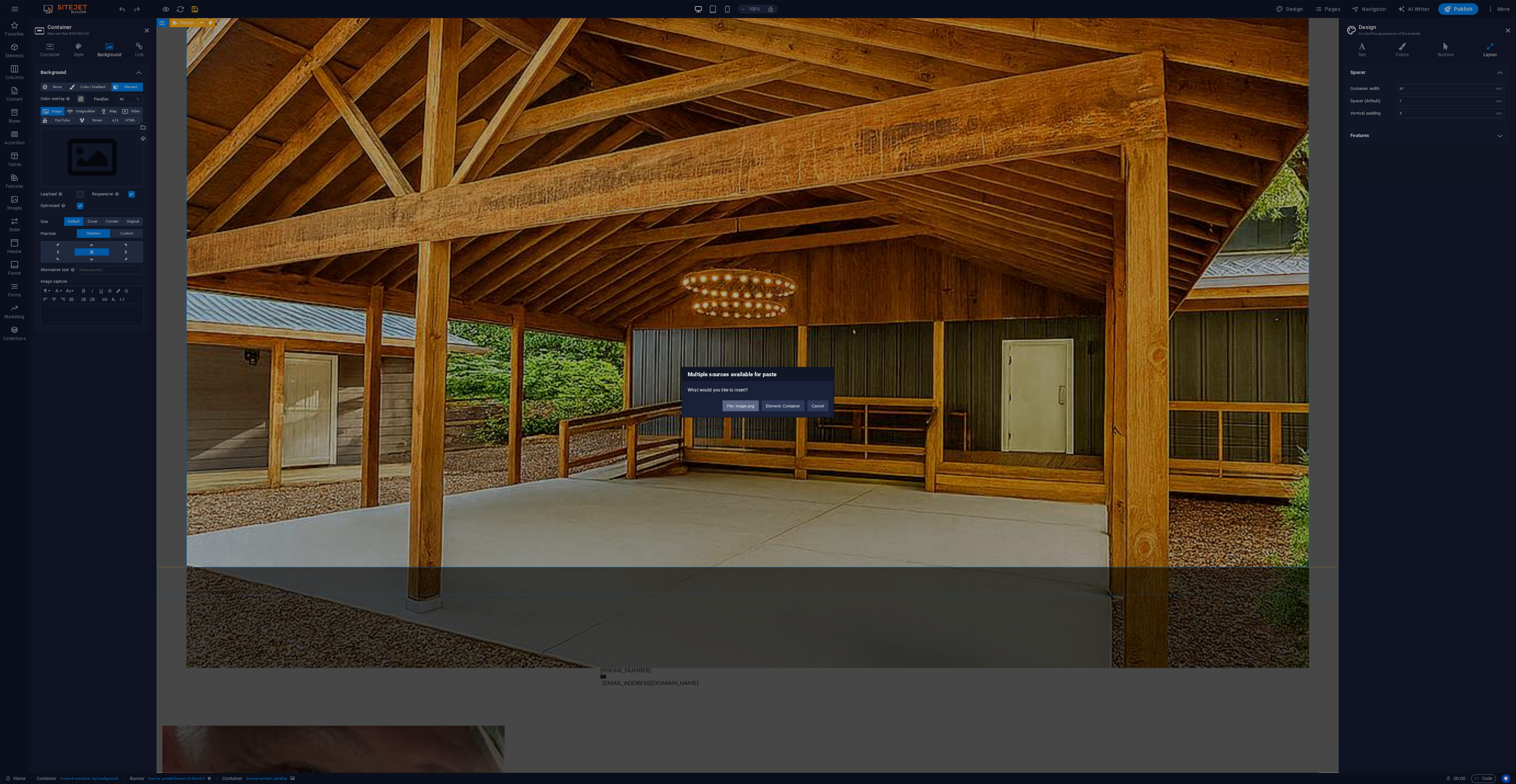
click at [735, 405] on button "File: image.png" at bounding box center [740, 406] width 36 height 11
click at [735, 405] on div "Favorites Elements Columns Content Boxes Accordion Tables Features Images Slide…" at bounding box center [669, 395] width 1338 height 754
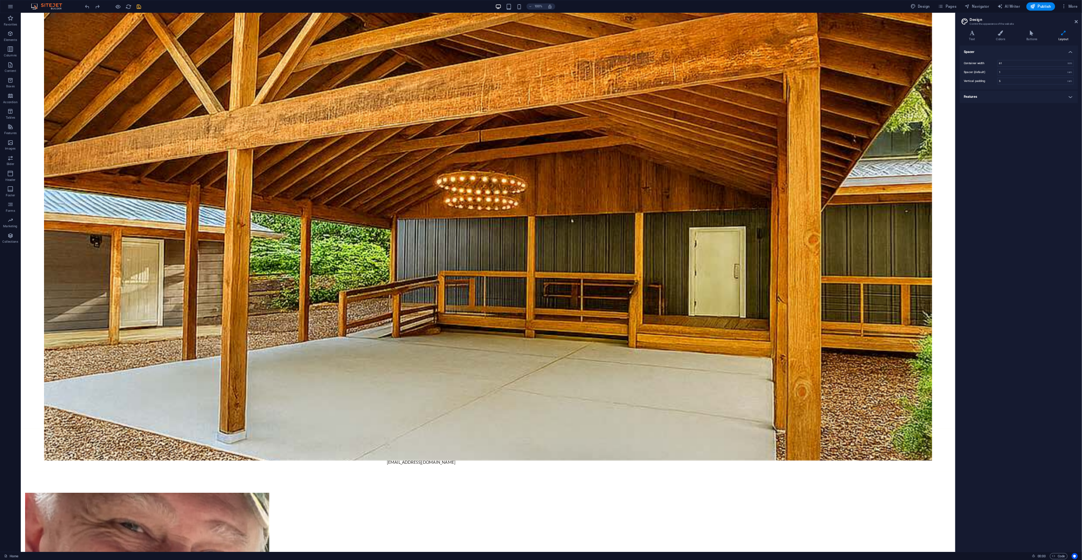
scroll to position [252, 0]
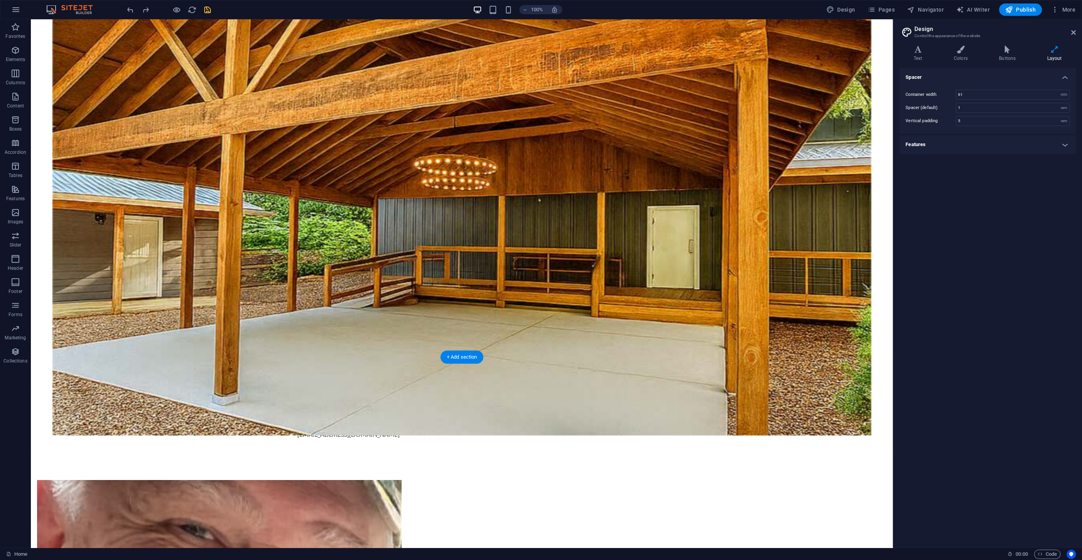
click at [286, 267] on figure at bounding box center [462, 194] width 819 height 481
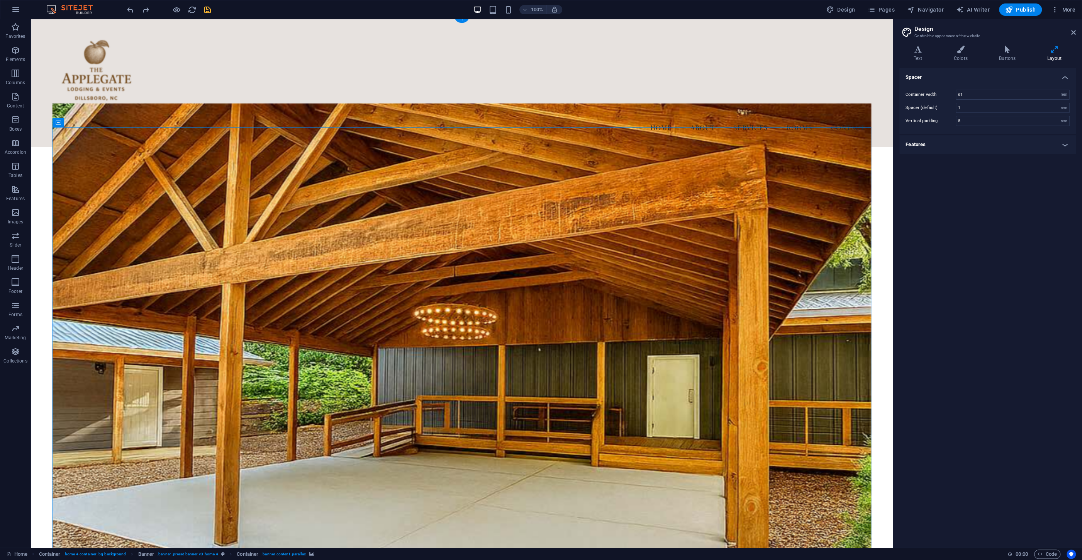
scroll to position [0, 0]
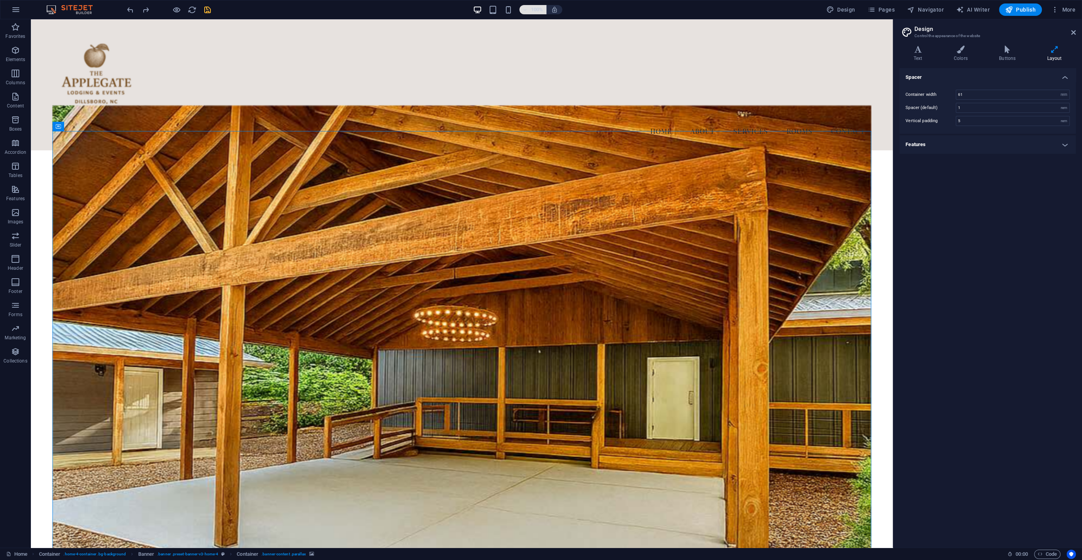
click at [528, 12] on icon "button" at bounding box center [525, 9] width 5 height 5
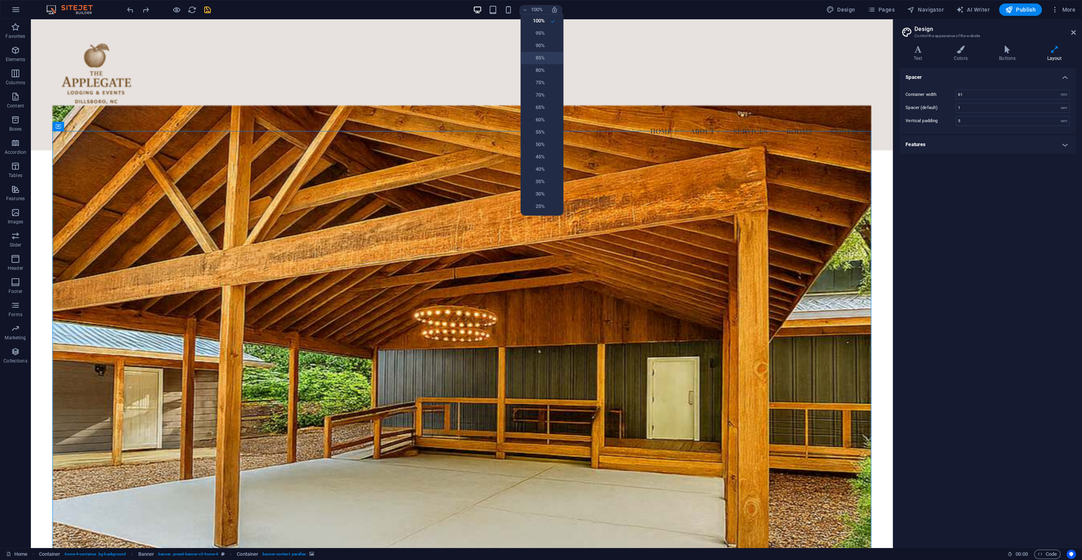
click at [539, 62] on h6 "85%" at bounding box center [535, 57] width 20 height 9
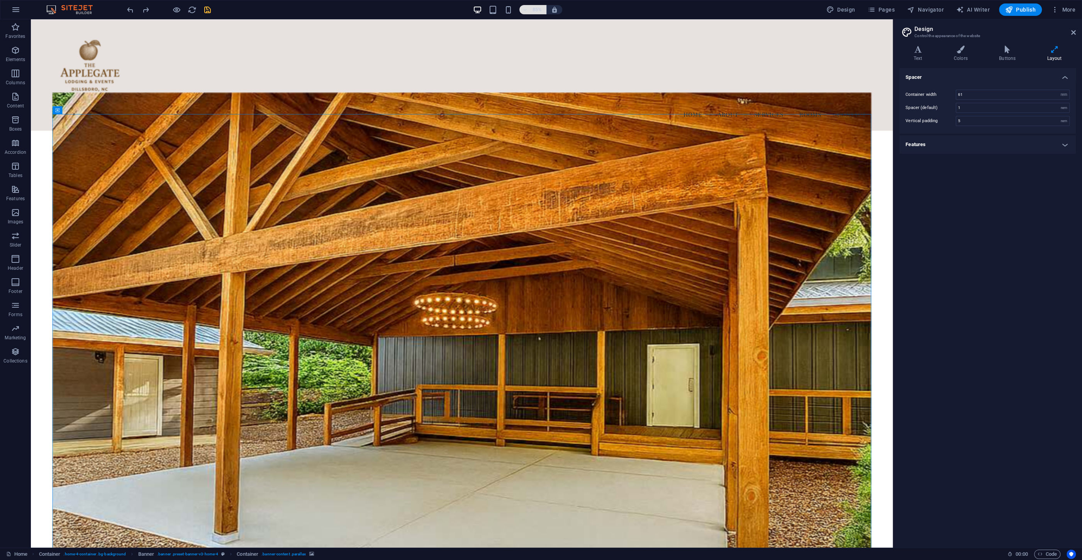
click at [539, 7] on h6 "85%" at bounding box center [537, 9] width 12 height 9
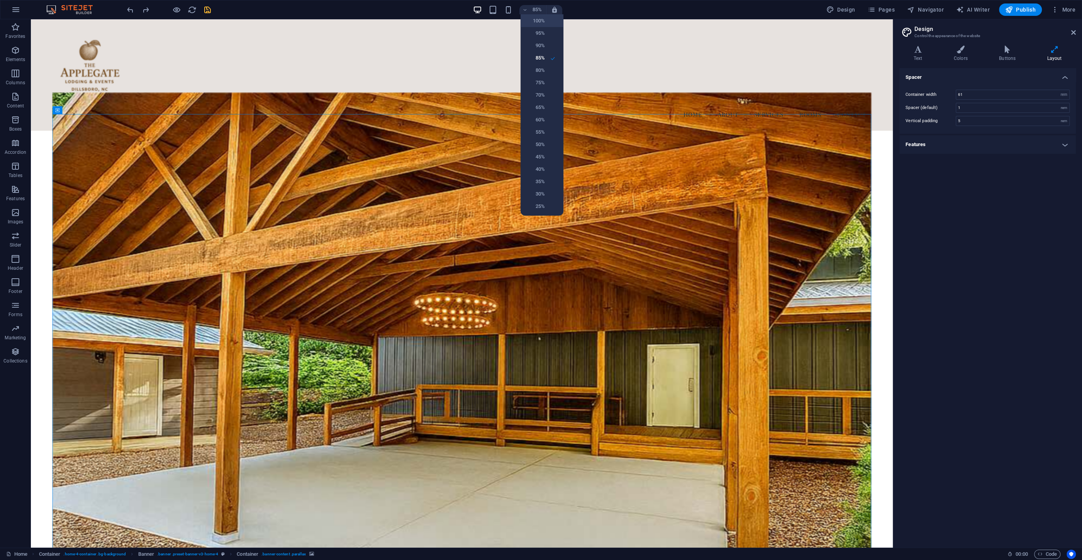
click at [539, 23] on h6 "100%" at bounding box center [535, 20] width 20 height 9
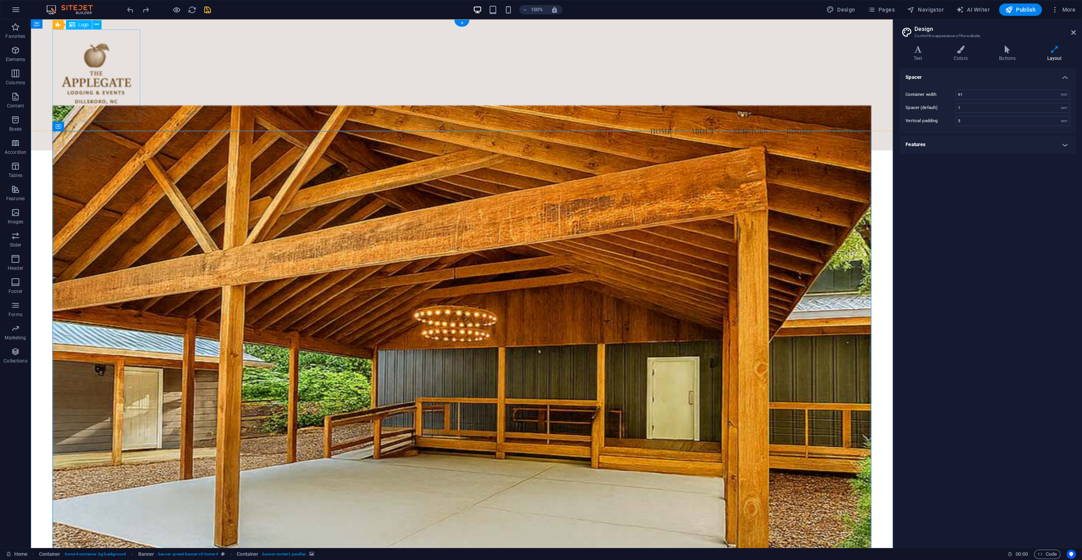
click at [90, 84] on div at bounding box center [462, 75] width 819 height 92
click at [100, 24] on button at bounding box center [96, 24] width 9 height 9
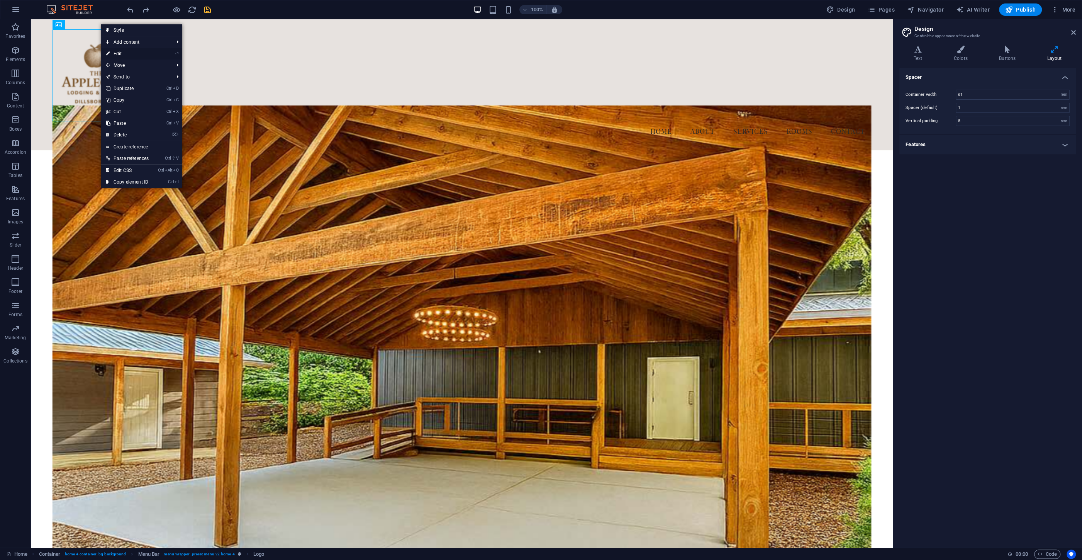
click at [118, 49] on link "⏎ Edit" at bounding box center [127, 54] width 52 height 12
select select "px"
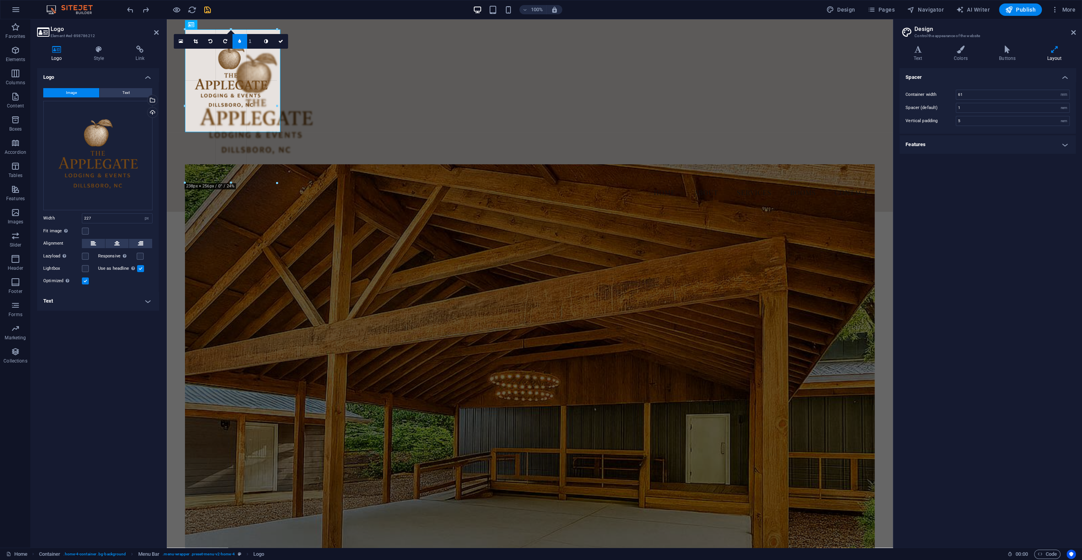
click at [328, 153] on div "H2 Preset Container Spacer Placeholder Container Info Bar Container Container C…" at bounding box center [530, 283] width 726 height 528
click at [328, 153] on div "Menu Home About Services Rooms Contact" at bounding box center [530, 115] width 726 height 192
type input "340"
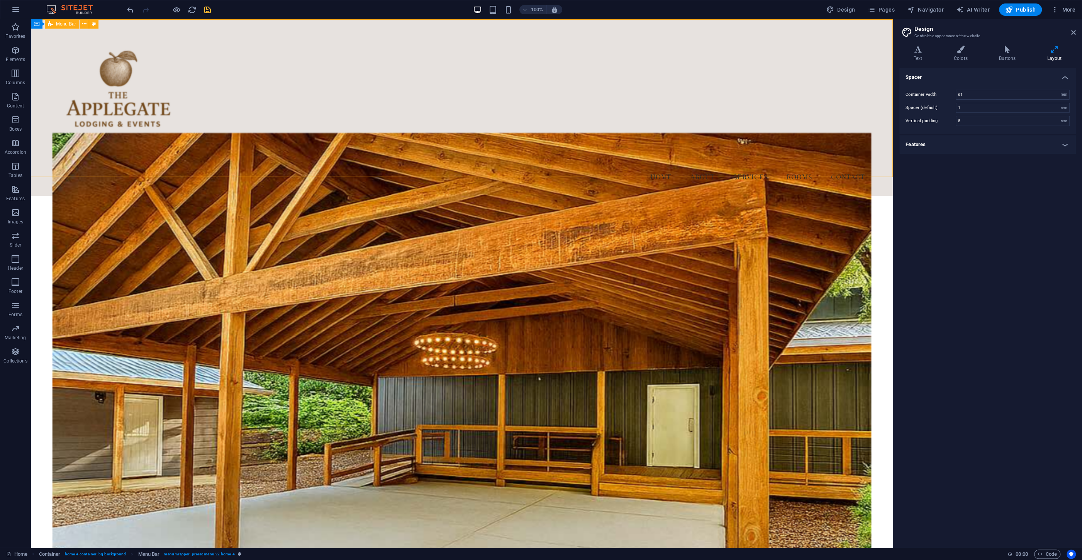
click at [338, 114] on div "Menu Home About Services Rooms Contact" at bounding box center [462, 107] width 862 height 177
click at [131, 104] on div at bounding box center [462, 98] width 819 height 138
click at [110, 75] on div at bounding box center [462, 98] width 819 height 138
select select "px"
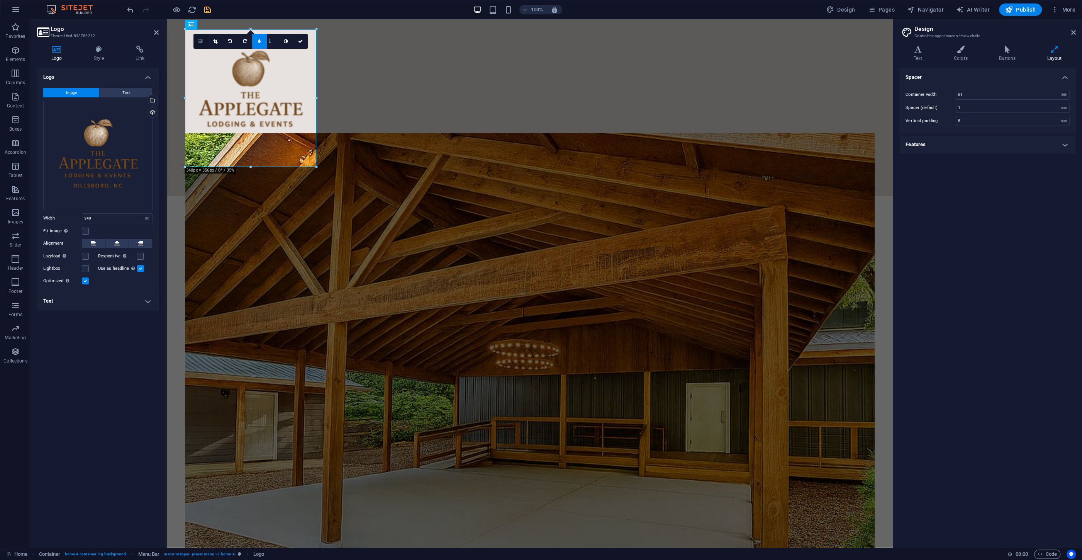
click at [200, 41] on icon at bounding box center [201, 41] width 4 height 5
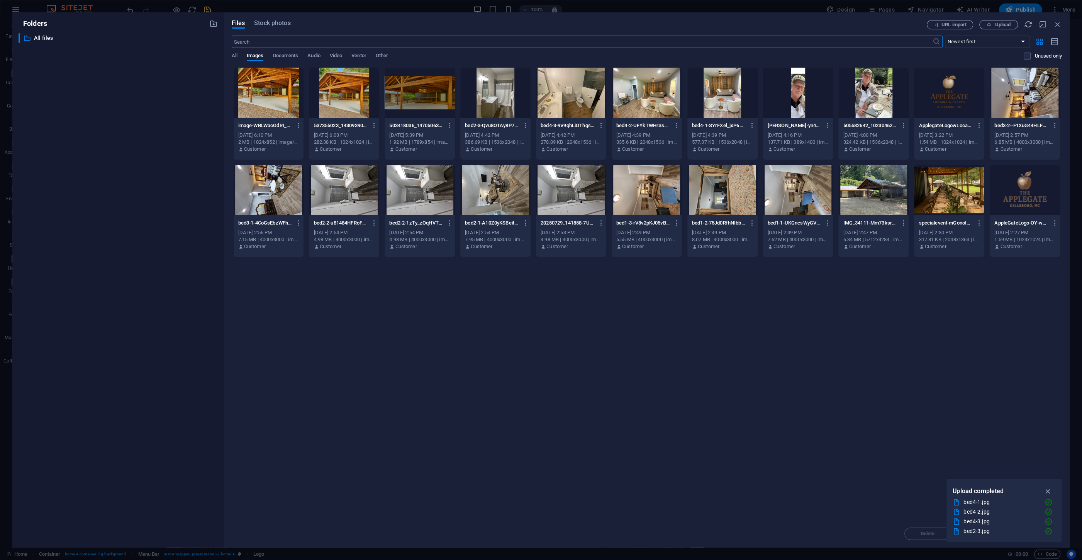
click at [955, 92] on div at bounding box center [949, 93] width 70 height 50
click at [957, 97] on div "1" at bounding box center [949, 93] width 70 height 50
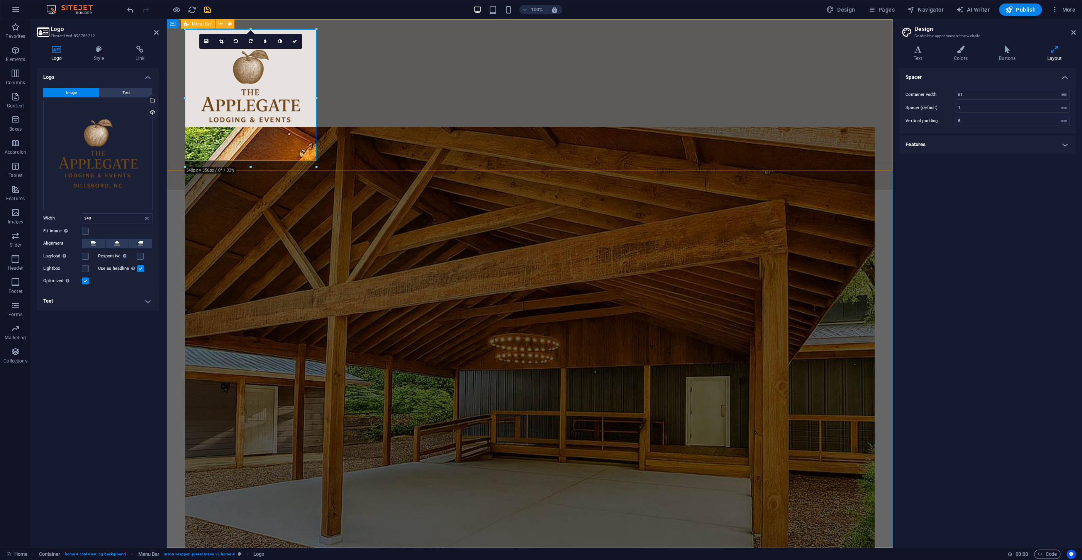
click at [361, 158] on div "Menu Home About Services Rooms Contact" at bounding box center [530, 104] width 726 height 170
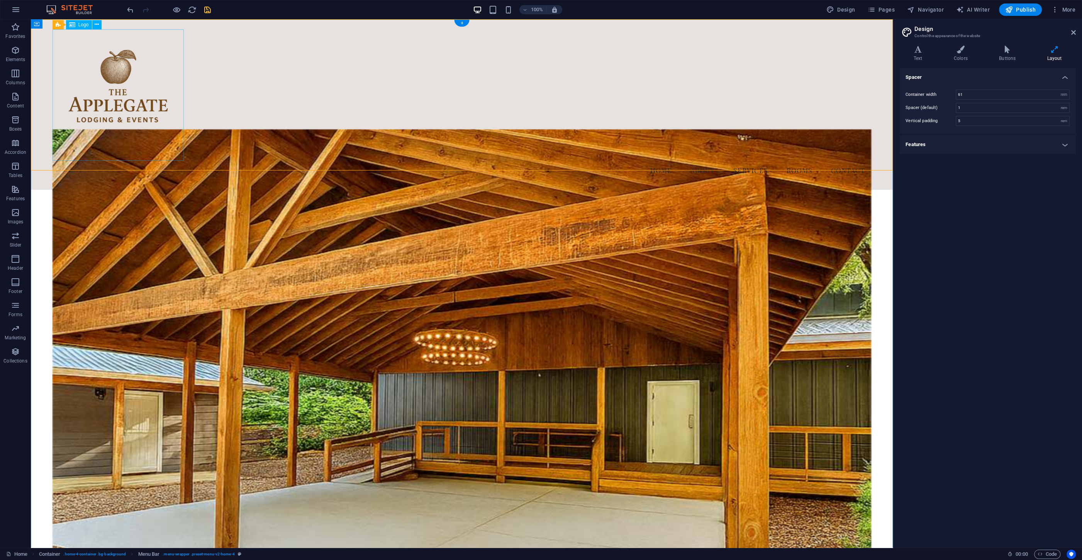
click at [157, 103] on div at bounding box center [462, 94] width 819 height 131
click at [155, 126] on div at bounding box center [462, 94] width 819 height 131
select select "px"
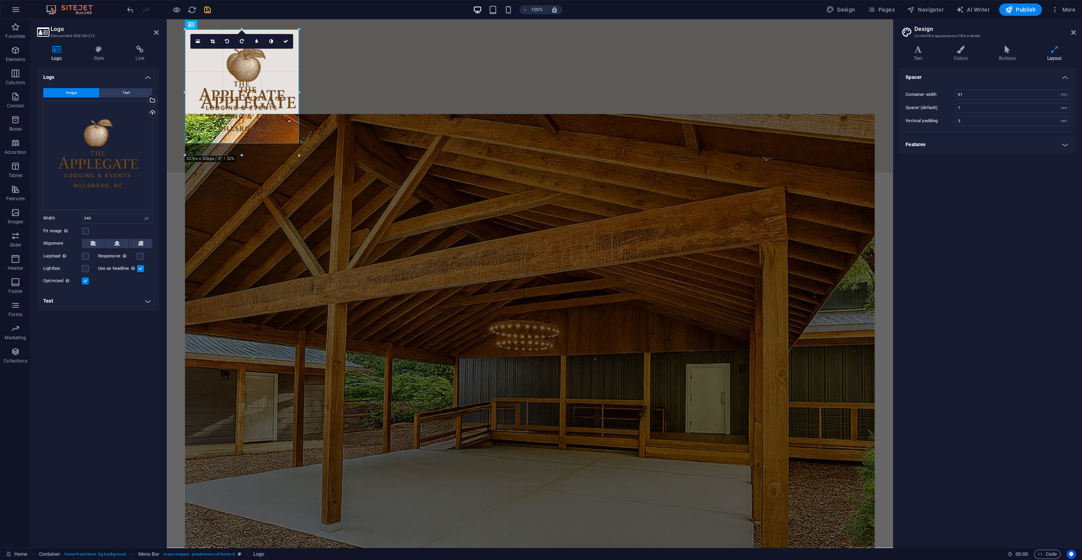
drag, startPoint x: 316, startPoint y: 161, endPoint x: 296, endPoint y: 144, distance: 26.9
type input "295"
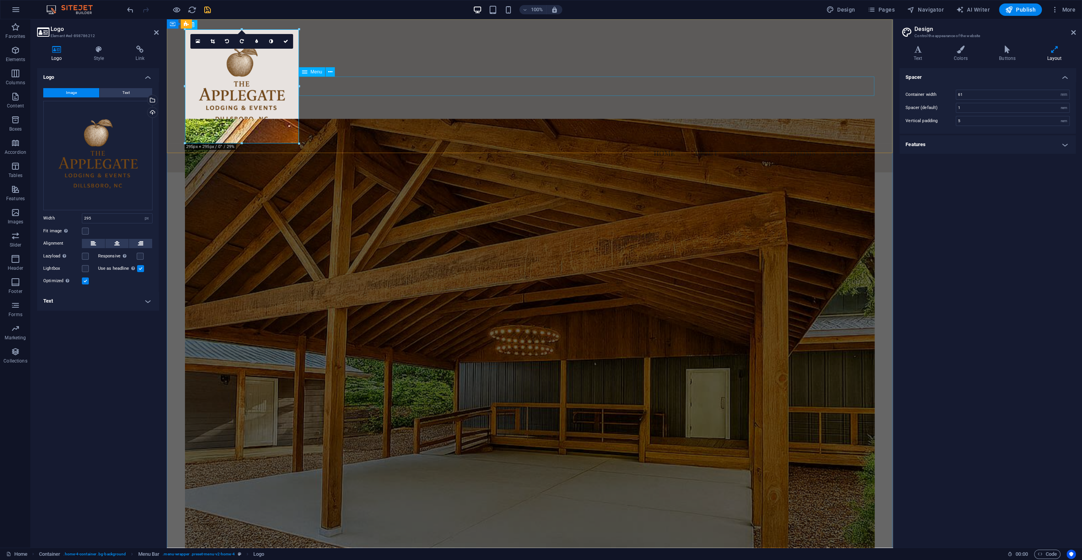
click at [413, 143] on nav "Home About Services Rooms Contact" at bounding box center [530, 152] width 690 height 19
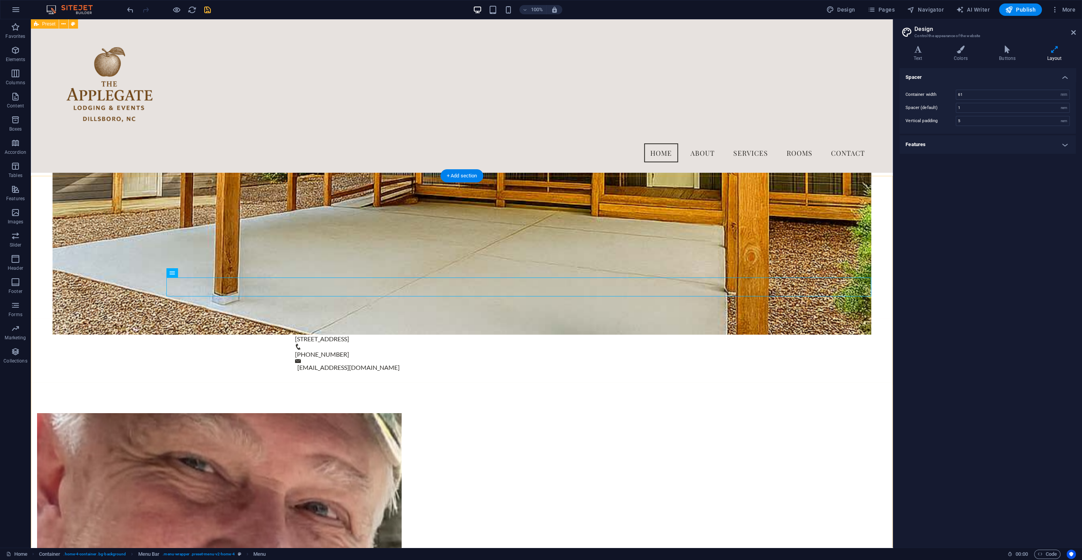
scroll to position [115, 0]
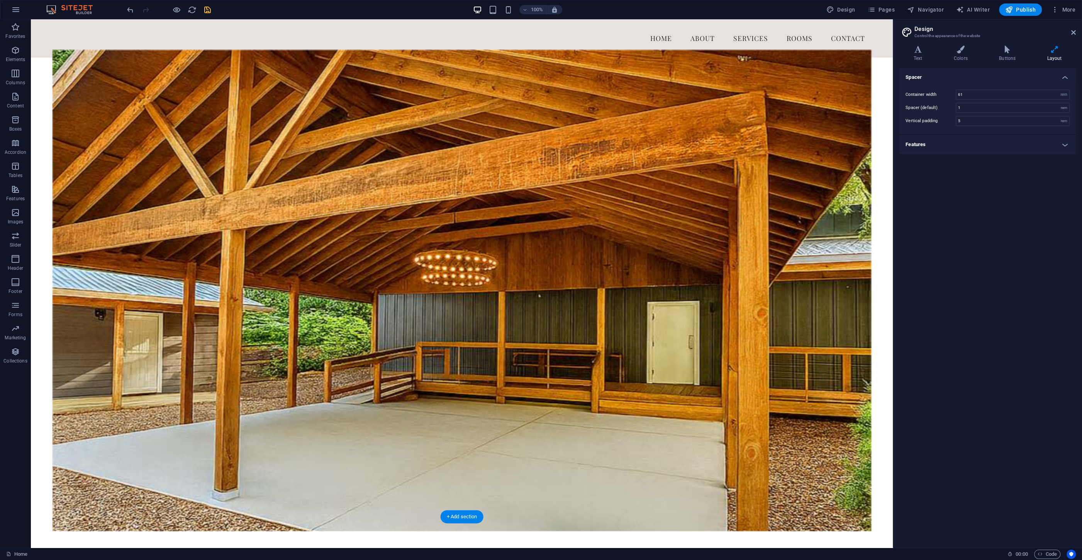
click at [215, 167] on figure at bounding box center [462, 290] width 819 height 481
click at [214, 167] on figure at bounding box center [462, 290] width 819 height 481
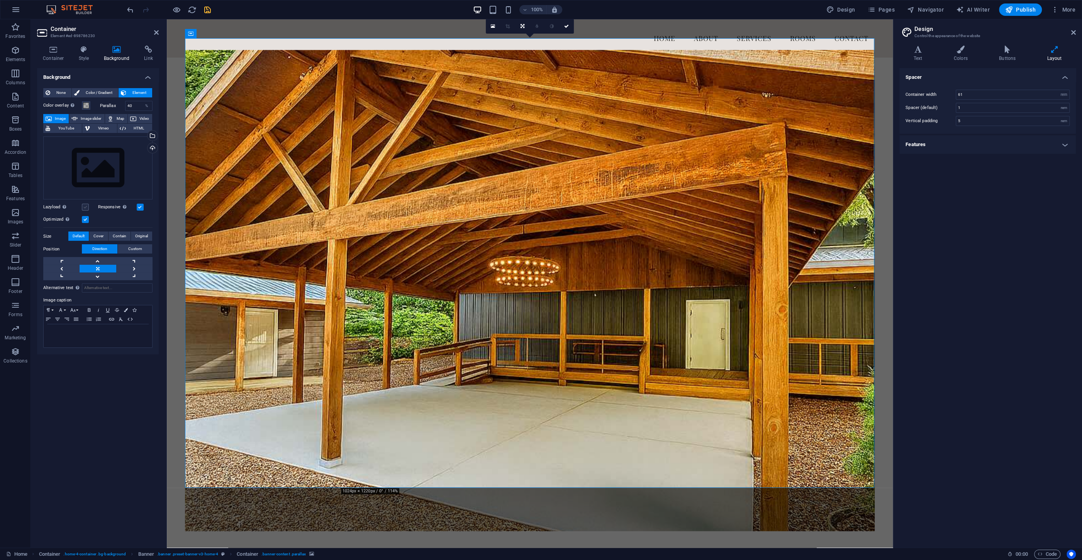
click at [83, 206] on label at bounding box center [85, 207] width 7 height 7
click at [0, 0] on input "Lazyload Loading images after the page loads improves page speed." at bounding box center [0, 0] width 0 height 0
click at [134, 236] on button "Original" at bounding box center [141, 235] width 21 height 9
click at [103, 249] on button at bounding box center [106, 248] width 20 height 9
click at [139, 262] on span "Custom" at bounding box center [135, 261] width 14 height 9
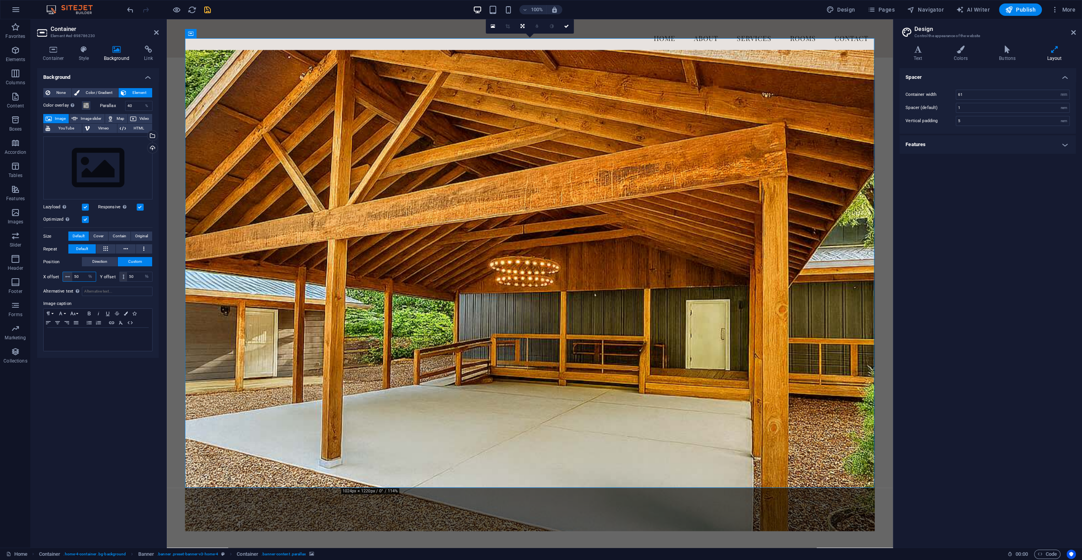
click at [80, 274] on input "50" at bounding box center [84, 276] width 24 height 9
click at [361, 286] on figure at bounding box center [530, 290] width 690 height 481
click at [85, 272] on select "px rem % vh vw" at bounding box center [90, 276] width 11 height 9
click at [80, 275] on input "94" at bounding box center [84, 276] width 24 height 9
drag, startPoint x: 81, startPoint y: 274, endPoint x: 55, endPoint y: 274, distance: 26.3
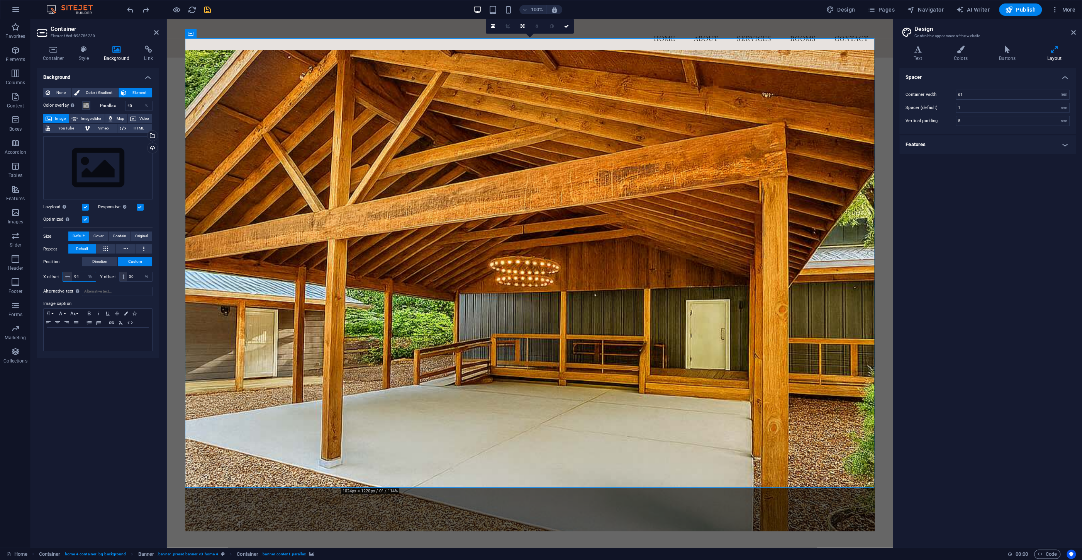
click at [72, 274] on input "94" at bounding box center [84, 276] width 24 height 9
type input "50"
click at [132, 277] on input "50" at bounding box center [139, 276] width 25 height 9
drag, startPoint x: 134, startPoint y: 277, endPoint x: 116, endPoint y: 277, distance: 18.9
click at [127, 277] on input "50" at bounding box center [139, 276] width 25 height 9
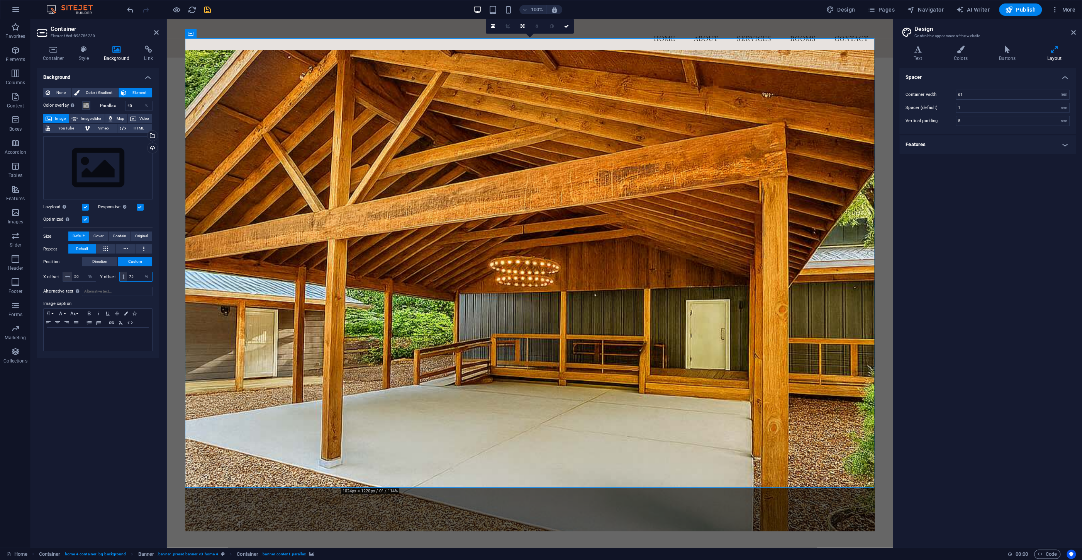
type input "75"
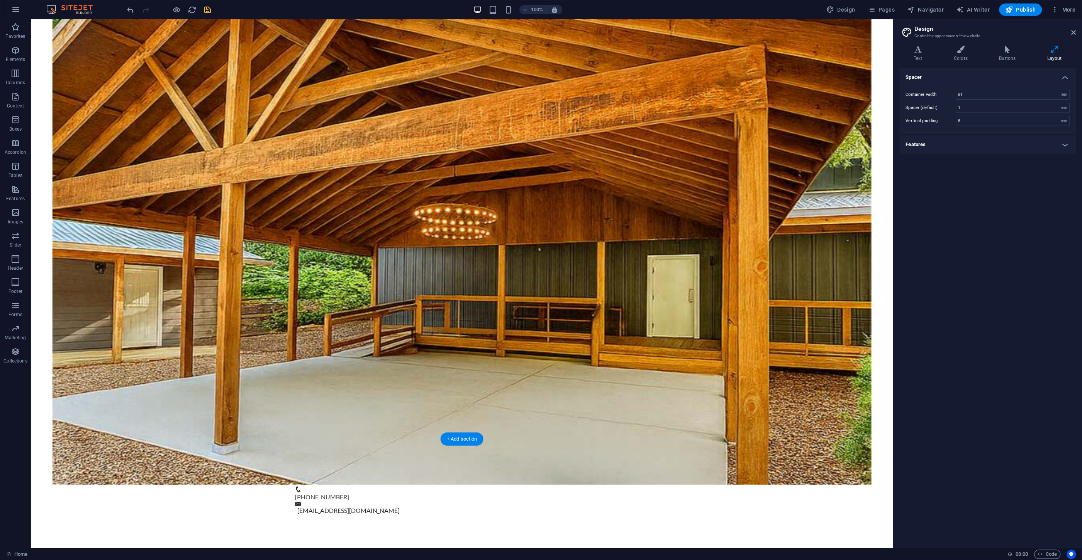
scroll to position [207, 0]
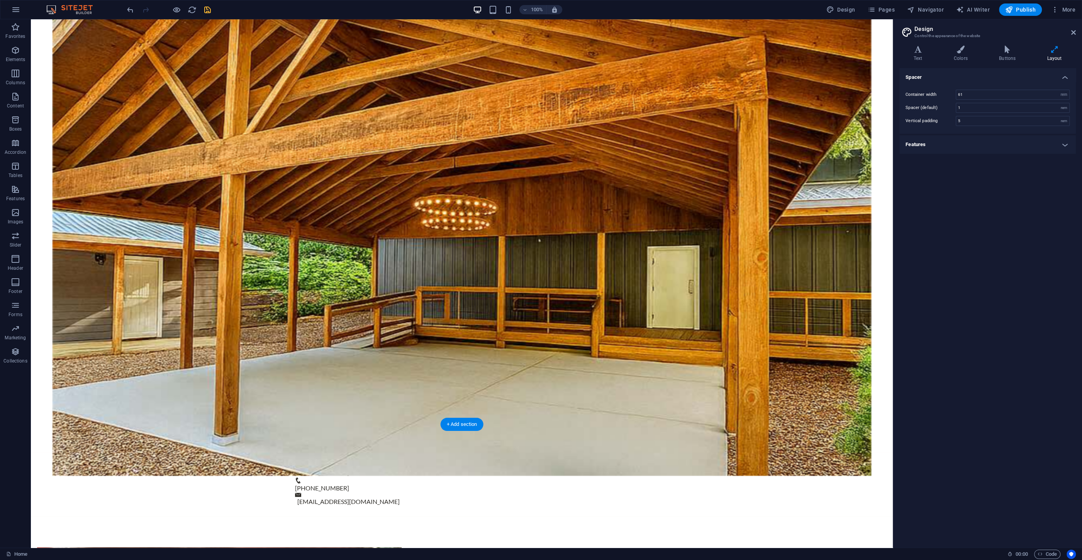
click at [339, 289] on figure at bounding box center [462, 235] width 819 height 481
select select "%"
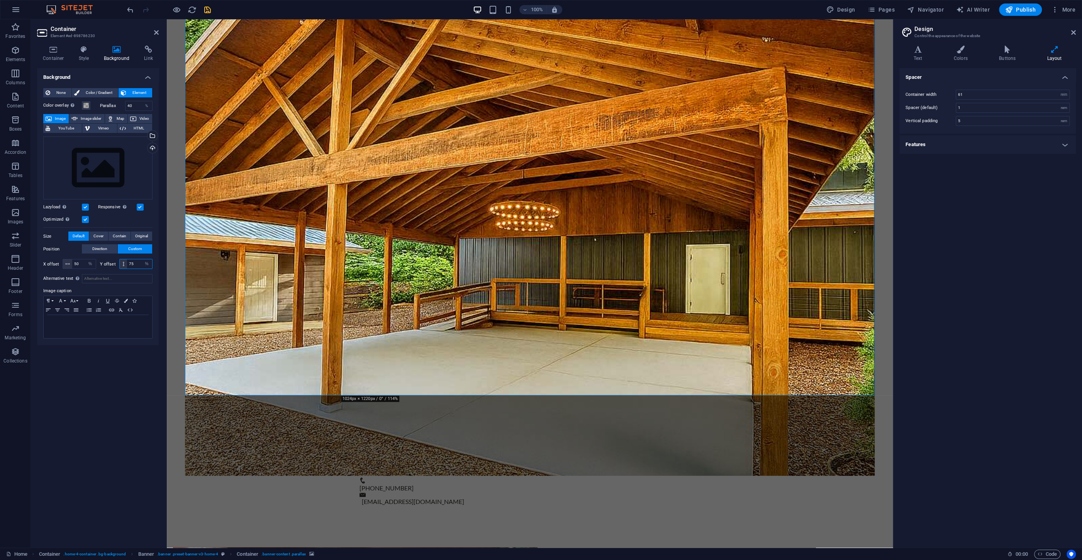
drag, startPoint x: 136, startPoint y: 262, endPoint x: 116, endPoint y: 262, distance: 19.7
click at [127, 262] on input "75" at bounding box center [139, 263] width 25 height 9
type input "150"
click at [377, 258] on figure at bounding box center [530, 235] width 690 height 481
drag, startPoint x: 138, startPoint y: 260, endPoint x: 126, endPoint y: 261, distance: 11.6
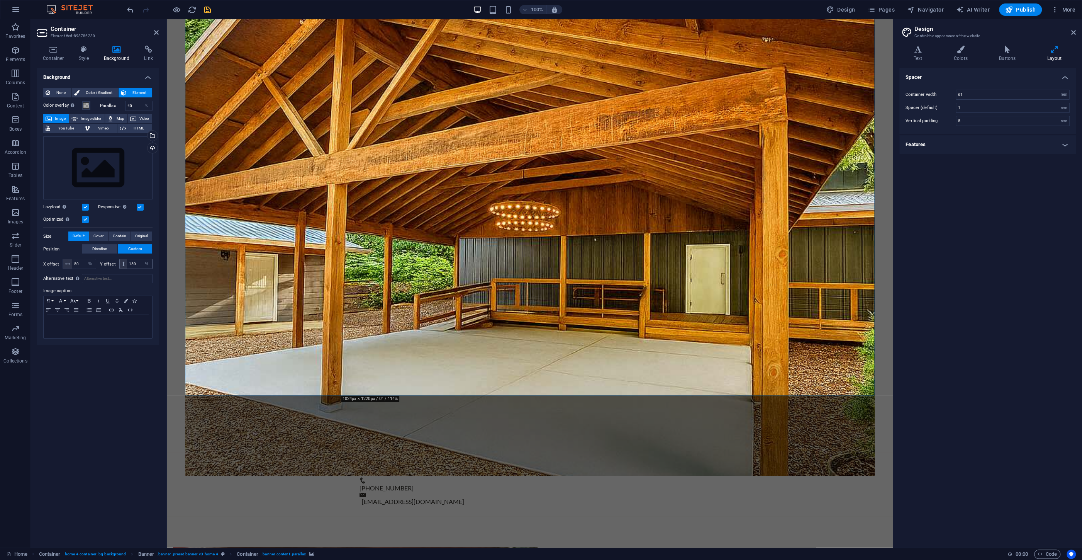
click at [127, 261] on input "150" at bounding box center [139, 263] width 25 height 9
type input "50"
click at [58, 310] on icon "button" at bounding box center [57, 309] width 5 height 3
click at [144, 207] on div "Responsive Automatically load retina image and smartphone optimized sizes." at bounding box center [125, 206] width 55 height 9
click at [141, 207] on label at bounding box center [140, 207] width 7 height 7
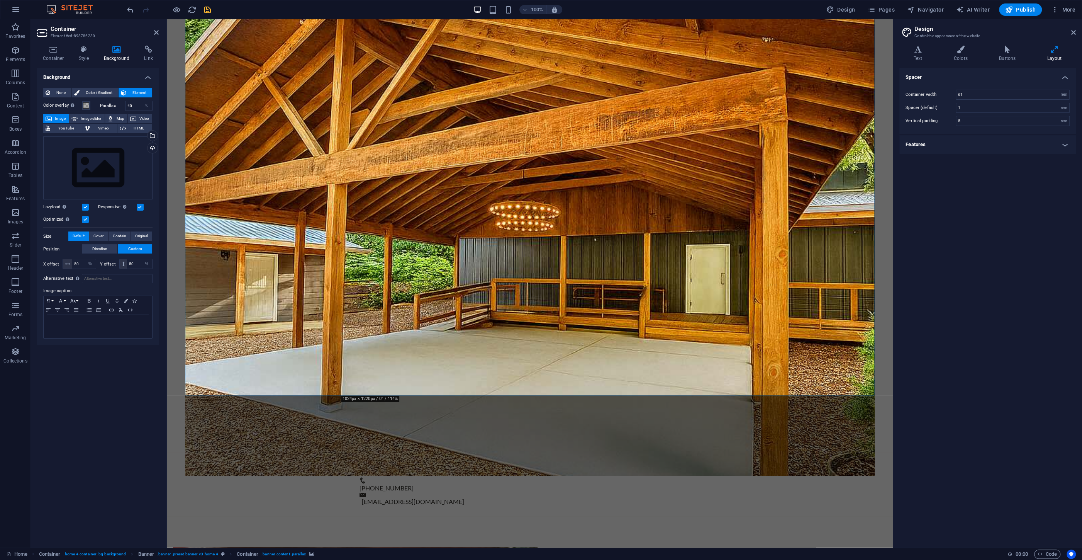
click at [0, 0] on input "Responsive Automatically load retina image and smartphone optimized sizes." at bounding box center [0, 0] width 0 height 0
click at [138, 208] on label at bounding box center [140, 207] width 7 height 7
click at [0, 0] on input "Responsive Automatically load retina image and smartphone optimized sizes." at bounding box center [0, 0] width 0 height 0
click at [142, 207] on label at bounding box center [140, 207] width 7 height 7
click at [0, 0] on input "Responsive Automatically load retina image and smartphone optimized sizes." at bounding box center [0, 0] width 0 height 0
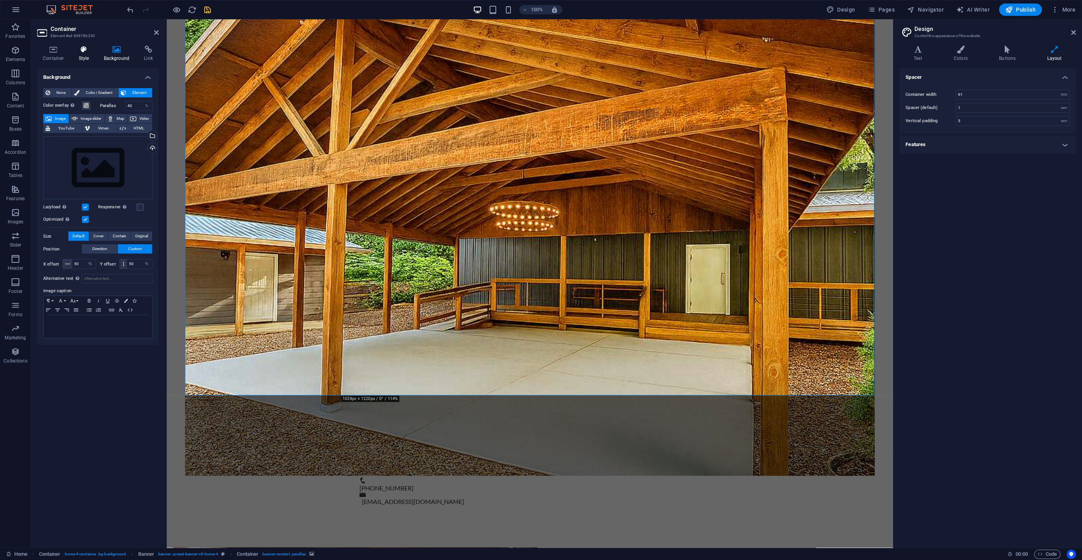
click at [84, 50] on icon at bounding box center [84, 50] width 22 height 8
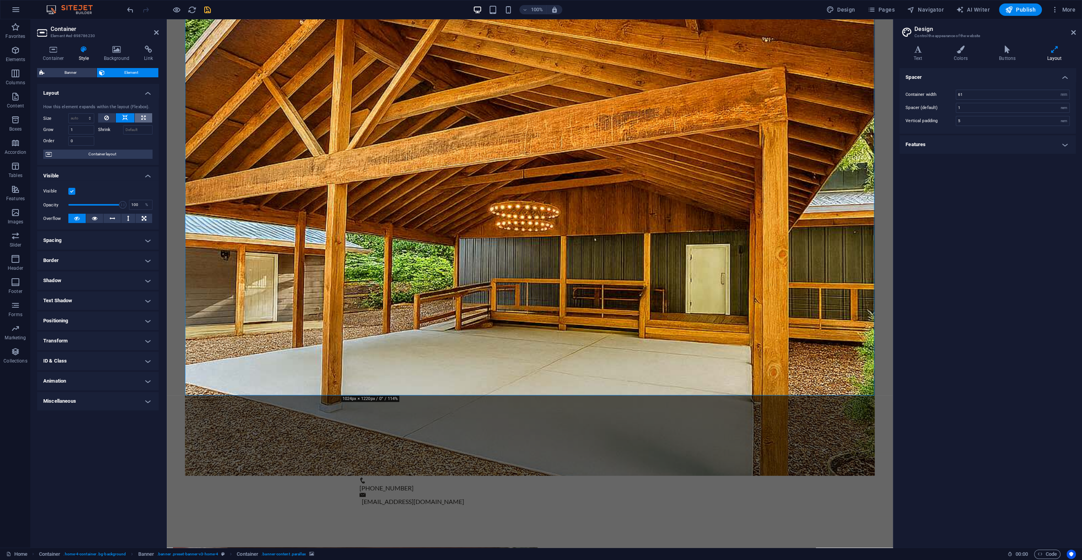
click at [140, 116] on button at bounding box center [143, 117] width 17 height 9
type input "100"
select select "%"
drag, startPoint x: 78, startPoint y: 117, endPoint x: 64, endPoint y: 115, distance: 14.0
click at [69, 115] on input "100" at bounding box center [81, 118] width 25 height 9
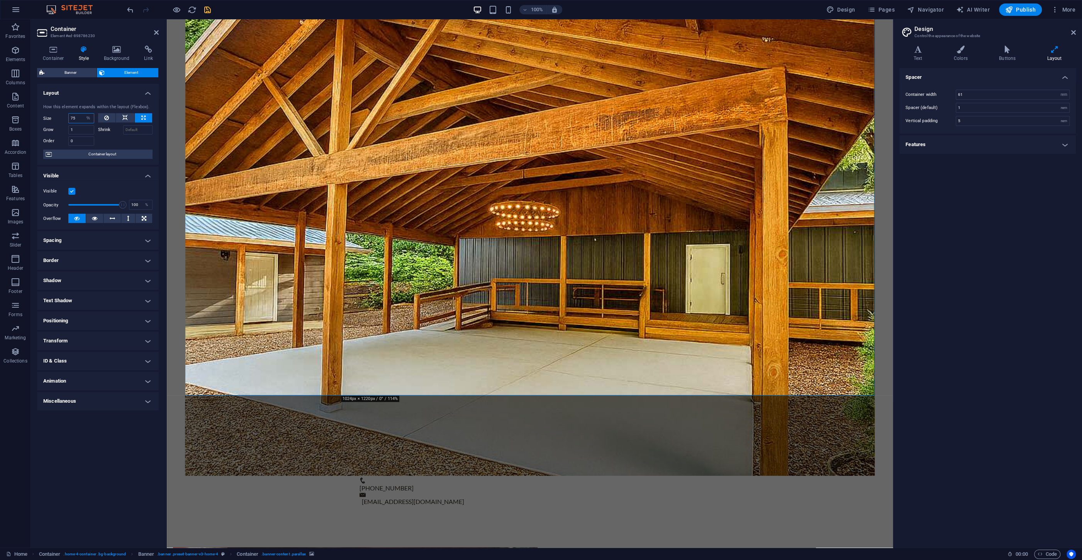
type input "75"
click at [671, 298] on figure at bounding box center [530, 235] width 690 height 481
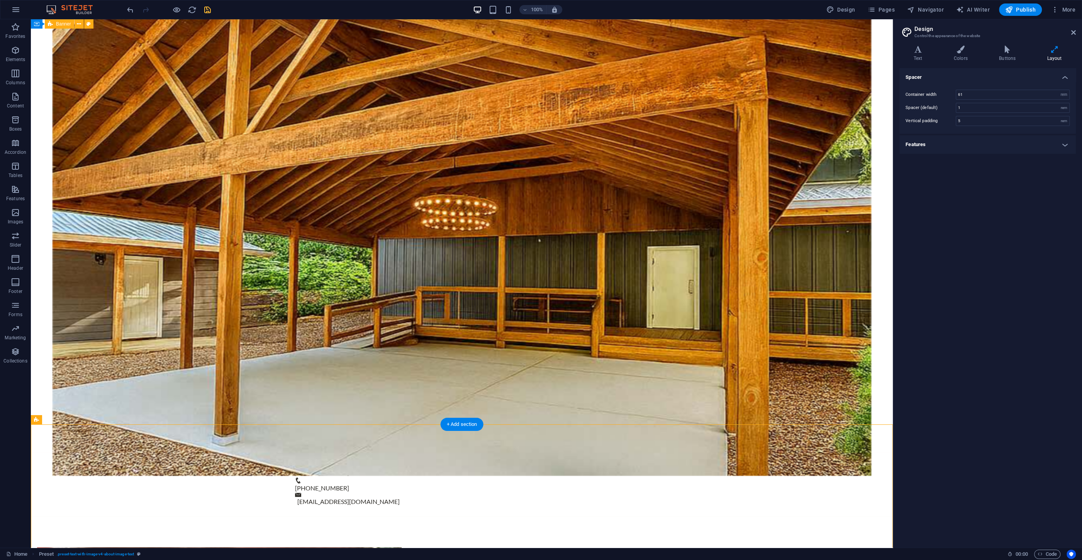
click at [578, 247] on figure at bounding box center [462, 235] width 819 height 481
click at [207, 9] on icon "save" at bounding box center [207, 9] width 9 height 9
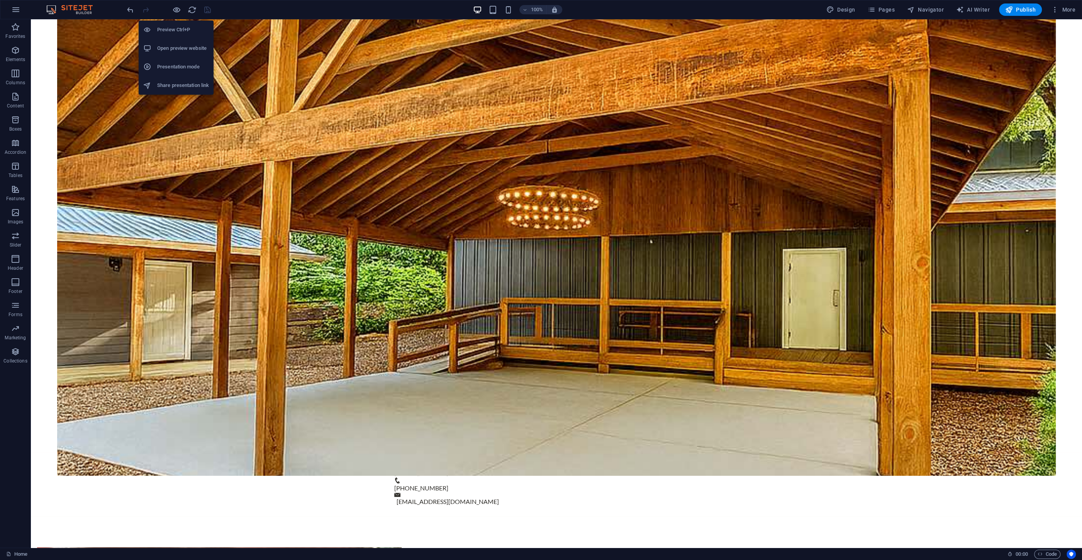
click at [178, 85] on h6 "Share presentation link" at bounding box center [183, 85] width 52 height 9
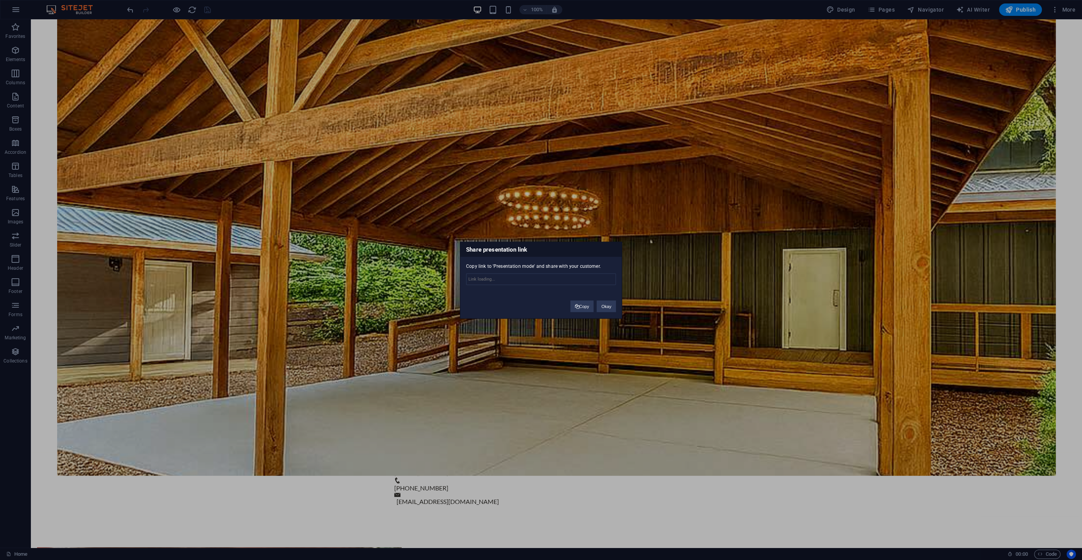
type input "[URL][DOMAIN_NAME]"
click at [584, 306] on button "Copy" at bounding box center [583, 306] width 24 height 12
click at [608, 306] on button "Okay" at bounding box center [606, 306] width 19 height 12
